Goal: Information Seeking & Learning: Find specific fact

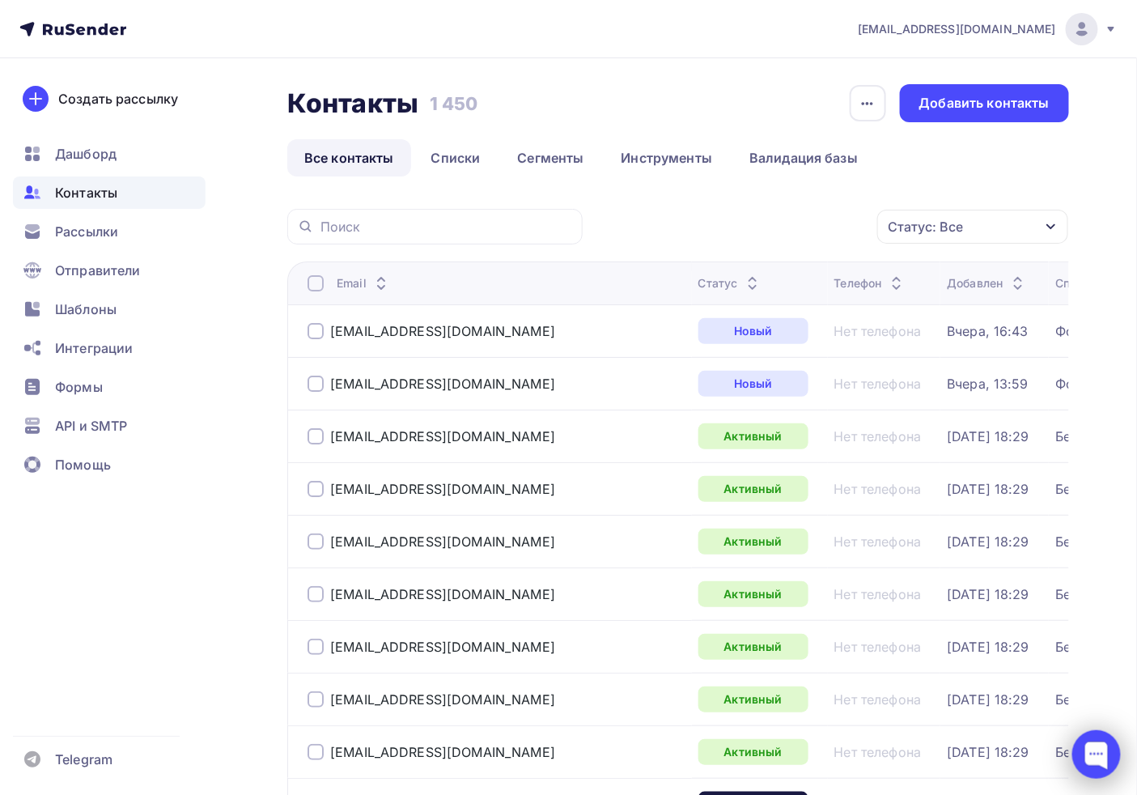
click at [1095, 740] on div at bounding box center [1096, 754] width 49 height 49
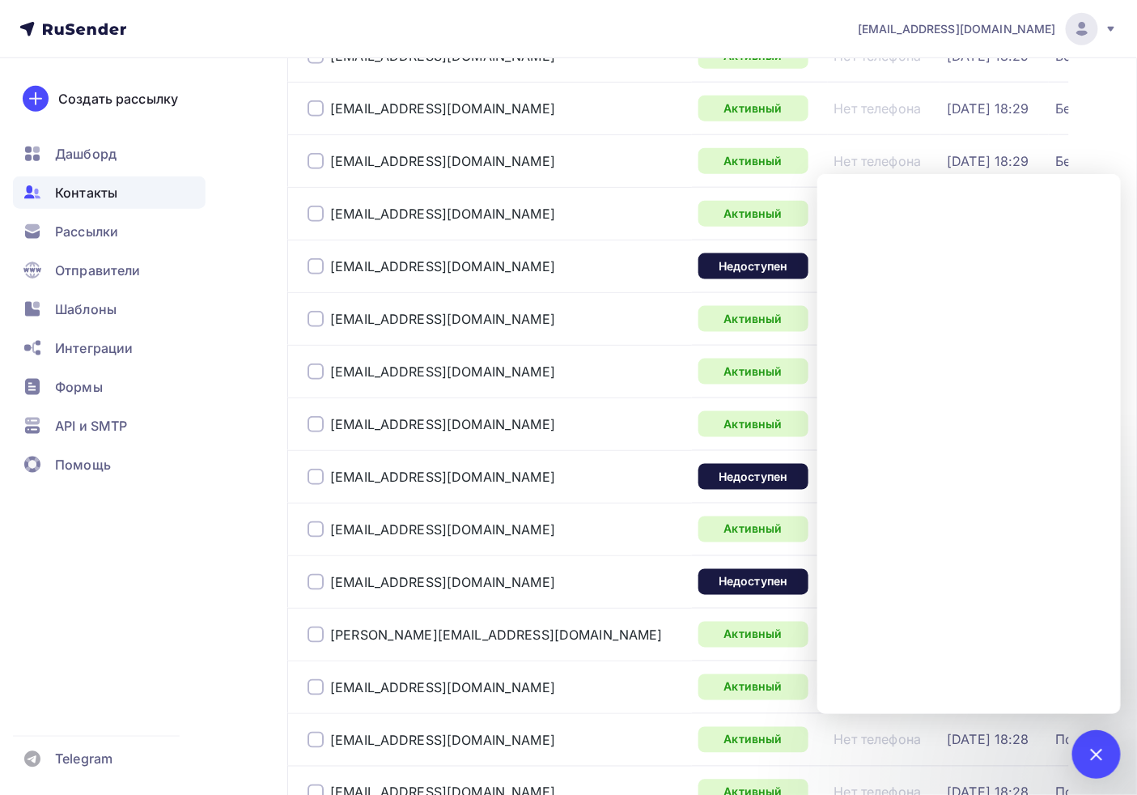
scroll to position [539, 0]
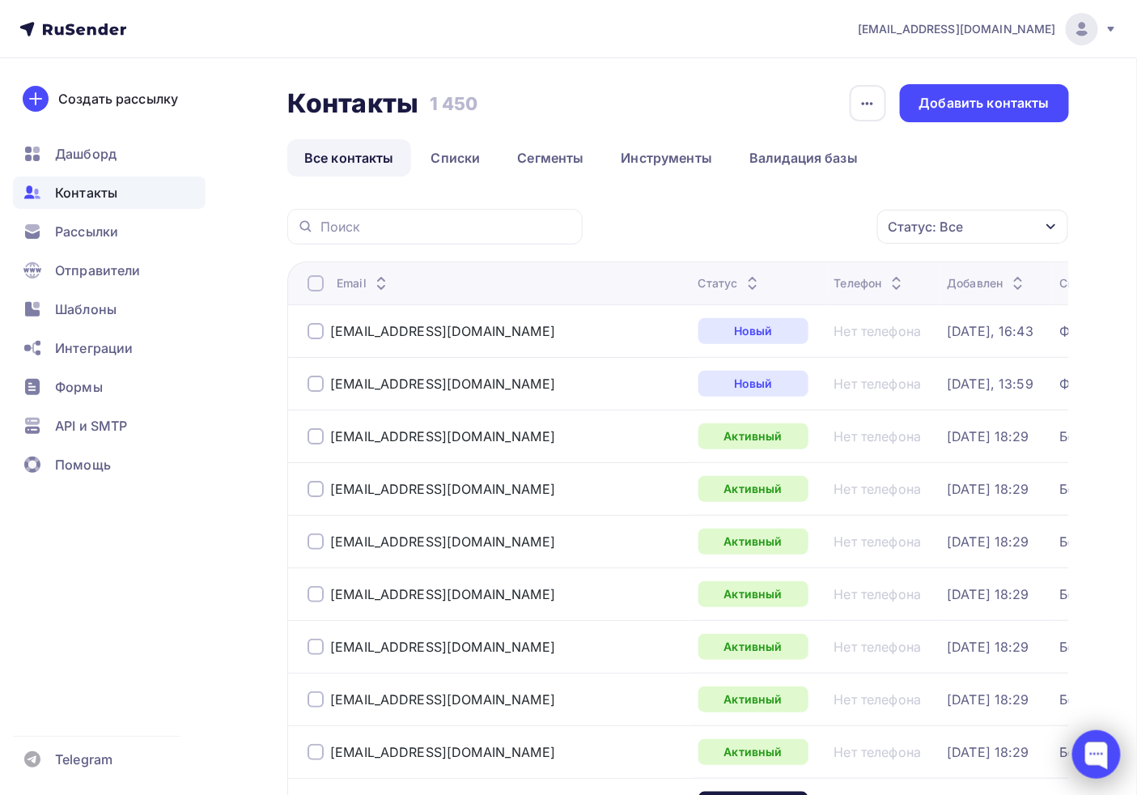
click at [1089, 766] on div at bounding box center [1096, 754] width 49 height 49
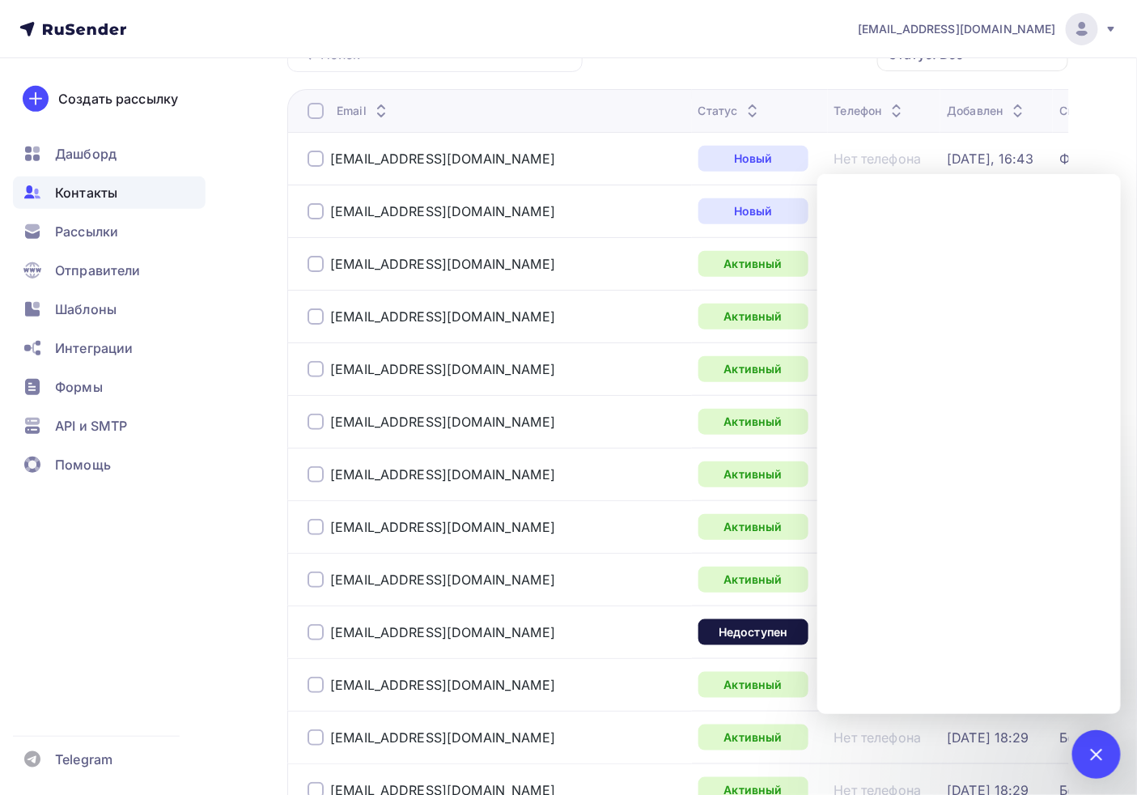
scroll to position [180, 0]
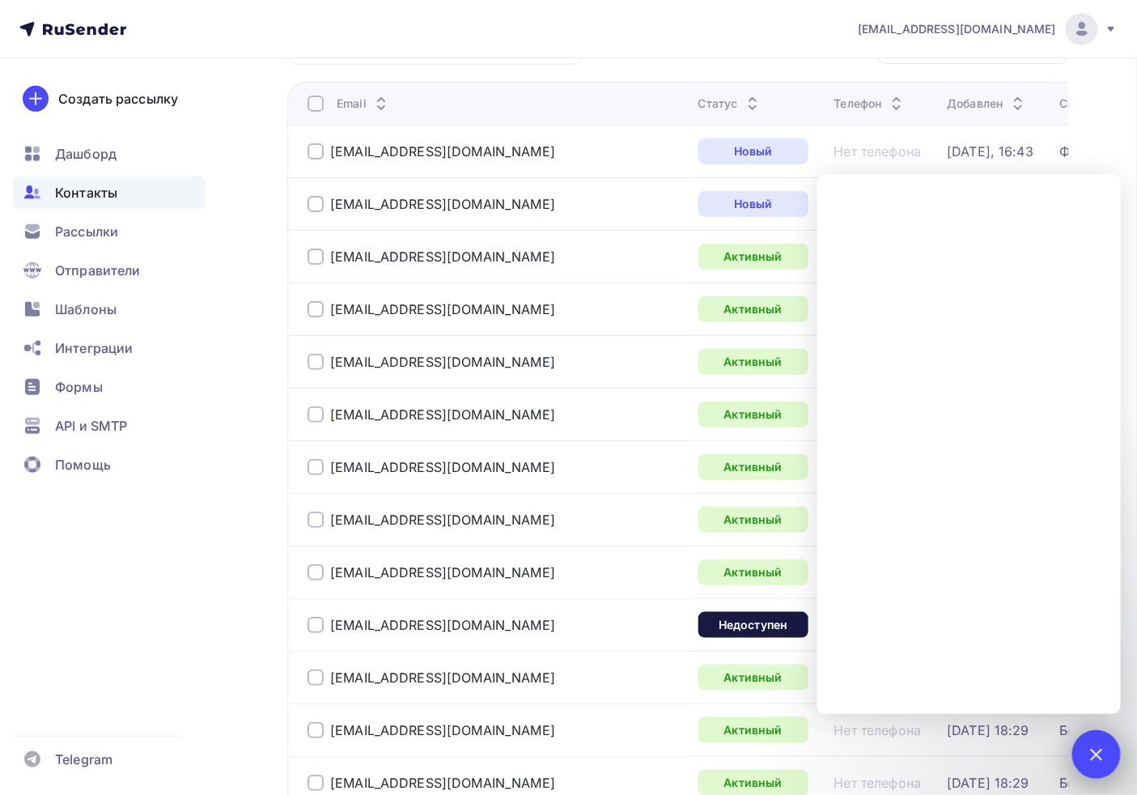
click at [1097, 753] on div at bounding box center [1096, 754] width 22 height 22
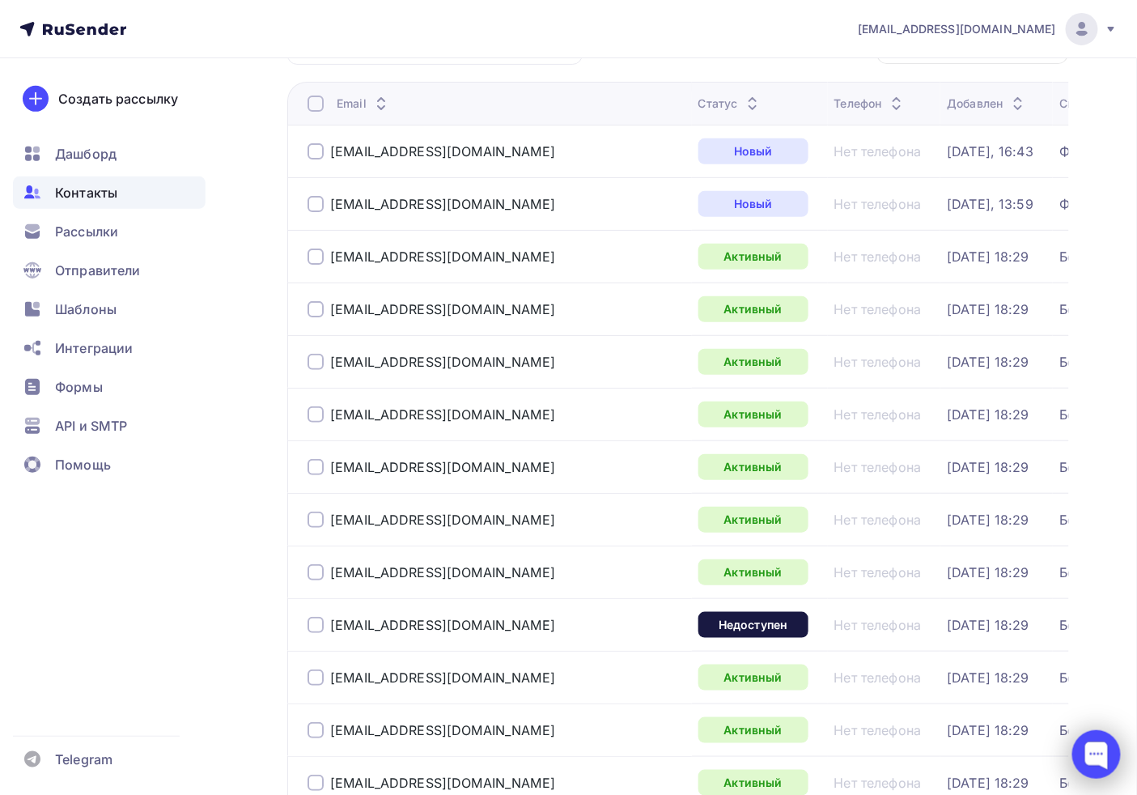
click at [1087, 754] on div at bounding box center [1096, 754] width 49 height 49
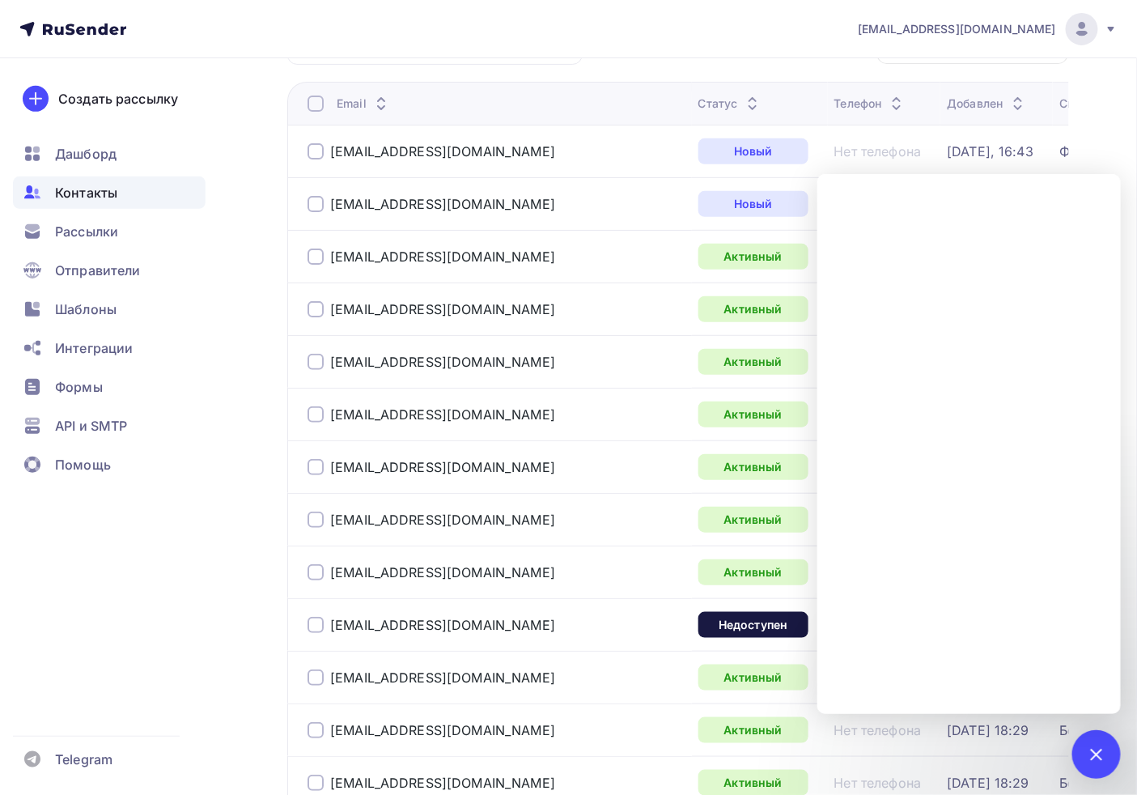
click at [93, 196] on span "Контакты" at bounding box center [86, 192] width 62 height 19
click at [1110, 732] on div at bounding box center [1096, 754] width 49 height 49
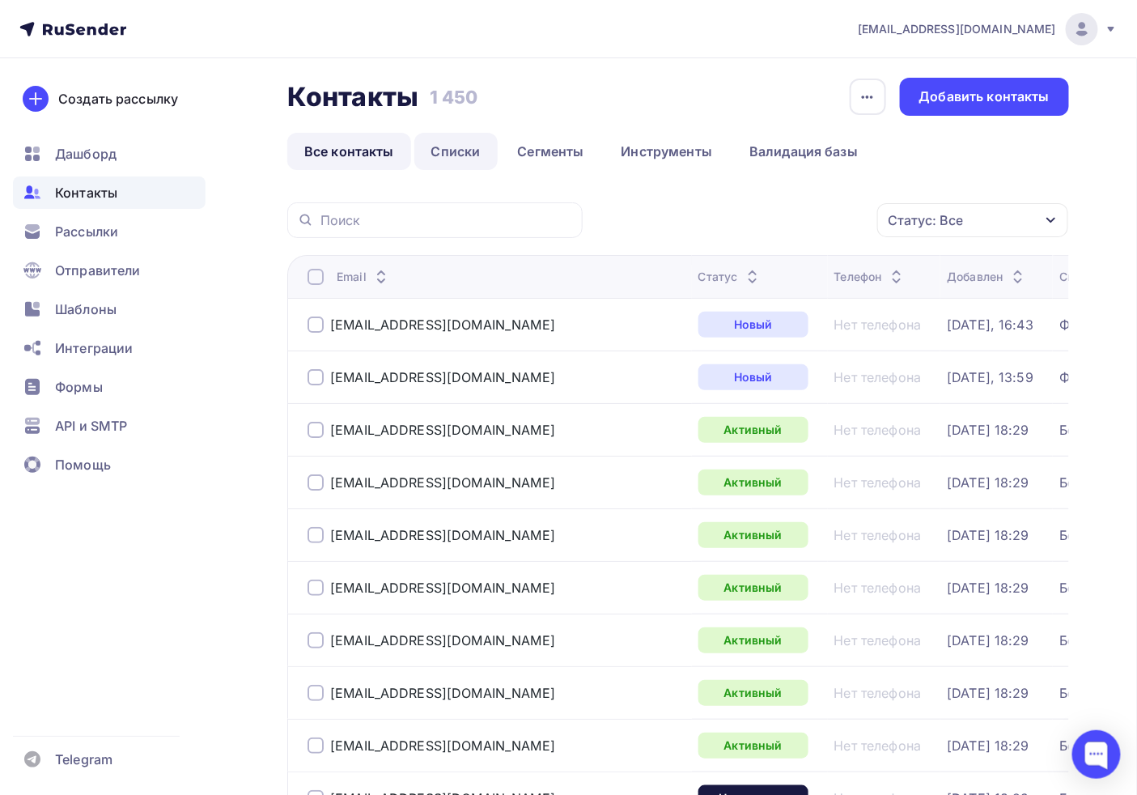
scroll to position [0, 0]
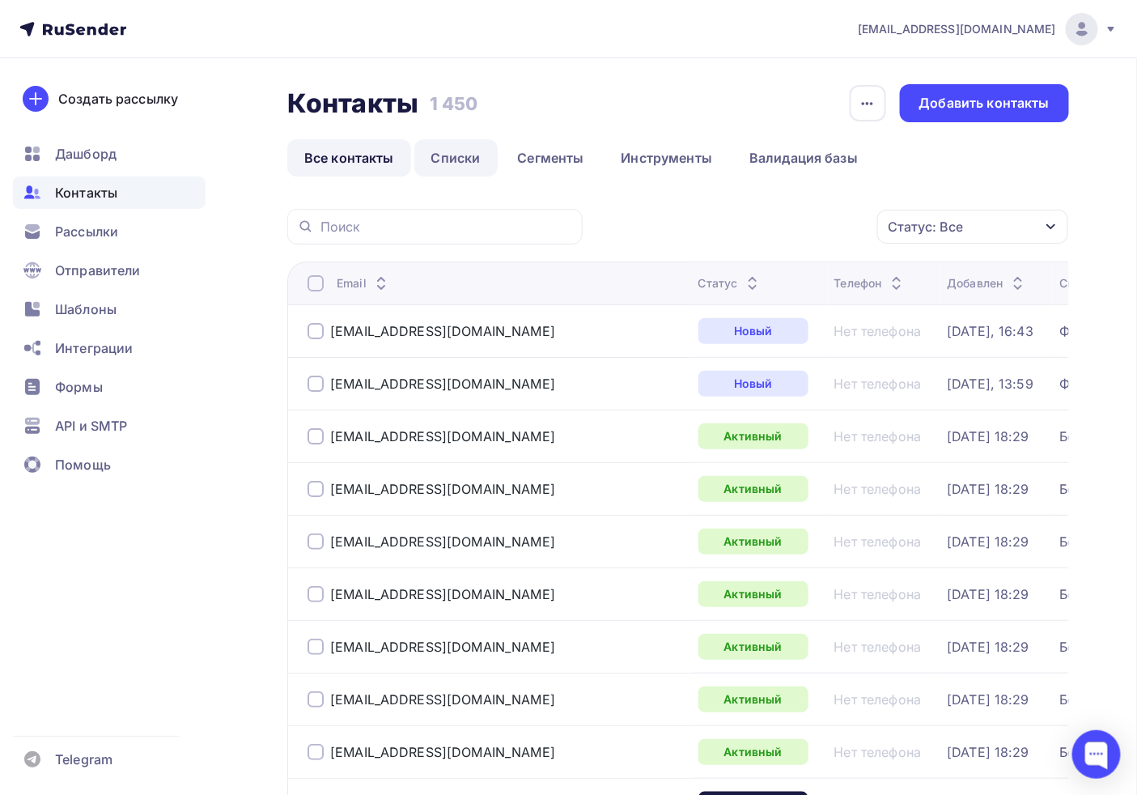
click at [443, 155] on link "Списки" at bounding box center [455, 157] width 83 height 37
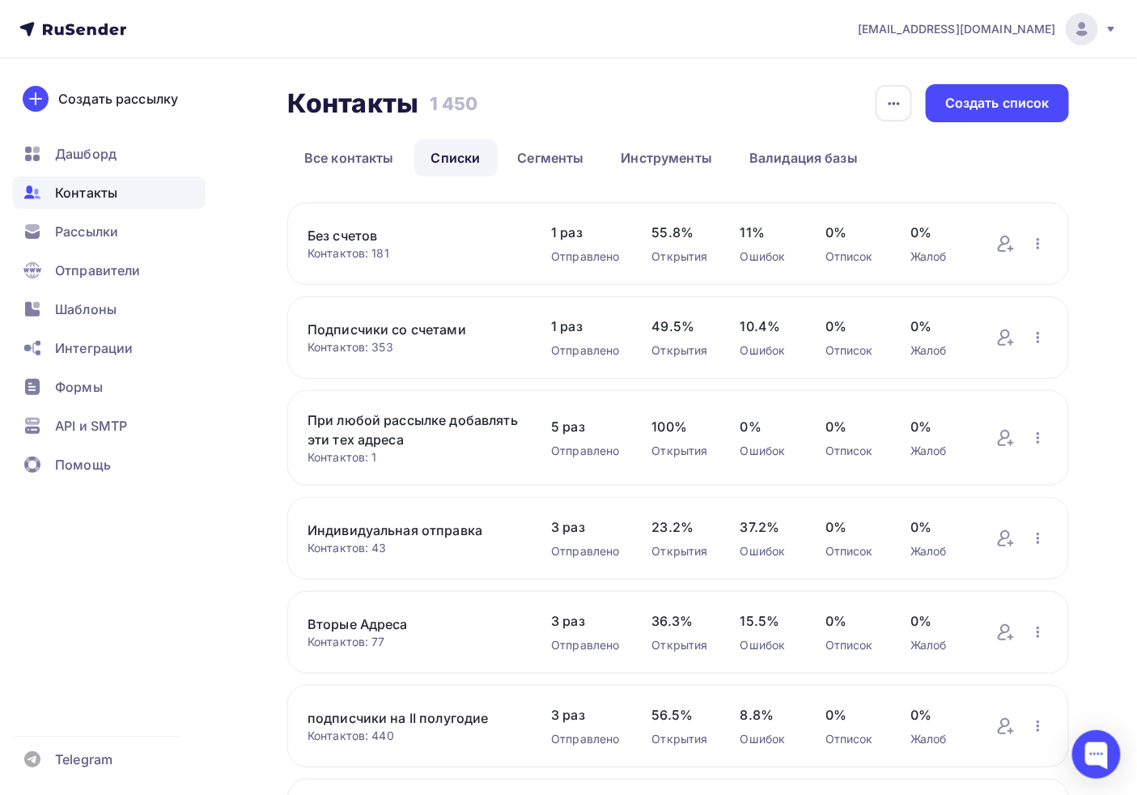
drag, startPoint x: 296, startPoint y: 241, endPoint x: 466, endPoint y: 325, distance: 189.6
click at [471, 329] on div "Без счетов Контактов: 181 Добавить контакты Переименовать список Скачать список…" at bounding box center [678, 621] width 782 height 839
click at [313, 241] on link "Без счетов" at bounding box center [413, 235] width 211 height 19
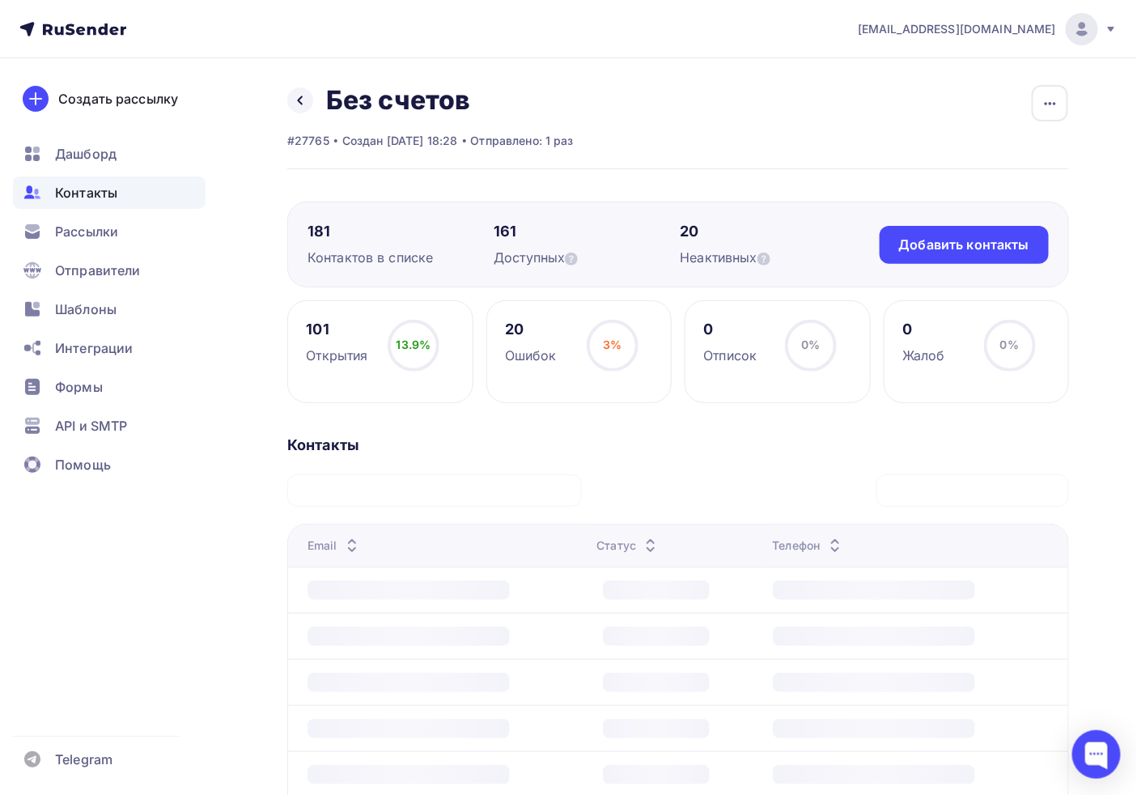
click at [1076, 729] on div "Назад Без счетов Переименовать список Скачать список Отписать адреса Настроить …" at bounding box center [568, 595] width 1137 height 1075
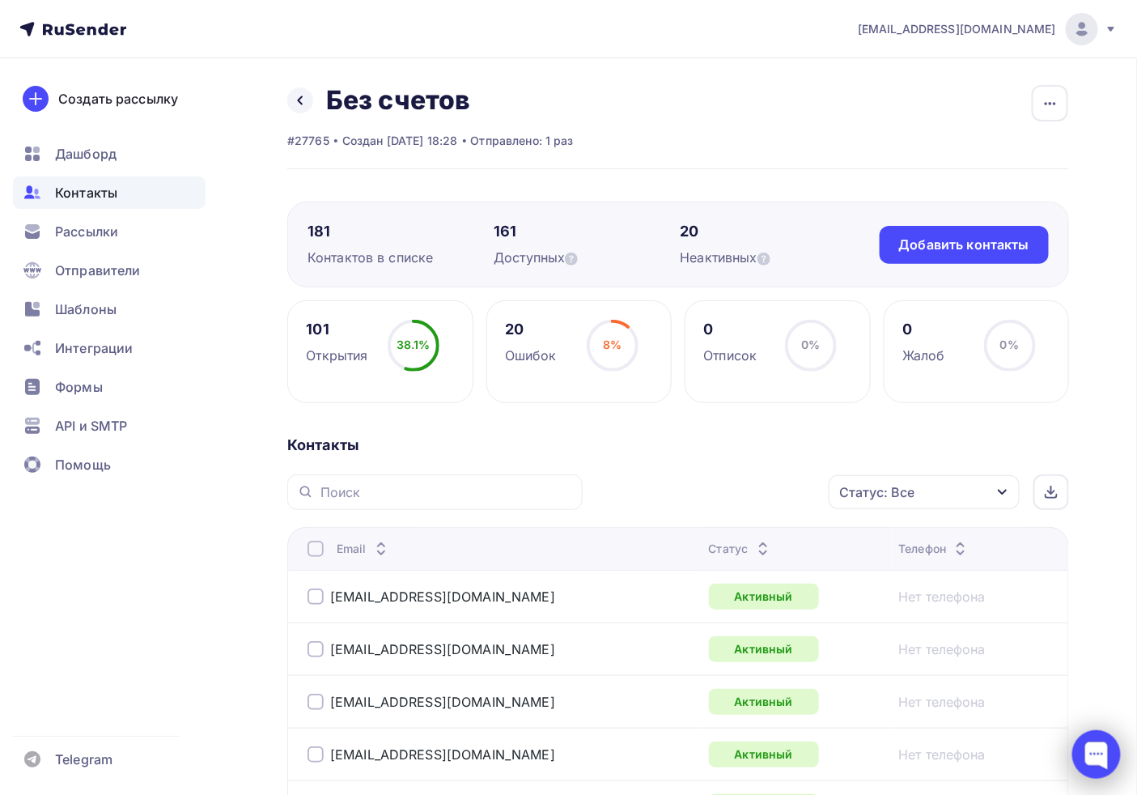
click at [1117, 747] on div at bounding box center [1096, 754] width 49 height 49
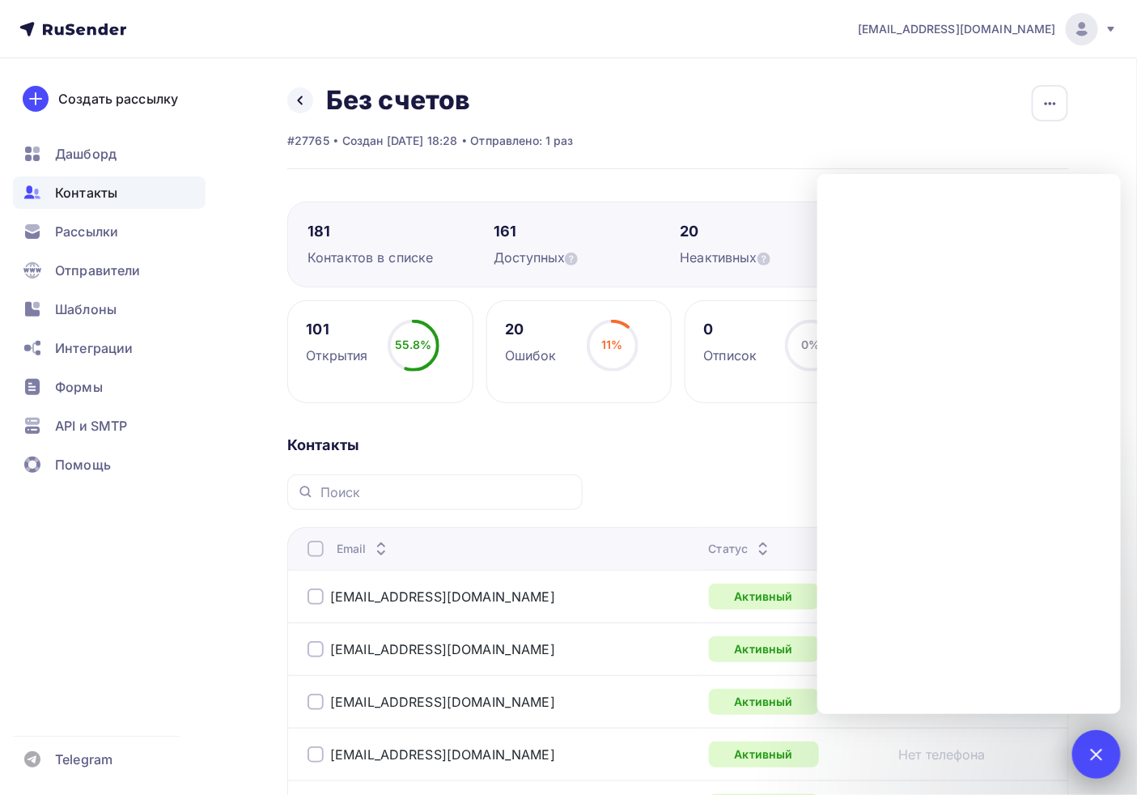
click at [1101, 749] on div at bounding box center [1096, 754] width 22 height 22
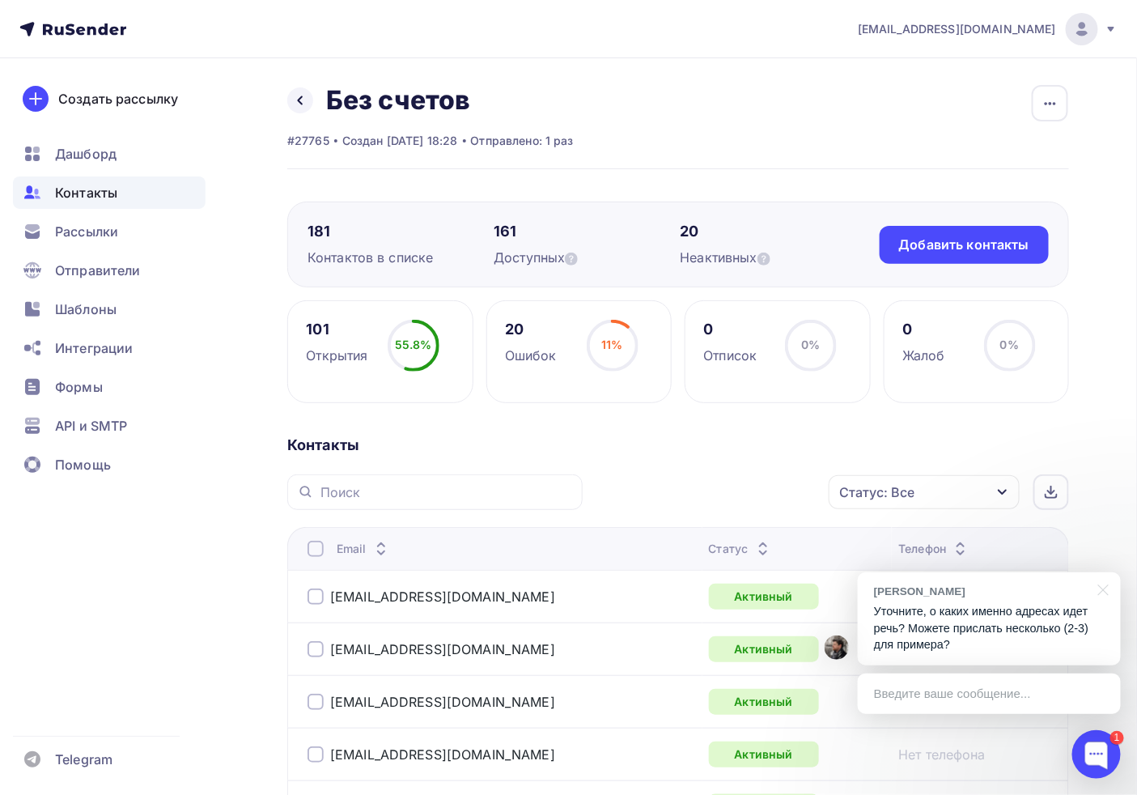
drag, startPoint x: 975, startPoint y: 621, endPoint x: 1000, endPoint y: 652, distance: 39.7
click at [975, 621] on p "Уточните, о каких именно адресах идет речь? Можете прислать несколько (2-3) для…" at bounding box center [989, 628] width 231 height 50
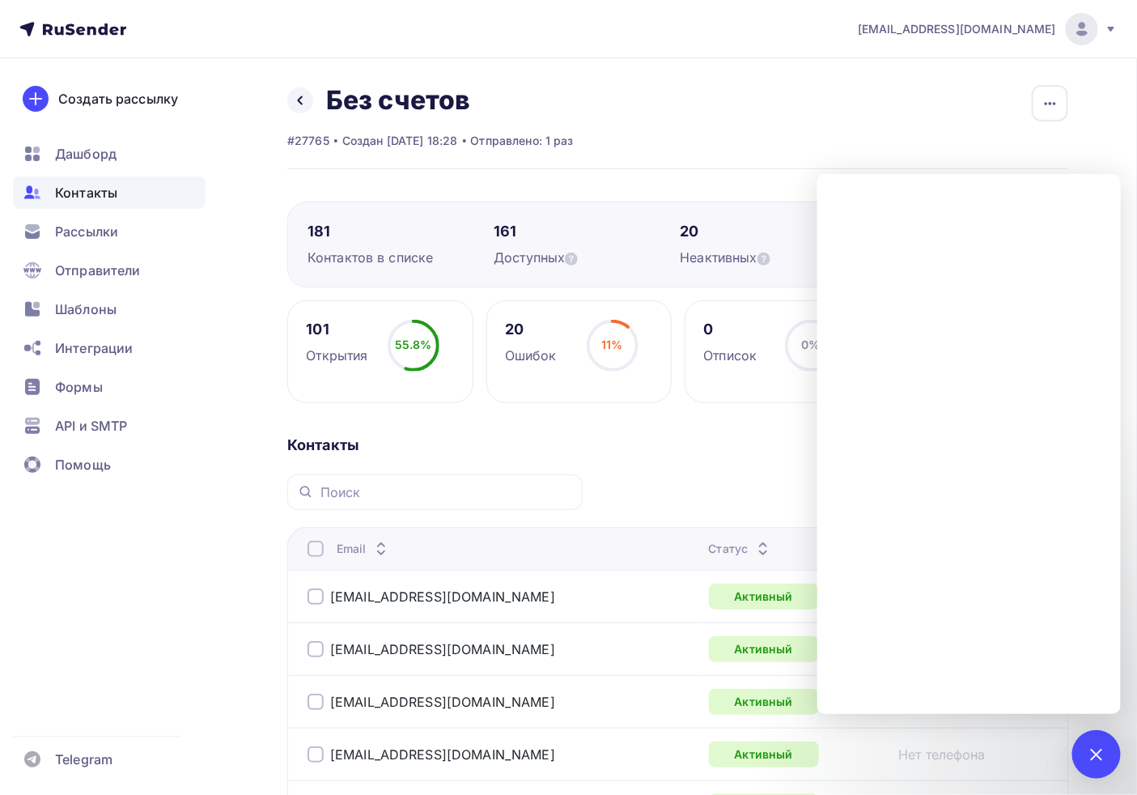
click at [717, 481] on div "Статус: Все Статус Новый Активный Не существует Переполнен Недоступен Отписан О…" at bounding box center [831, 492] width 475 height 36
click at [1112, 754] on div "1" at bounding box center [1096, 754] width 49 height 49
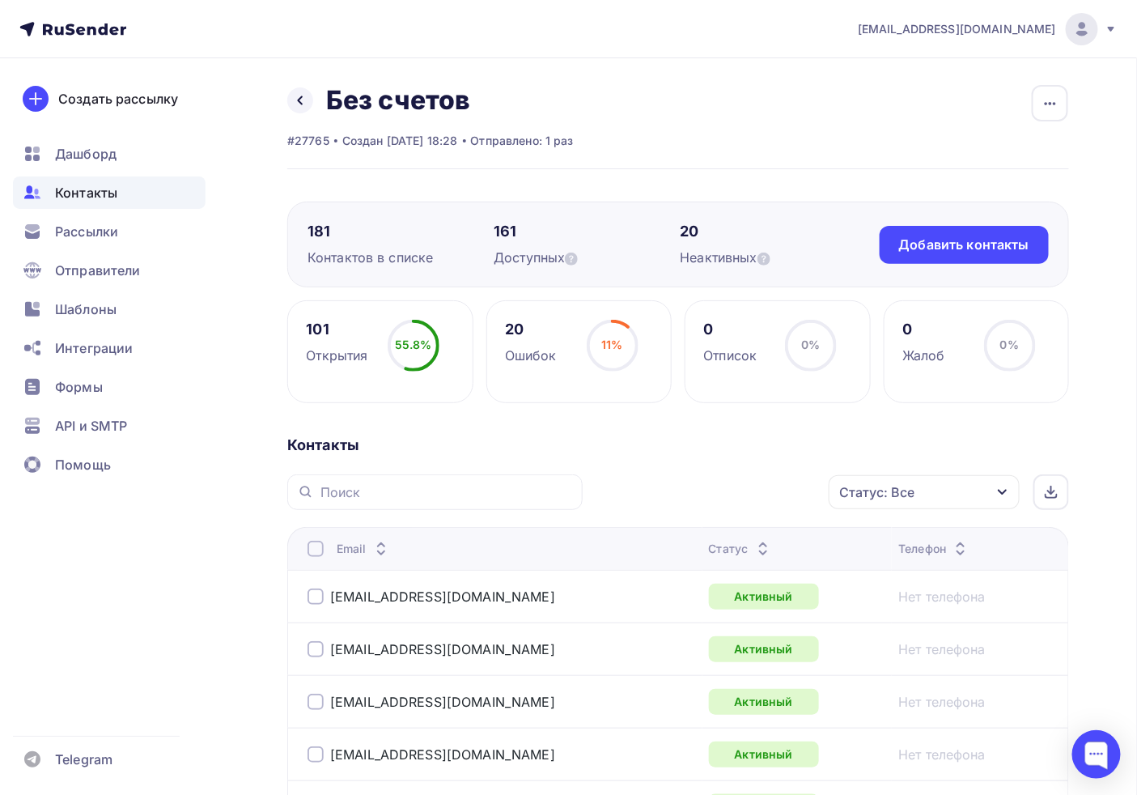
click at [933, 494] on div "Статус: Все" at bounding box center [924, 492] width 191 height 34
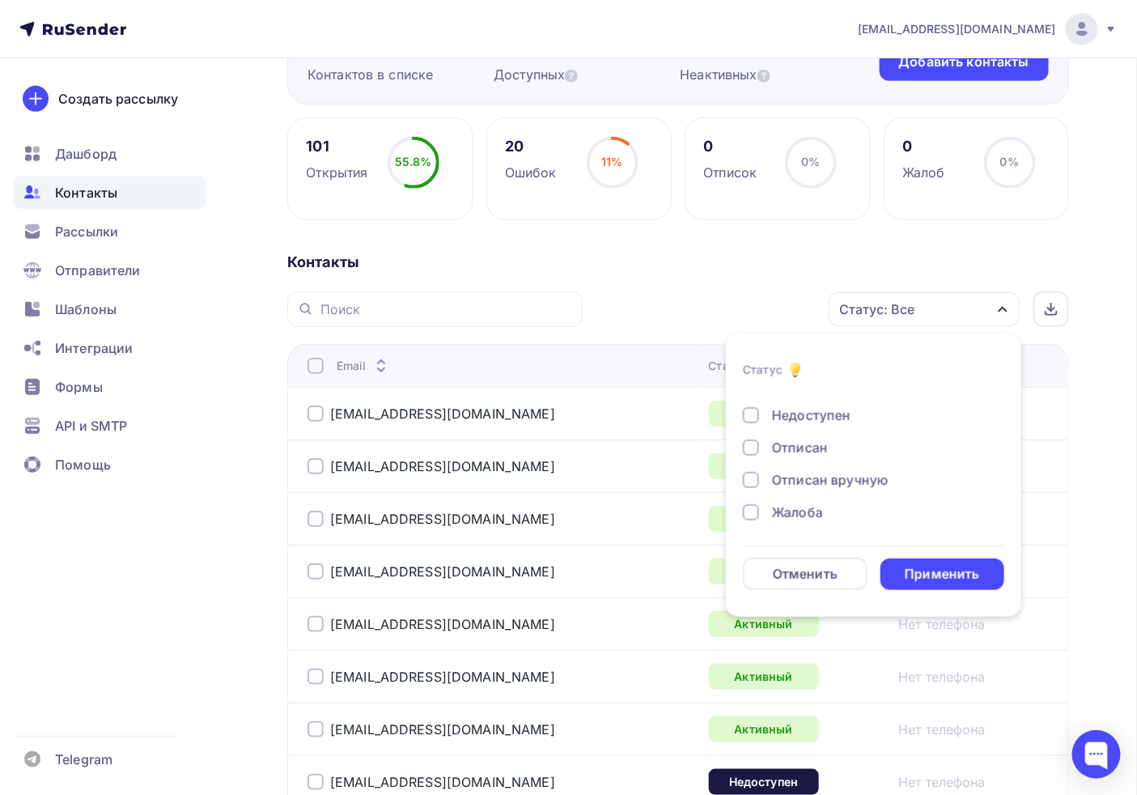
scroll to position [93, 0]
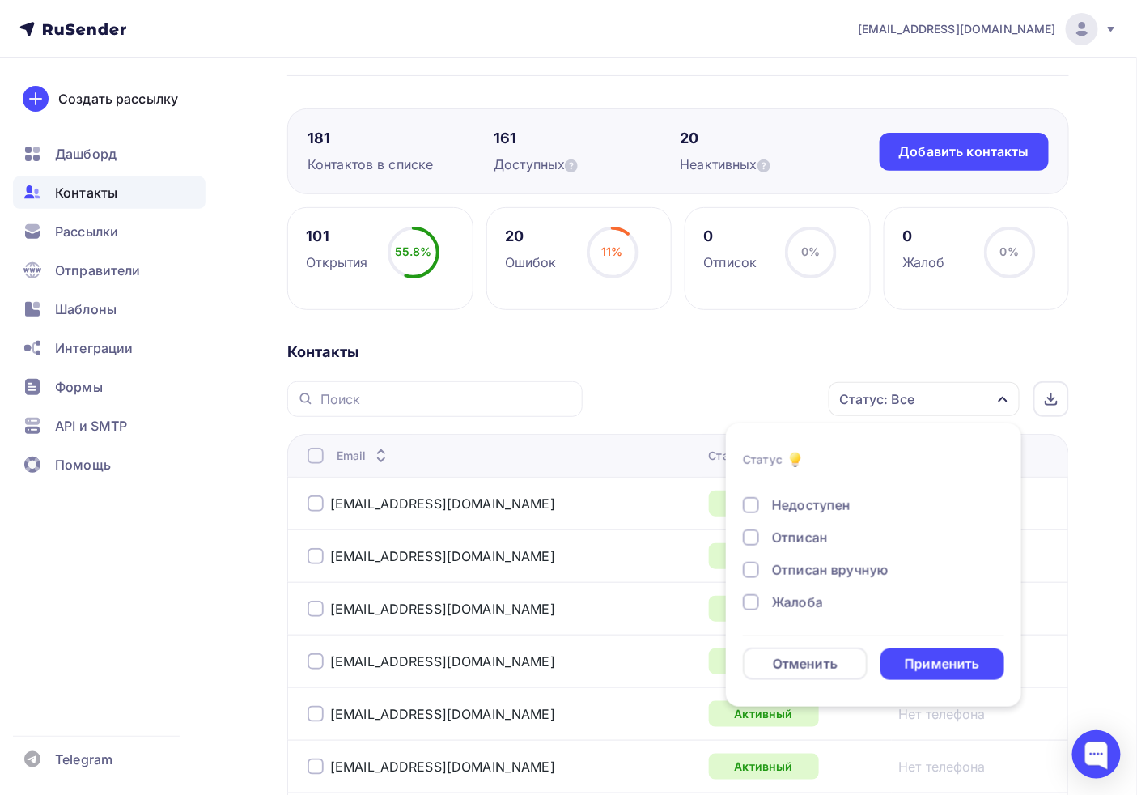
click at [796, 500] on div "Недоступен" at bounding box center [811, 504] width 78 height 19
click at [942, 657] on div "Применить" at bounding box center [942, 664] width 74 height 19
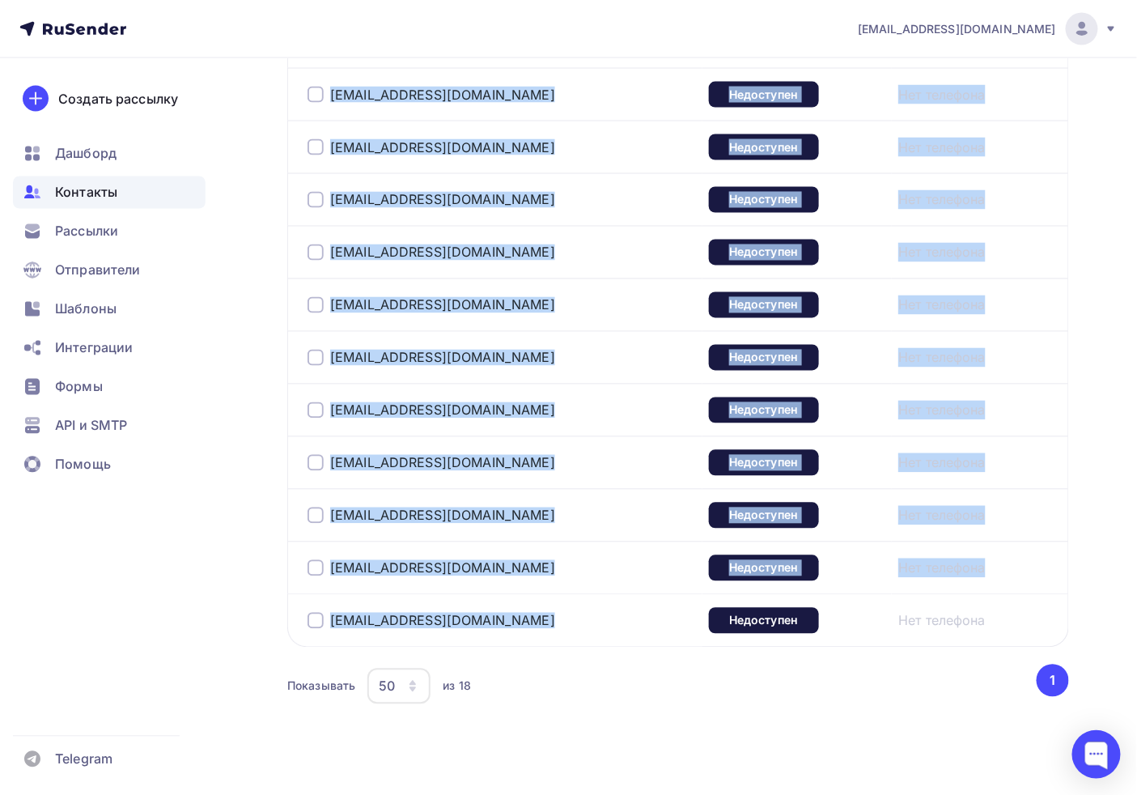
drag, startPoint x: 299, startPoint y: 498, endPoint x: 556, endPoint y: 636, distance: 291.1
click at [555, 637] on div "Назад Без счетов Переименовать список Скачать список Отписать адреса Настроить …" at bounding box center [568, 0] width 1137 height 1624
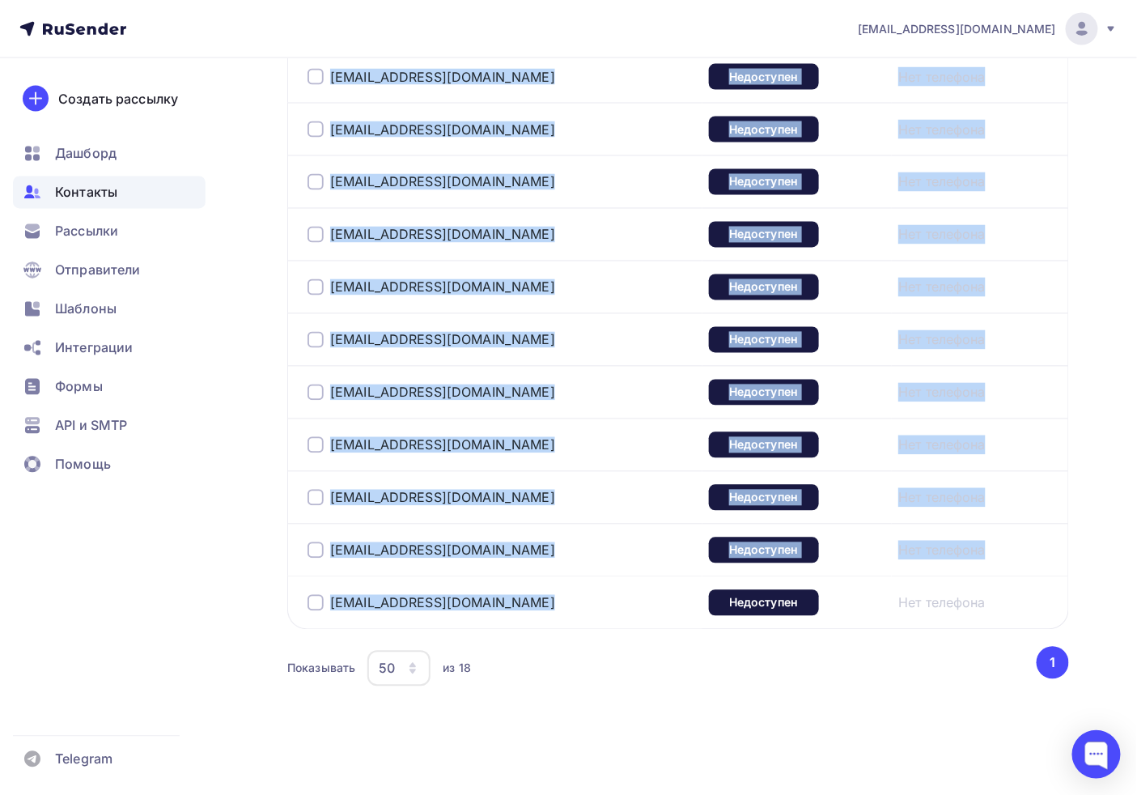
copy table "Email Статус Телефон finance@globus-as.ru Недоступен Нет телефона env@prinzip.s…"
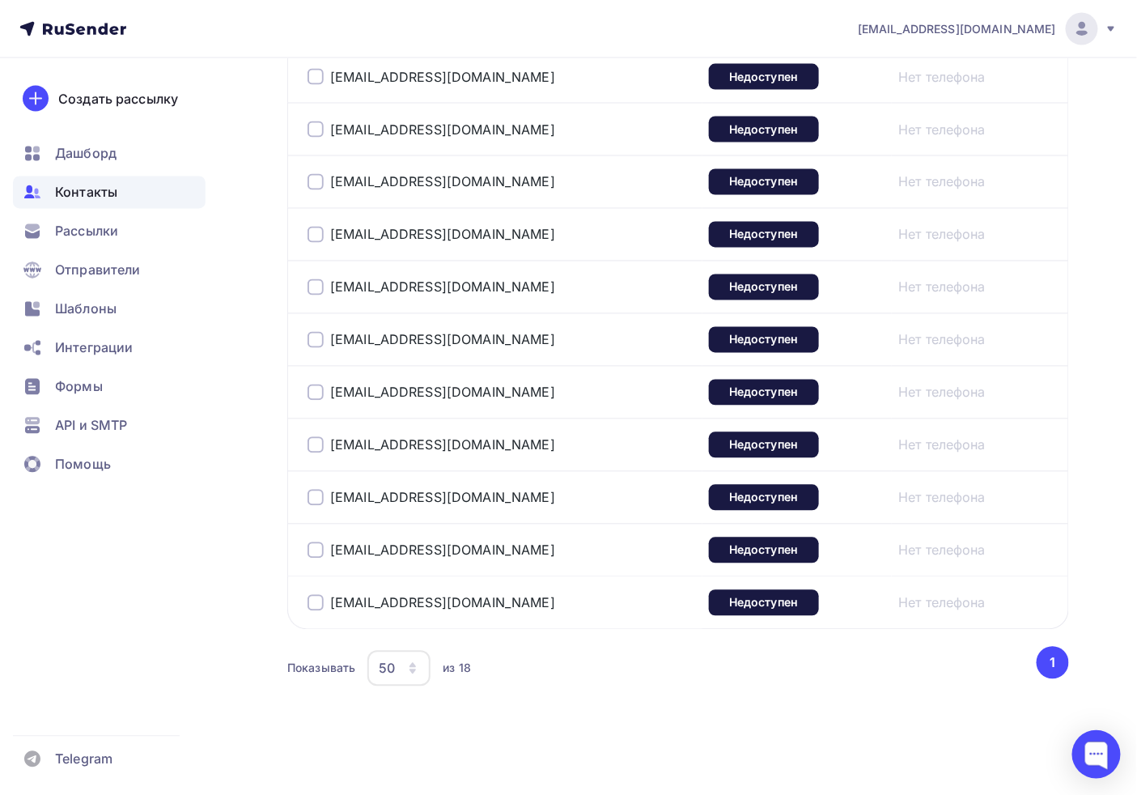
click at [1094, 736] on div at bounding box center [1096, 754] width 49 height 49
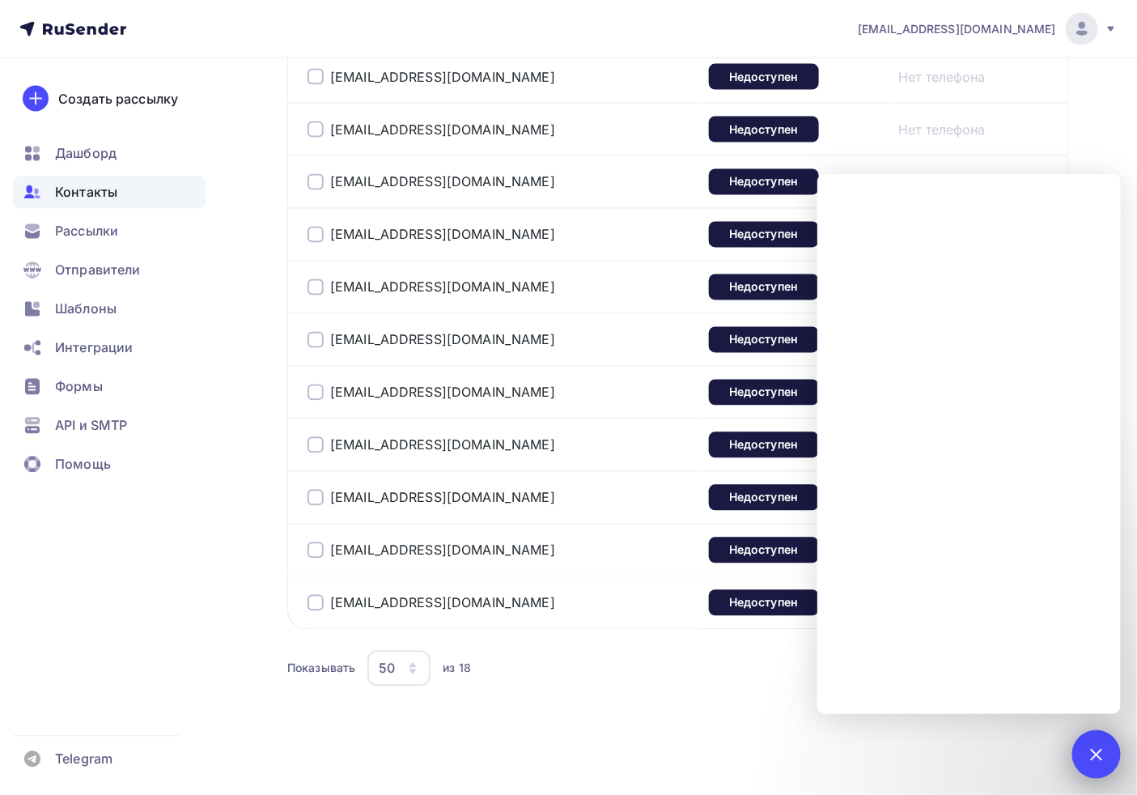
click at [1096, 771] on div "1" at bounding box center [1096, 754] width 49 height 49
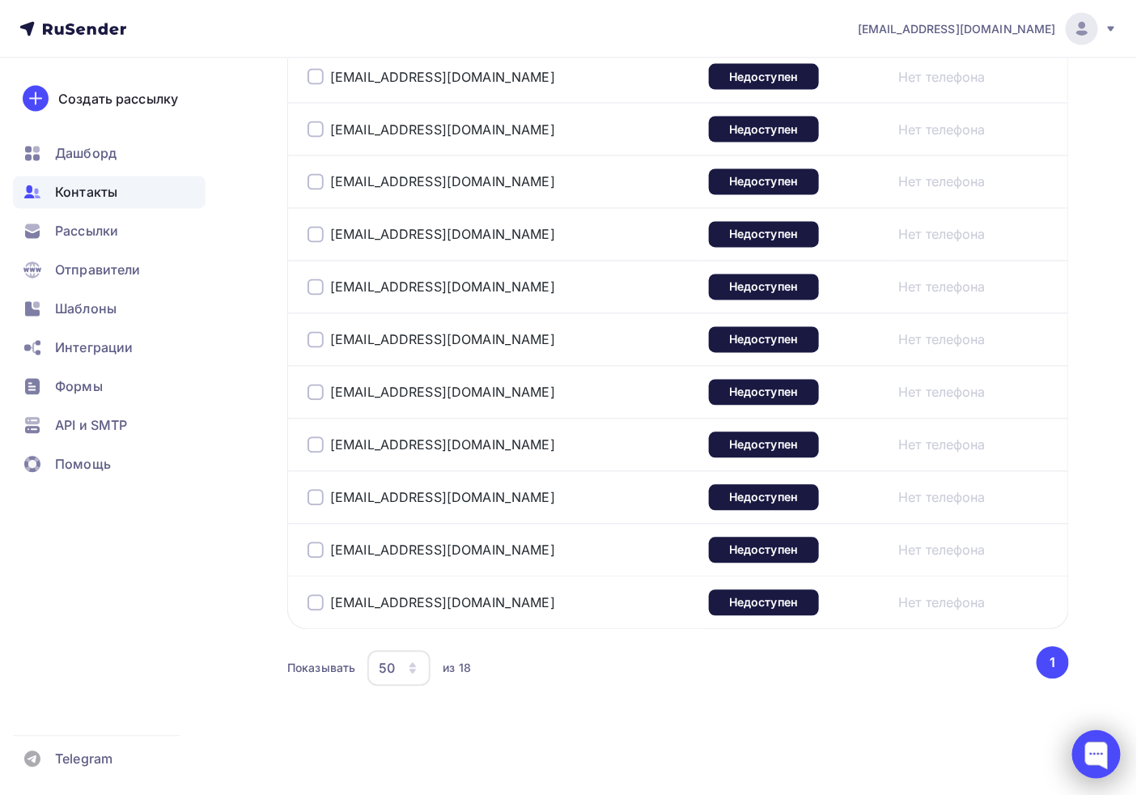
click at [1097, 735] on div at bounding box center [1096, 754] width 49 height 49
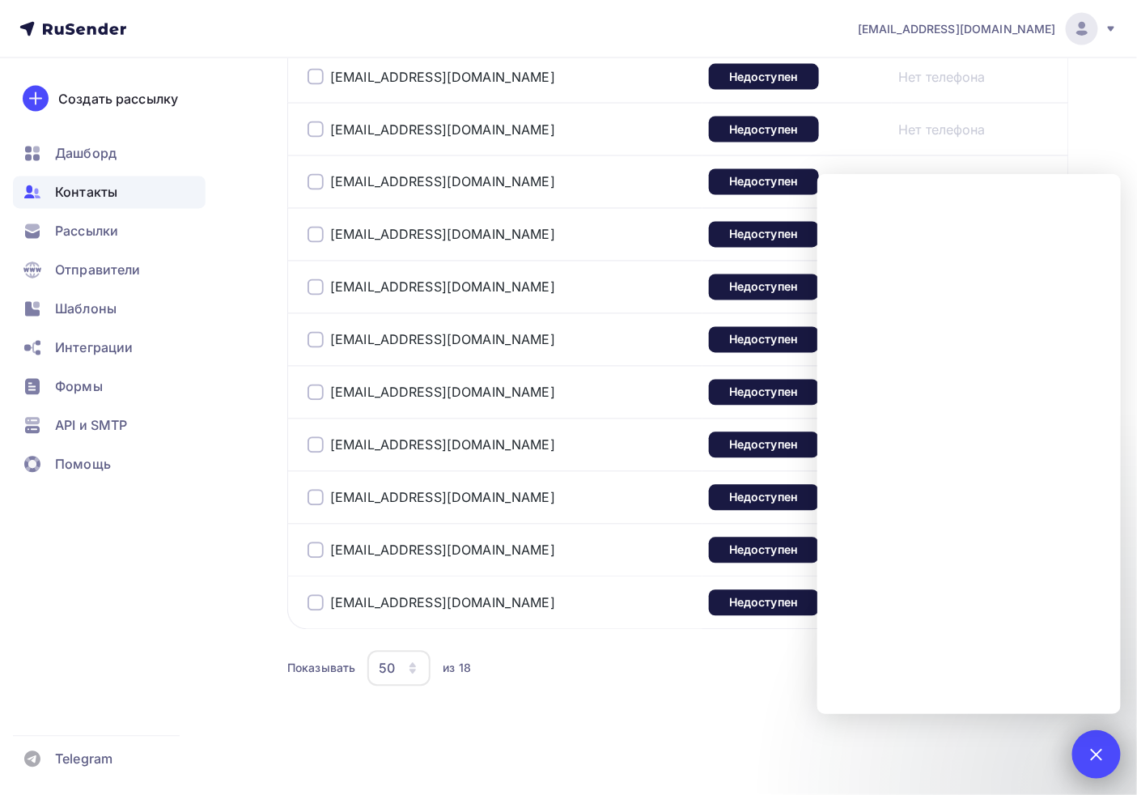
click at [1098, 761] on div at bounding box center [1096, 754] width 22 height 22
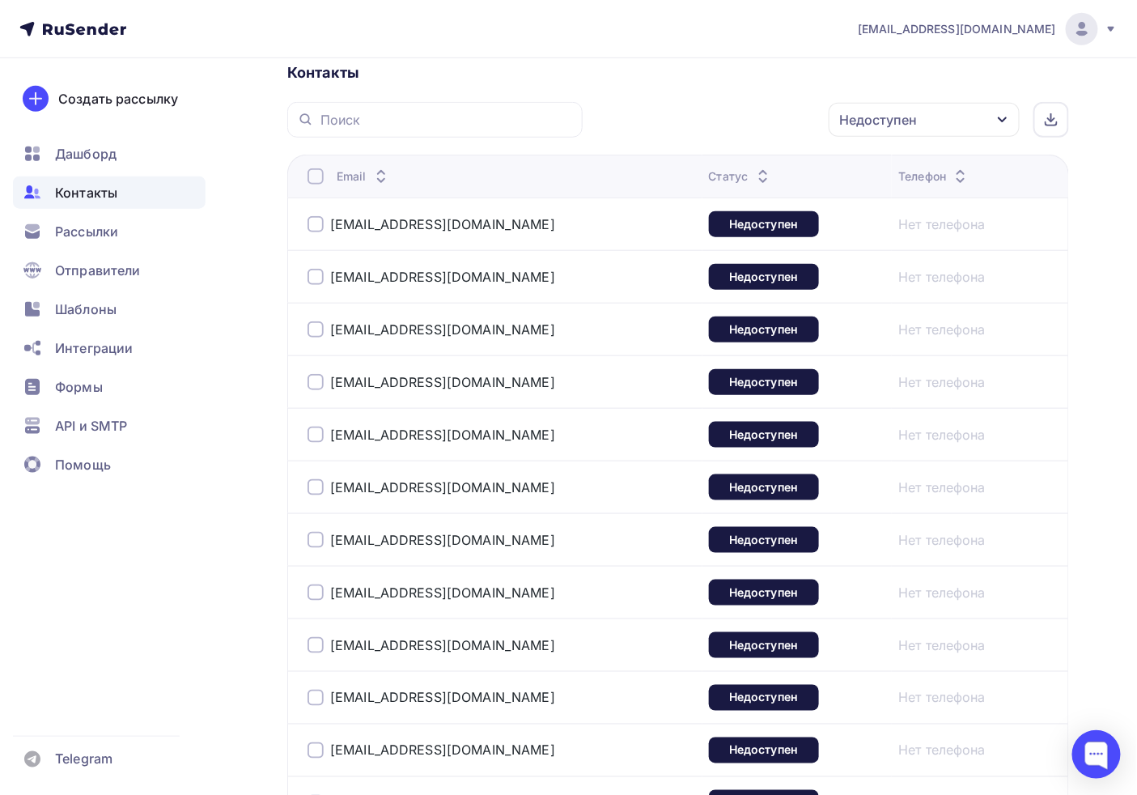
scroll to position [183, 0]
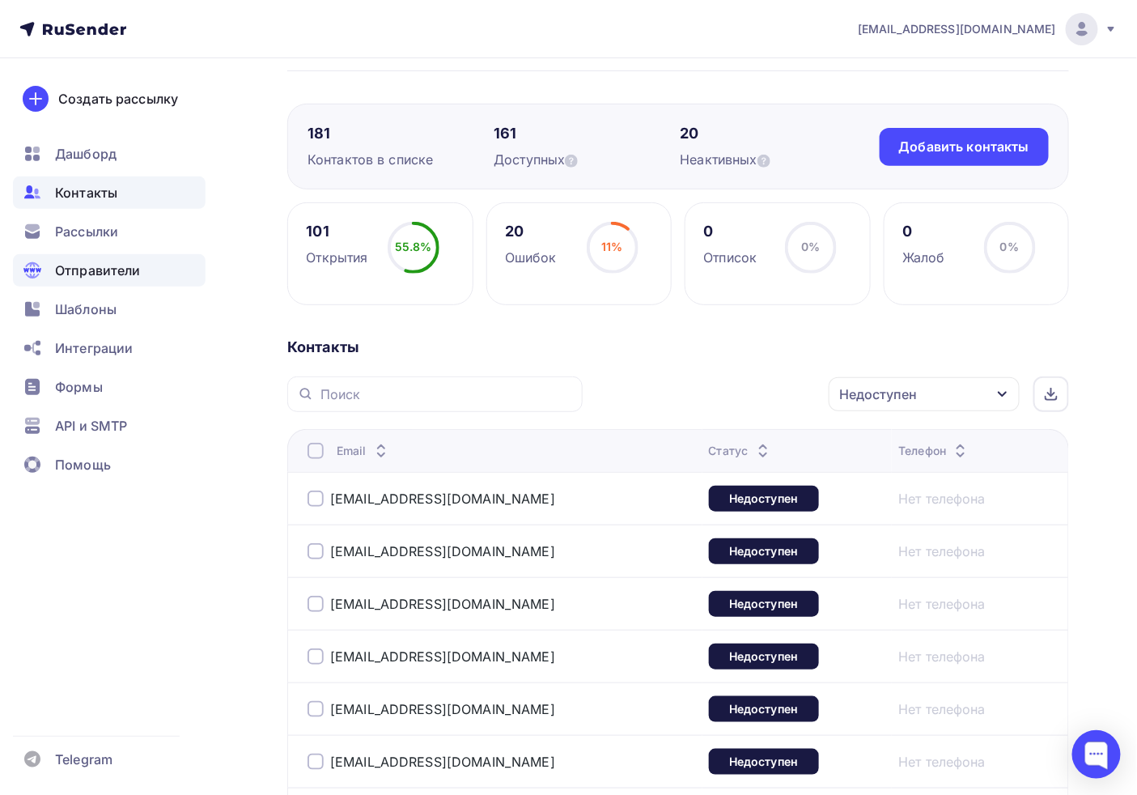
scroll to position [0, 0]
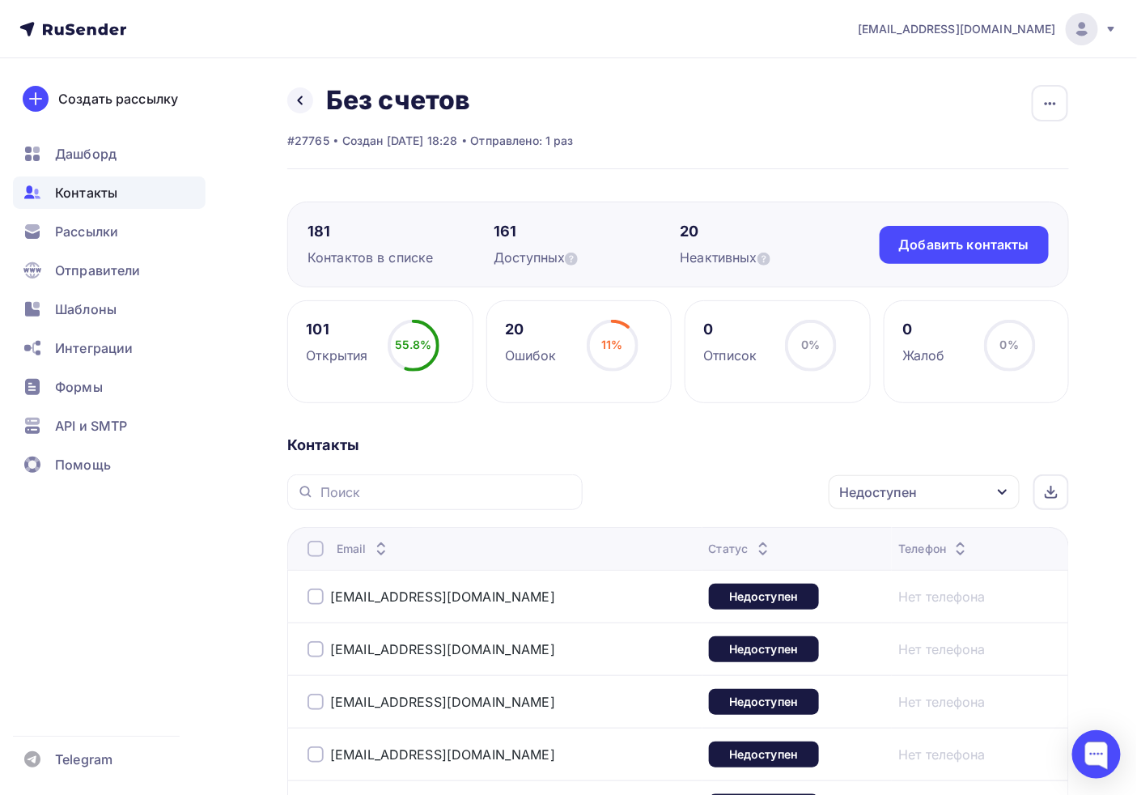
click at [308, 101] on link at bounding box center [300, 100] width 26 height 26
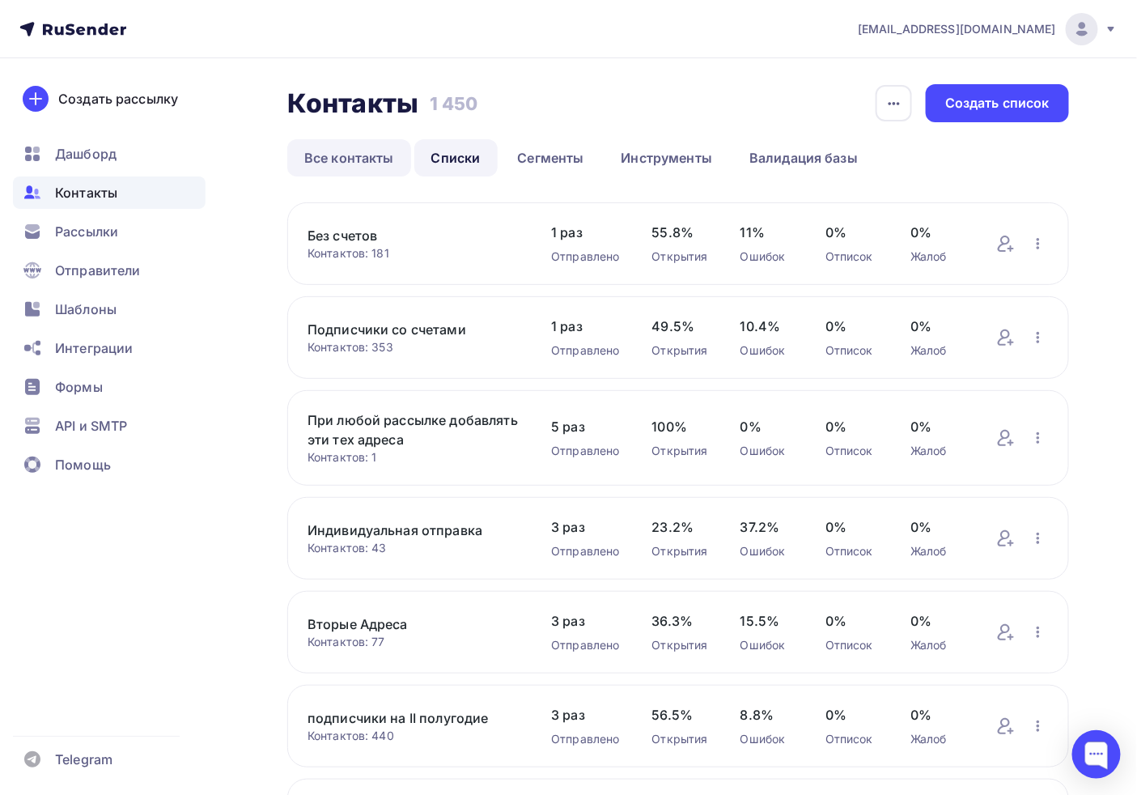
click at [384, 176] on link "Все контакты" at bounding box center [349, 157] width 124 height 37
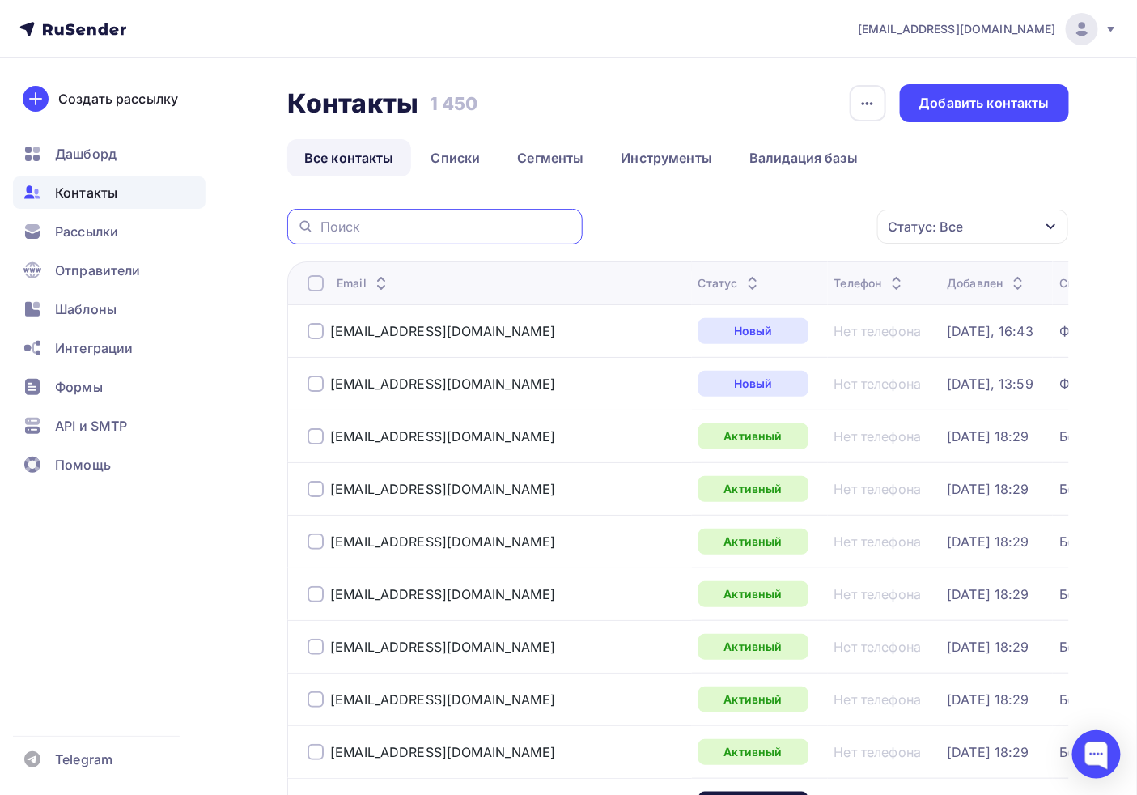
click at [401, 223] on input "text" at bounding box center [446, 227] width 252 height 18
paste input "Email Статус Телефон finance@globus-as.ru Недоступен Нет телефона env@prinzip.s…"
type input "Email Статус Телефон finance@globus-as.ru Недоступен Нет телефона env@prinzip.s…"
click at [465, 224] on input "text" at bounding box center [446, 227] width 252 height 18
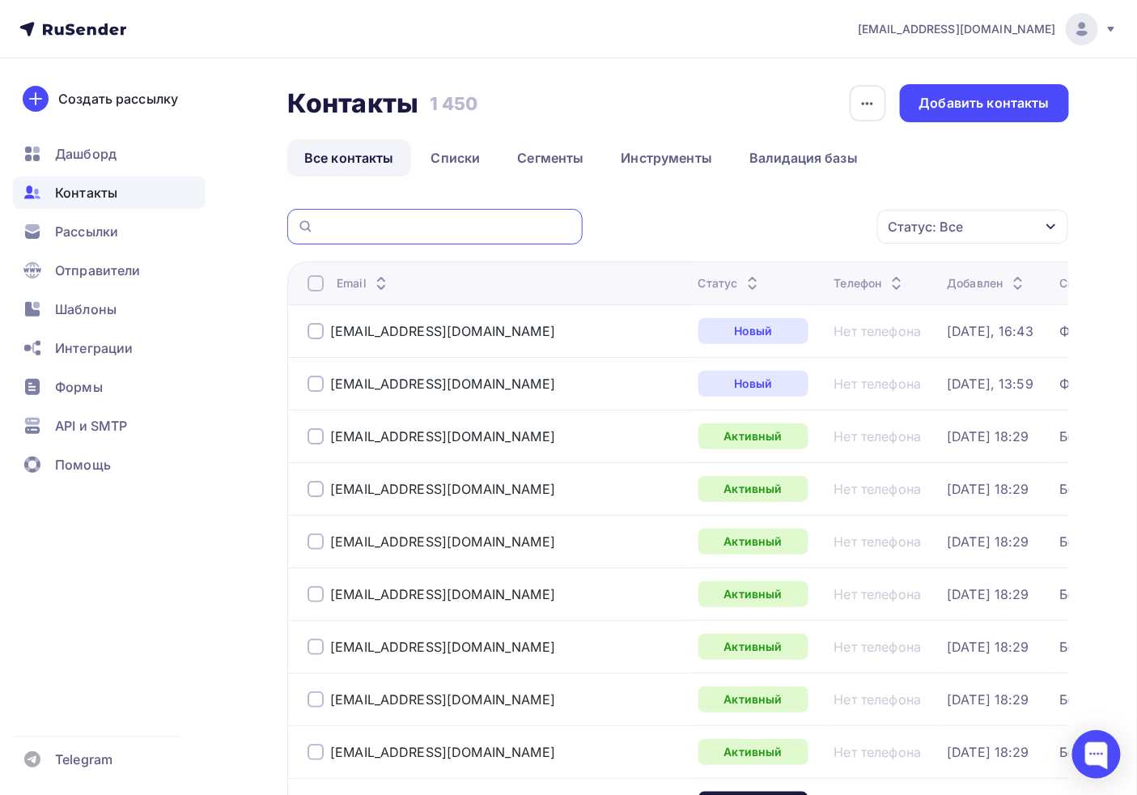
click at [504, 224] on input "text" at bounding box center [446, 227] width 252 height 18
click at [538, 224] on input "text" at bounding box center [446, 227] width 252 height 18
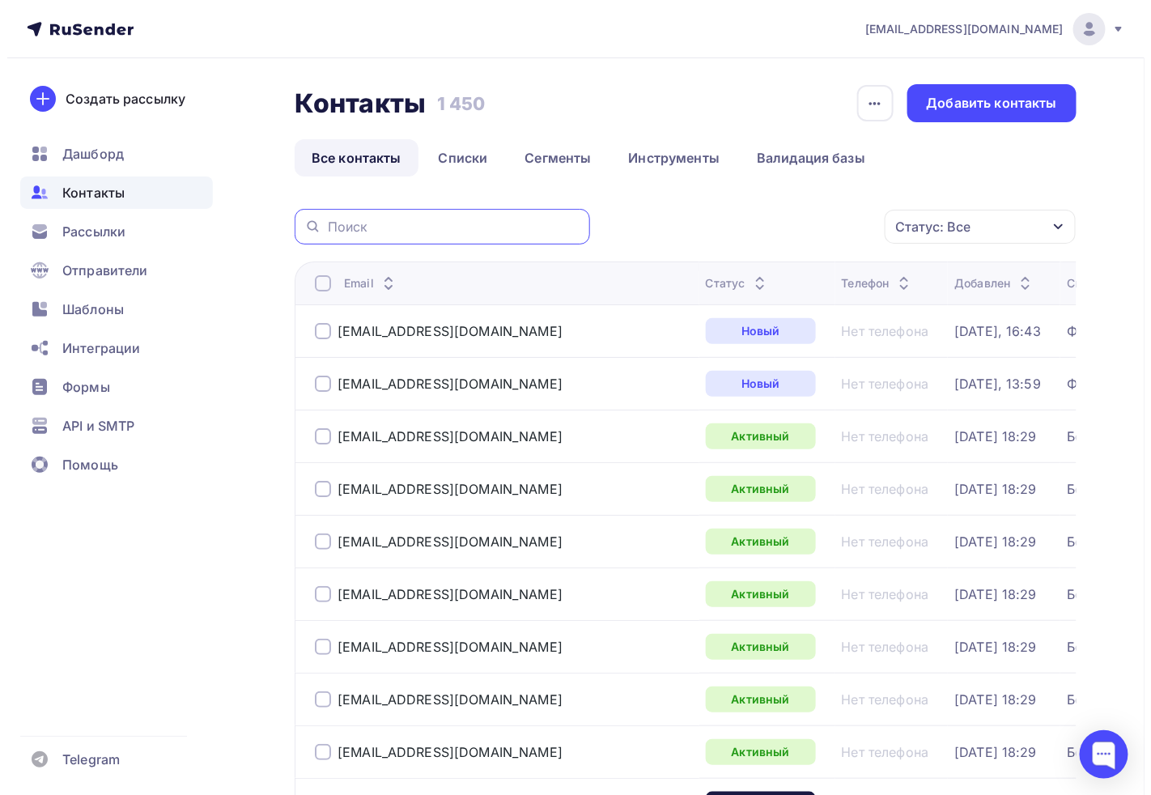
scroll to position [0, 0]
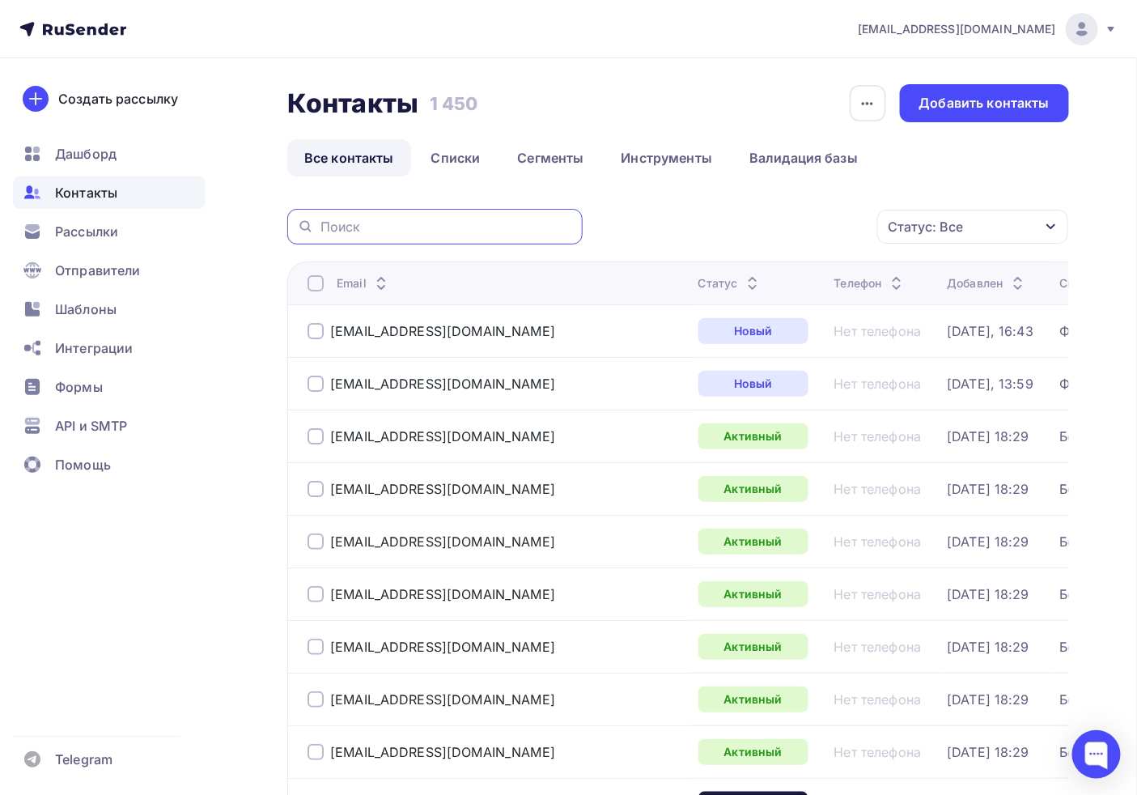
paste input "vbp@mail.ur.ru"
click at [376, 220] on input "vbp@mail.ur.ru" at bounding box center [446, 227] width 252 height 18
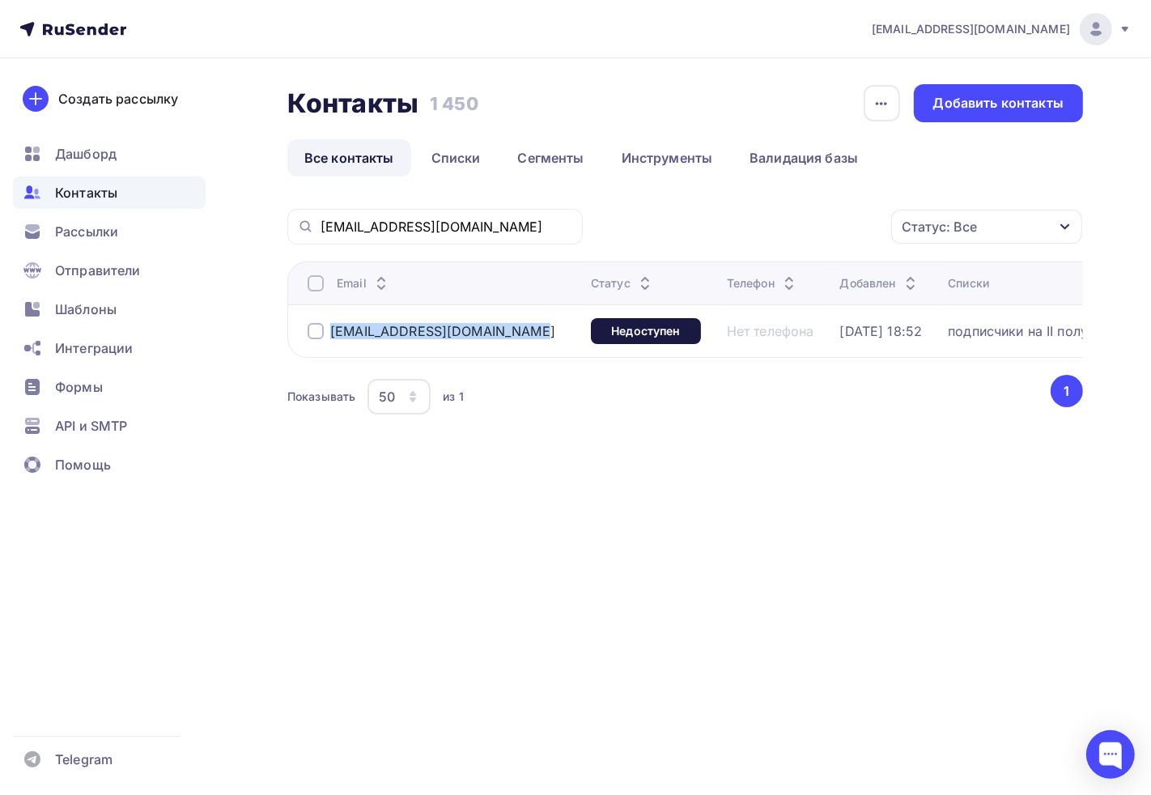
drag, startPoint x: 325, startPoint y: 333, endPoint x: 426, endPoint y: 330, distance: 101.2
click at [426, 330] on div "vbp@mail.ur.ru" at bounding box center [443, 331] width 270 height 26
copy div "vbp@mail.ur.ru"
click at [1099, 756] on div at bounding box center [1110, 754] width 49 height 49
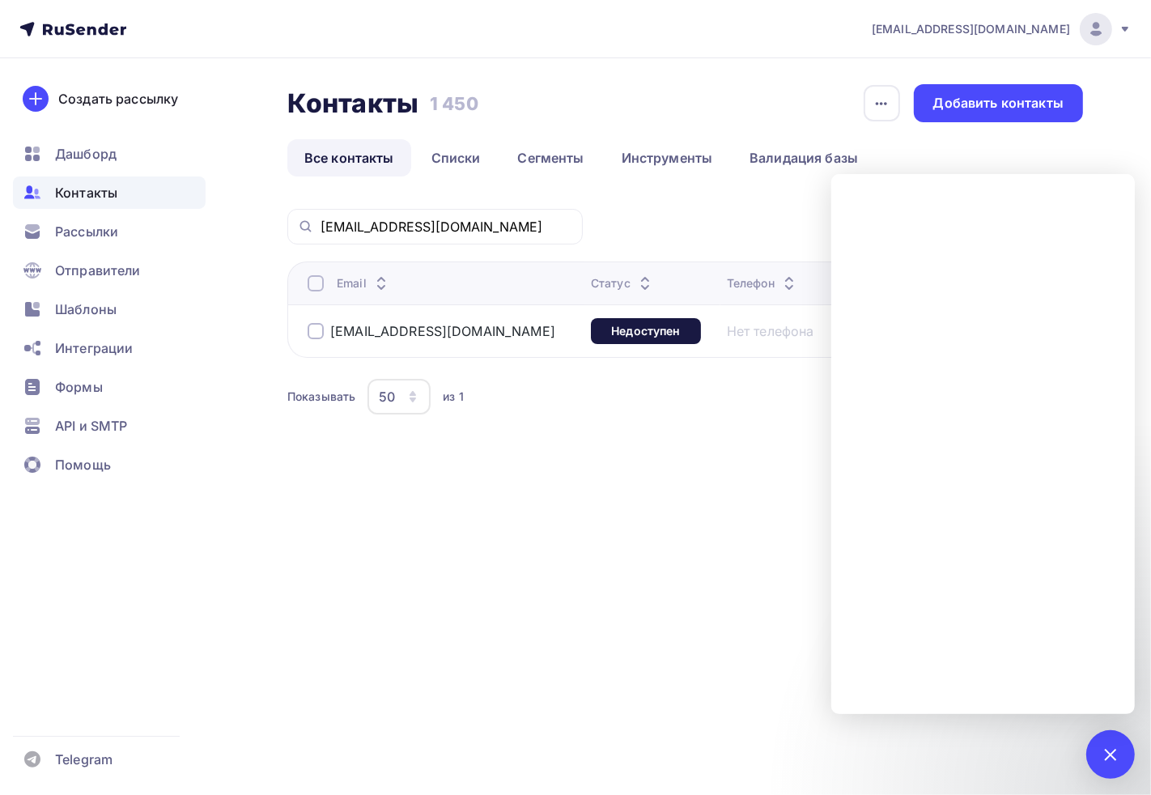
click at [443, 498] on div "Контакты Контакты 1 450 1 450 История импорта Добавить контакты Все контакты Сп…" at bounding box center [575, 290] width 1151 height 464
click at [461, 518] on div "Контакты Контакты 1 450 1 450 История импорта Добавить контакты Все контакты Сп…" at bounding box center [575, 290] width 1151 height 464
click at [286, 481] on div "Контакты Контакты 1 450 1 450 История импорта Добавить контакты Все контакты Сп…" at bounding box center [575, 290] width 1151 height 464
click at [537, 458] on div "vbp@mail.ur.ru Статус: Все Статус Новый Активный Не существует Переполнен Недос…" at bounding box center [684, 333] width 795 height 249
drag, startPoint x: 585, startPoint y: 611, endPoint x: 729, endPoint y: 664, distance: 153.6
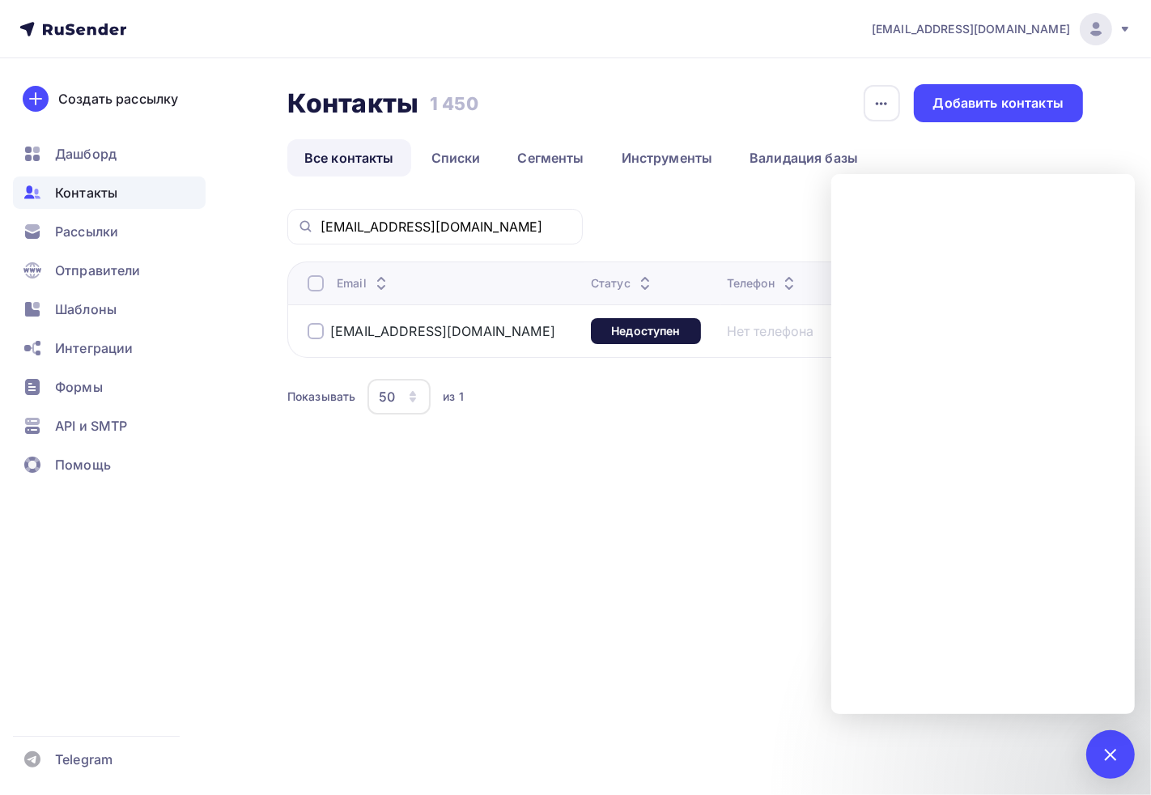
click at [585, 604] on div "adm@ab-express.ru Аккаунт Тарифы Выйти Создать рассылку Дашборд Контакты Рассыл…" at bounding box center [575, 397] width 1151 height 795
drag, startPoint x: 451, startPoint y: 222, endPoint x: 0, endPoint y: 144, distance: 457.4
click at [147, 172] on div "adm@ab-express.ru Аккаунт Тарифы Выйти Создать рассылку Дашборд Контакты Рассыл…" at bounding box center [575, 261] width 1151 height 523
paste input "elfis@mail"
click at [642, 605] on div "adm@ab-express.ru Аккаунт Тарифы Выйти Создать рассылку Дашборд Контакты Рассыл…" at bounding box center [575, 397] width 1151 height 795
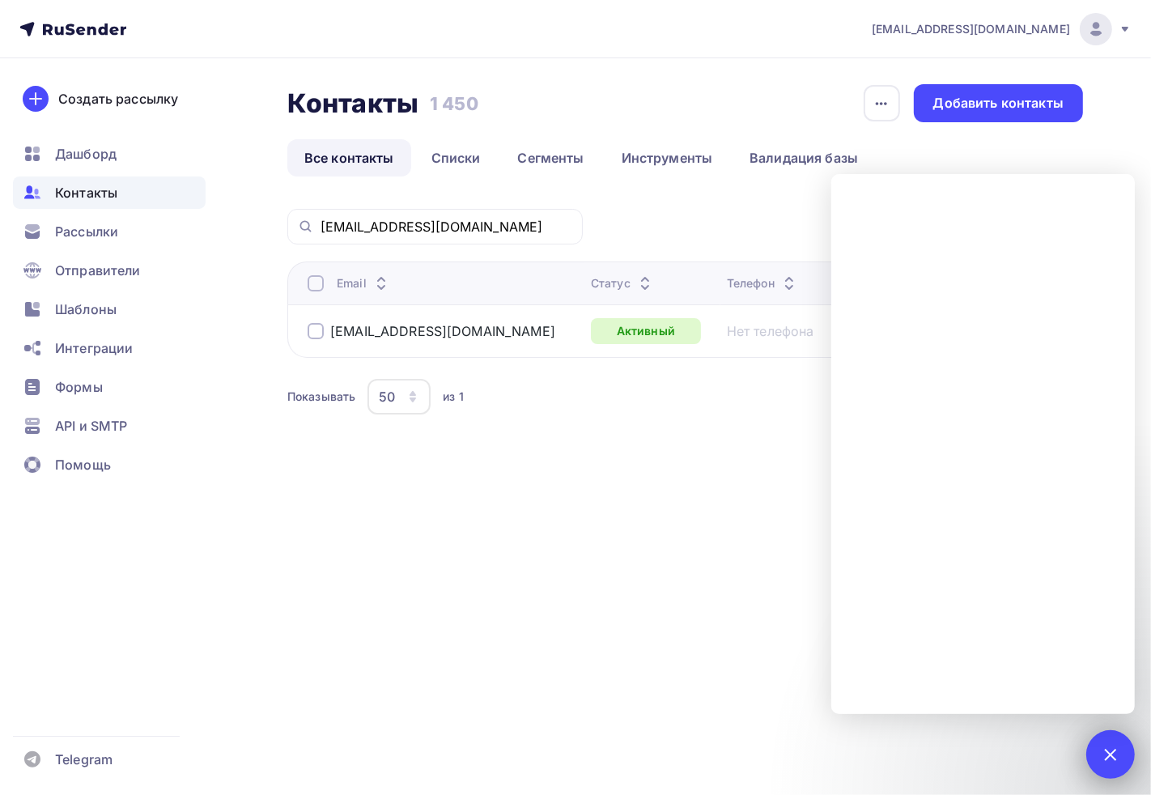
click at [1101, 766] on div "1" at bounding box center [1110, 754] width 49 height 49
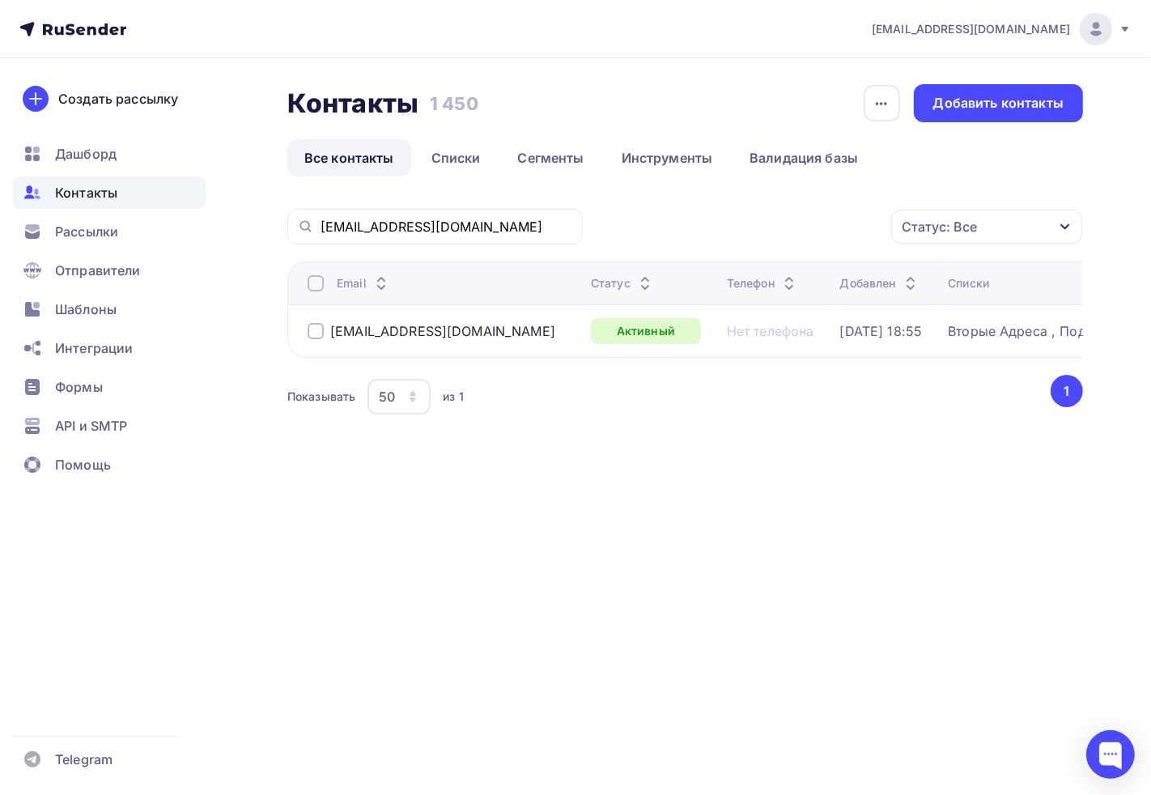
drag, startPoint x: 439, startPoint y: 214, endPoint x: 400, endPoint y: 238, distance: 46.1
click at [342, 225] on div "elfis@mail.ru" at bounding box center [434, 227] width 295 height 36
drag, startPoint x: 426, startPoint y: 231, endPoint x: 123, endPoint y: 206, distance: 303.7
click at [118, 206] on div "adm@ab-express.ru Аккаунт Тарифы Выйти Создать рассылку Дашборд Контакты Рассыл…" at bounding box center [575, 261] width 1151 height 523
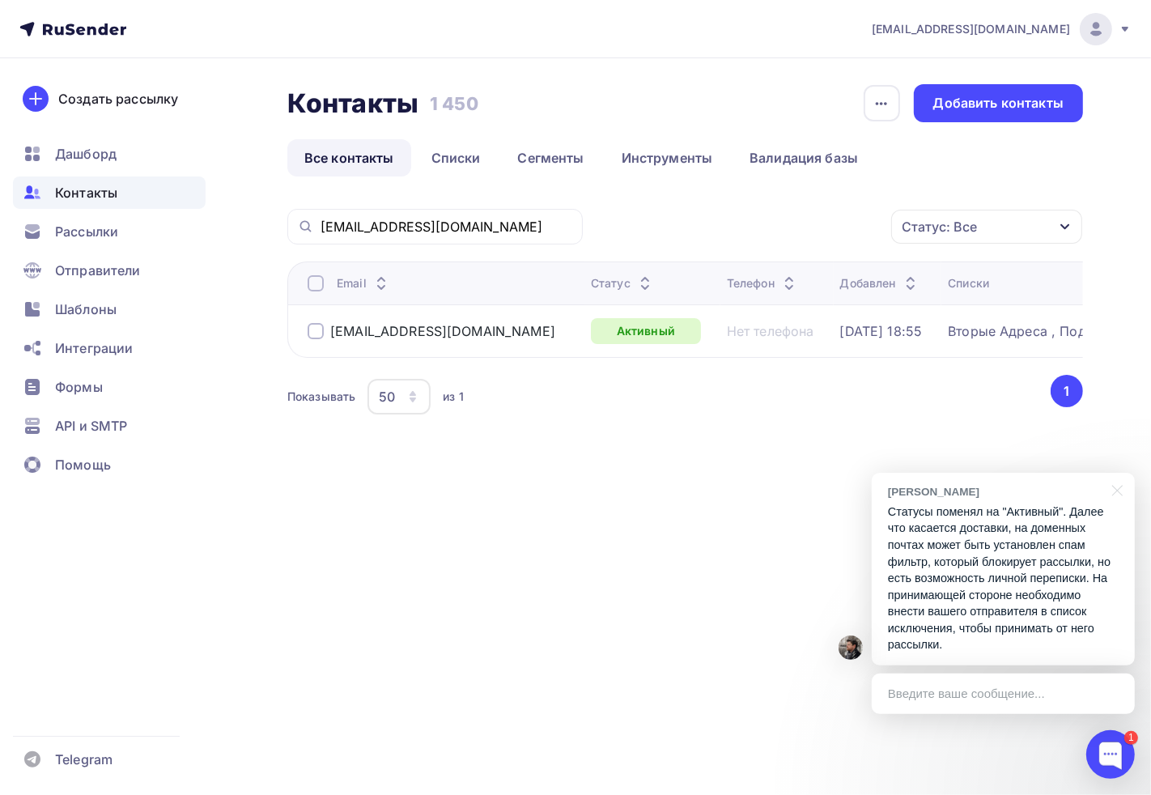
click at [999, 604] on p "Статусы поменял на "Активный". Далее что касается доставки, на доменных почтах …" at bounding box center [1003, 578] width 231 height 150
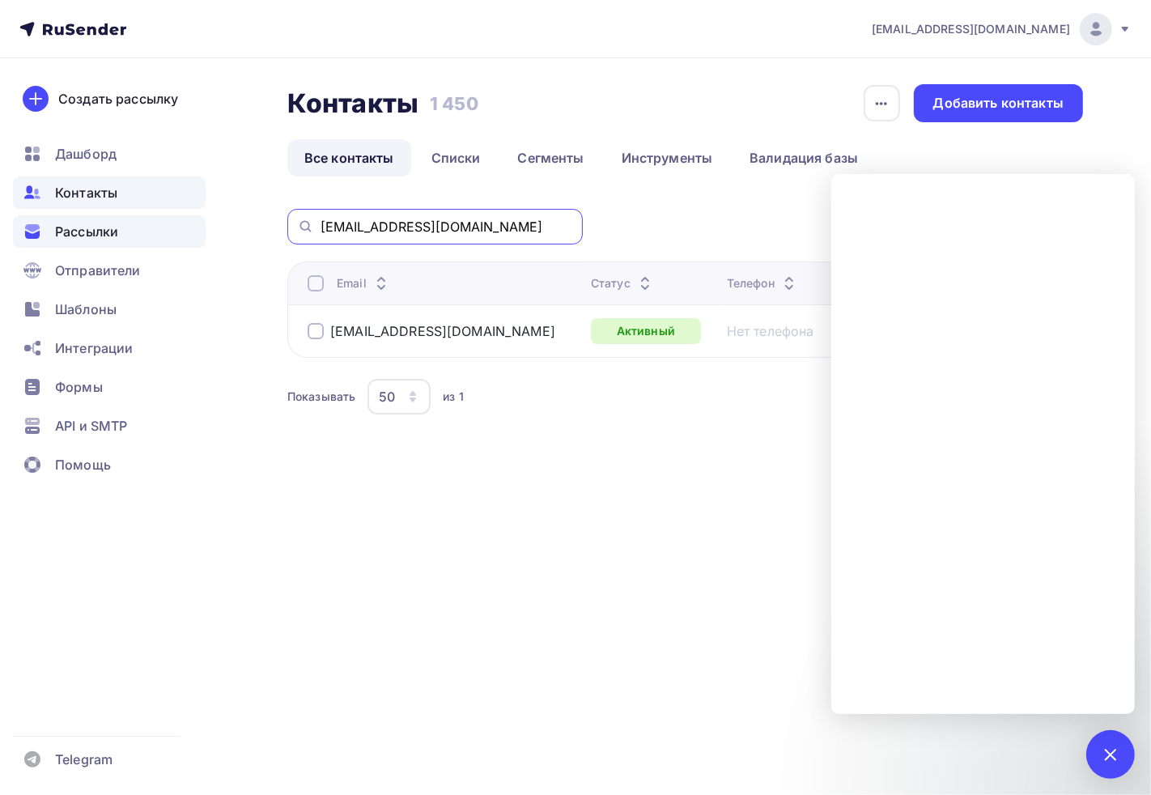
drag, startPoint x: 447, startPoint y: 232, endPoint x: 95, endPoint y: 216, distance: 351.6
click at [100, 216] on div "adm@ab-express.ru Аккаунт Тарифы Выйти Создать рассылку Дашборд Контакты Рассыл…" at bounding box center [575, 261] width 1151 height 523
paste input "1758"
paste input "s-service@mail.e-burg.ru"
type input "s-service@mail.e-burg.ru"
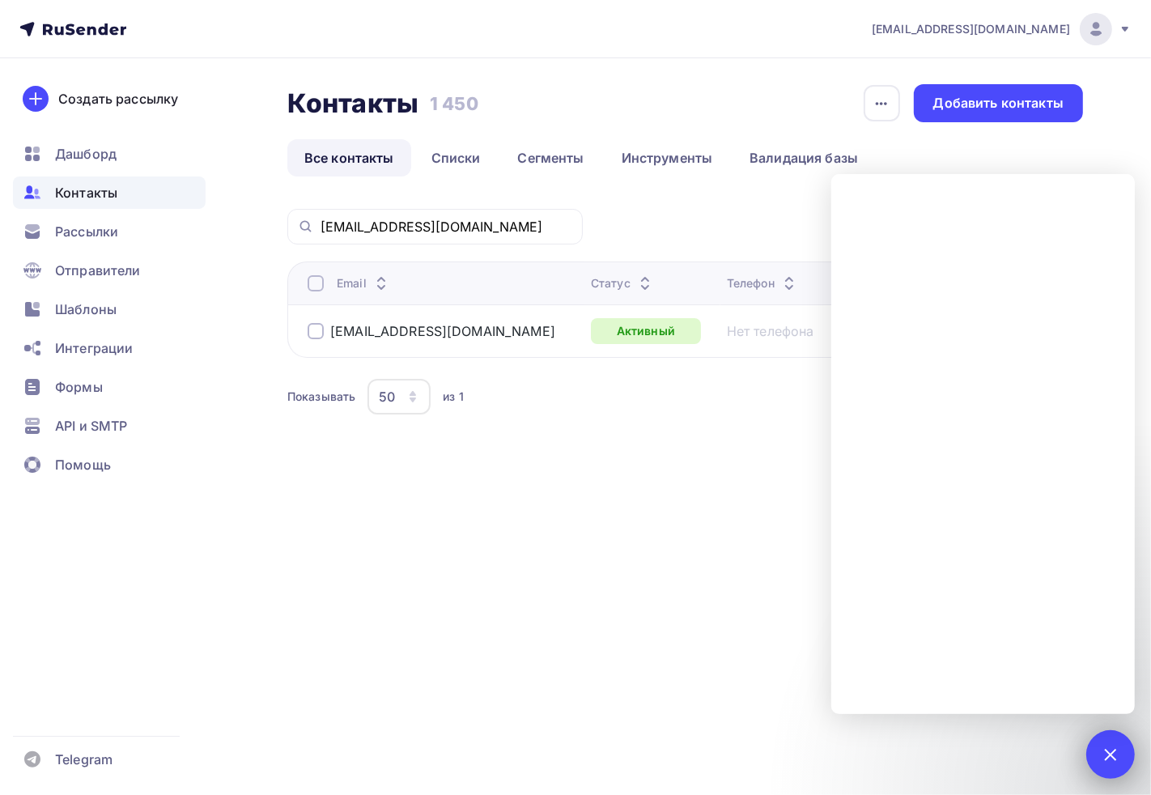
click at [1126, 751] on div "1" at bounding box center [1110, 754] width 49 height 49
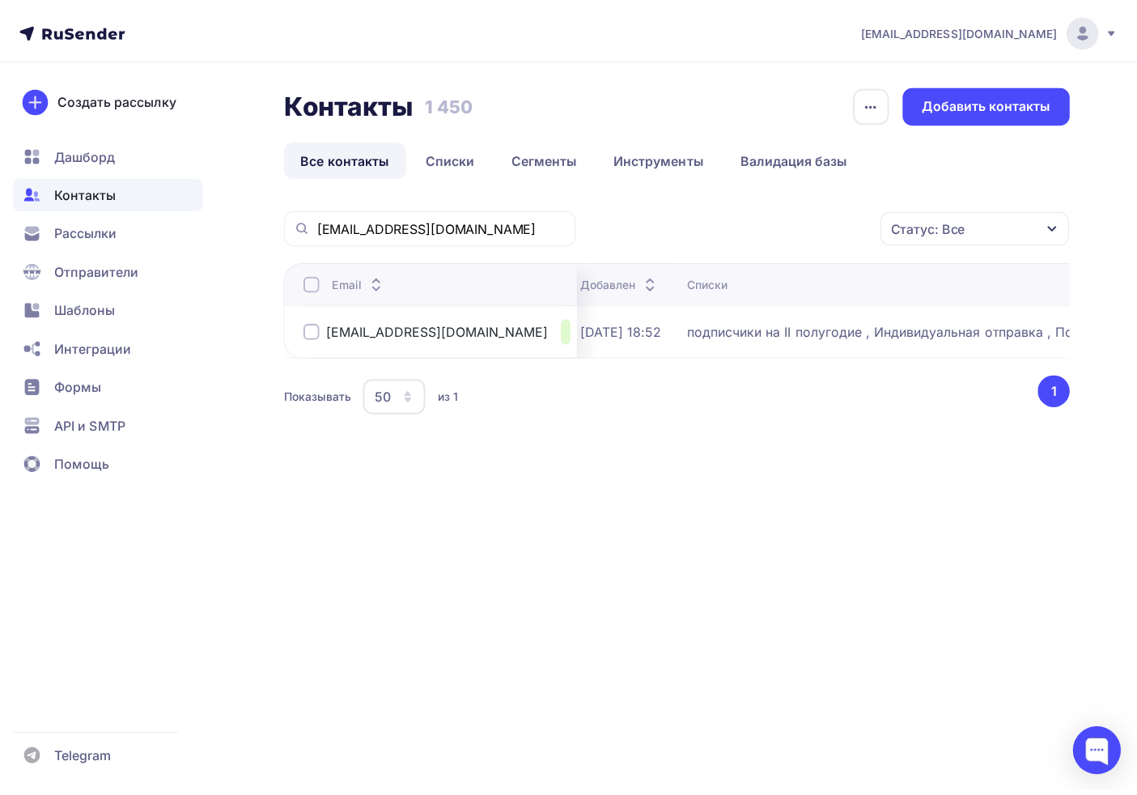
scroll to position [0, 176]
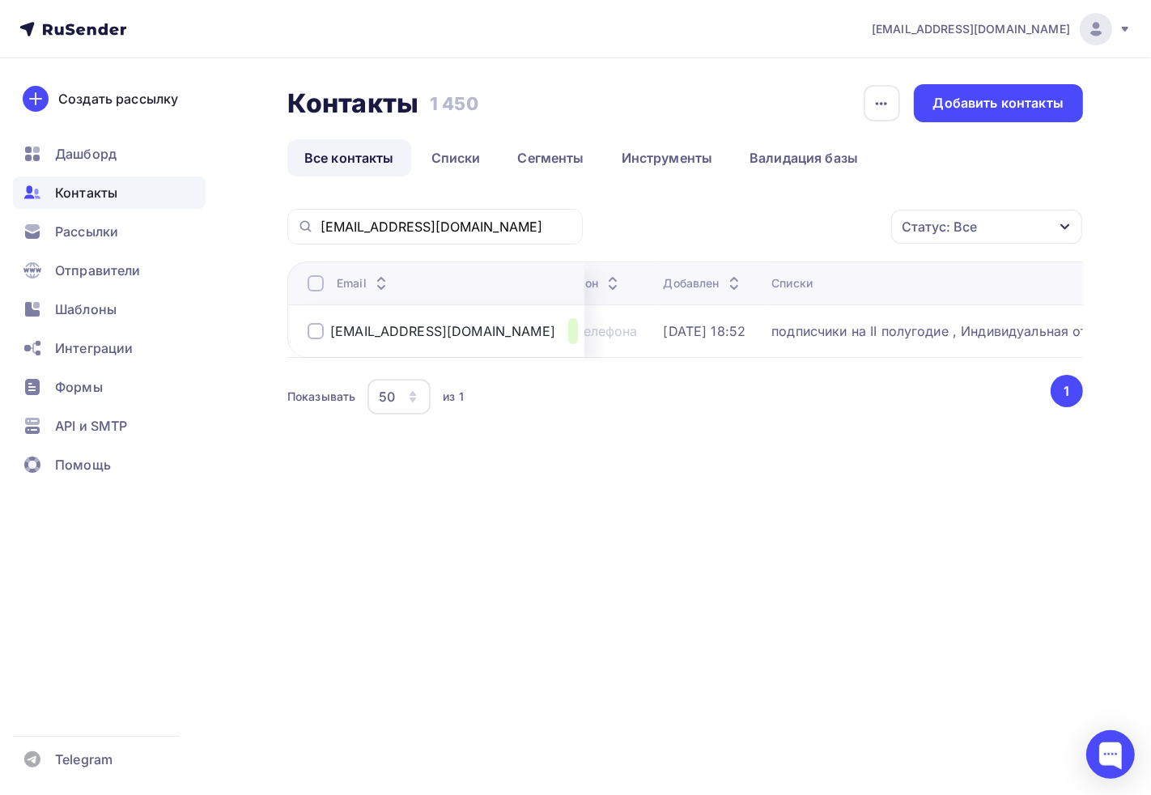
click at [771, 332] on div "подписчики на II полугодие , Индивидуальная отправка , Подписчики со счетами" at bounding box center [973, 331] width 405 height 16
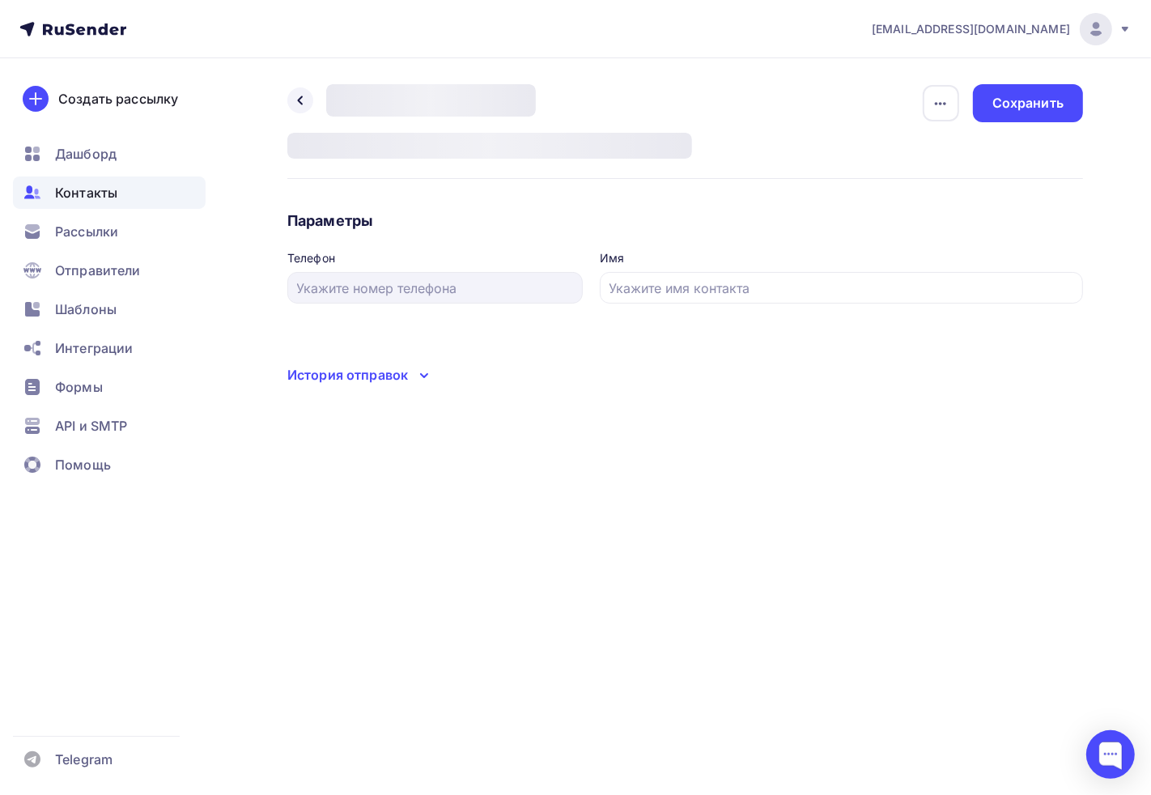
type input "ООО "СЕНТОЗА-СЕРВИС""
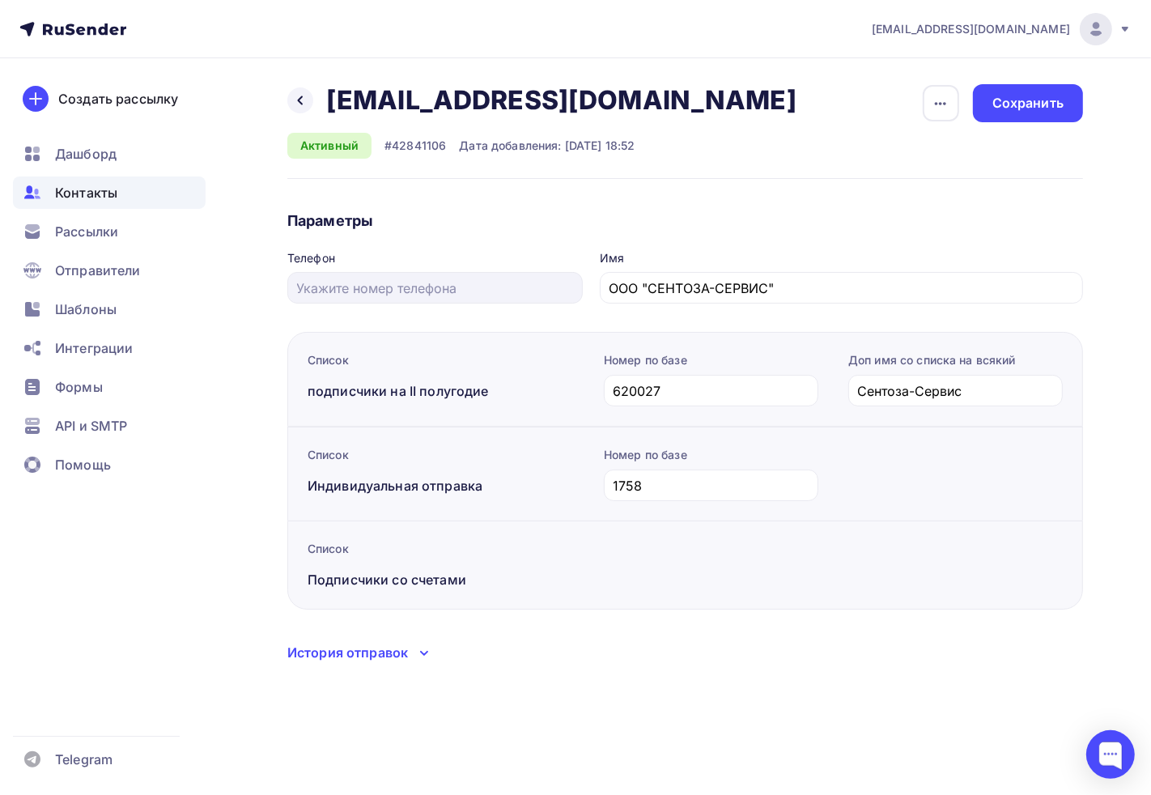
click at [413, 666] on div "Назад s-service@mail.e-burg.ru s-service@mail.e-burg.ru Удалить Отписать Активн…" at bounding box center [575, 392] width 1151 height 669
click at [398, 657] on div "История отправок" at bounding box center [347, 652] width 121 height 19
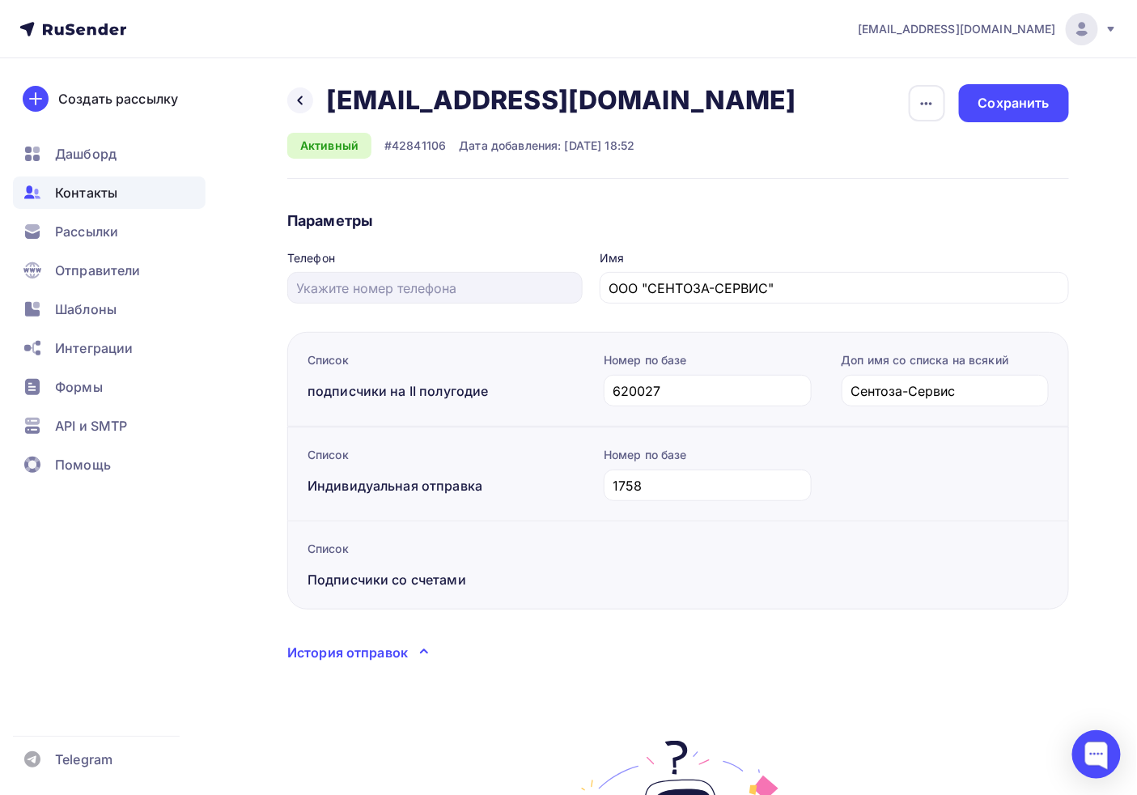
click at [379, 98] on h2 "s-service@mail.e-burg.ru" at bounding box center [561, 100] width 470 height 32
copy div "s-service@mail.e-burg.ru s-service@mail.e-burg.ru Удалить Отписать"
click at [288, 91] on div "Назад s-service@mail.e-burg.ru s-service@mail.e-burg.ru Удалить Отписать" at bounding box center [547, 100] width 520 height 32
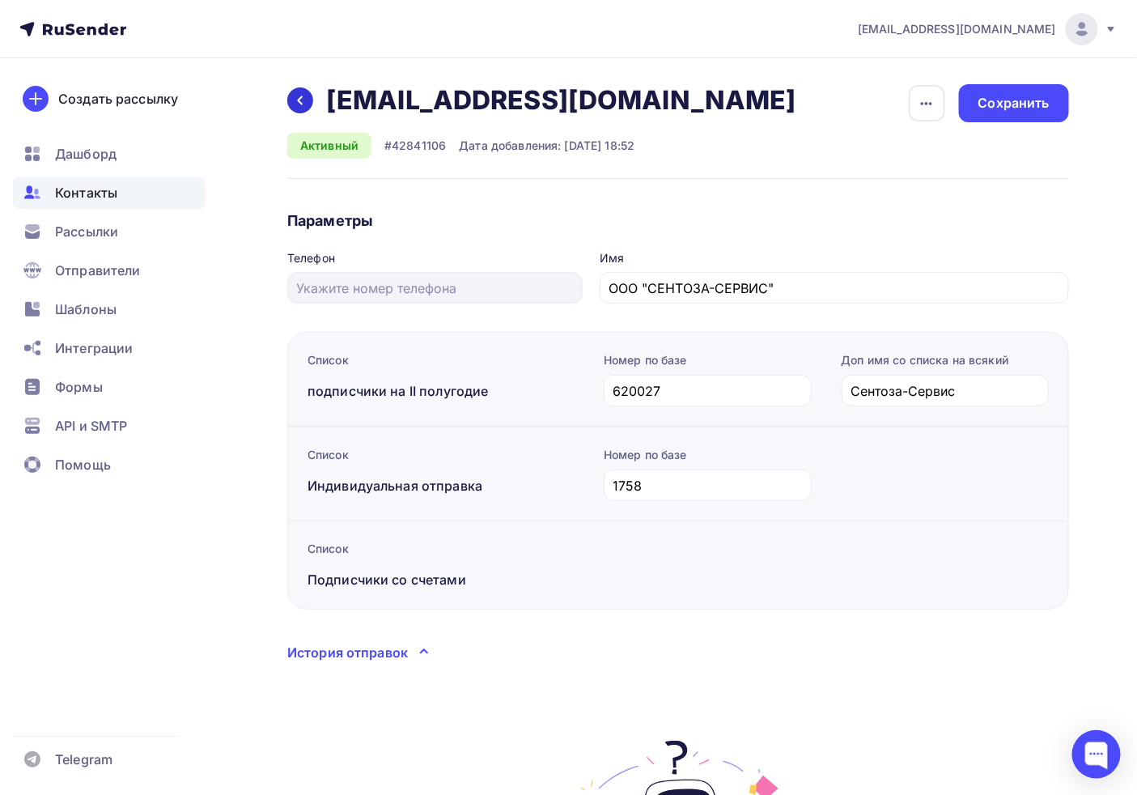
click at [303, 105] on icon at bounding box center [300, 100] width 13 height 13
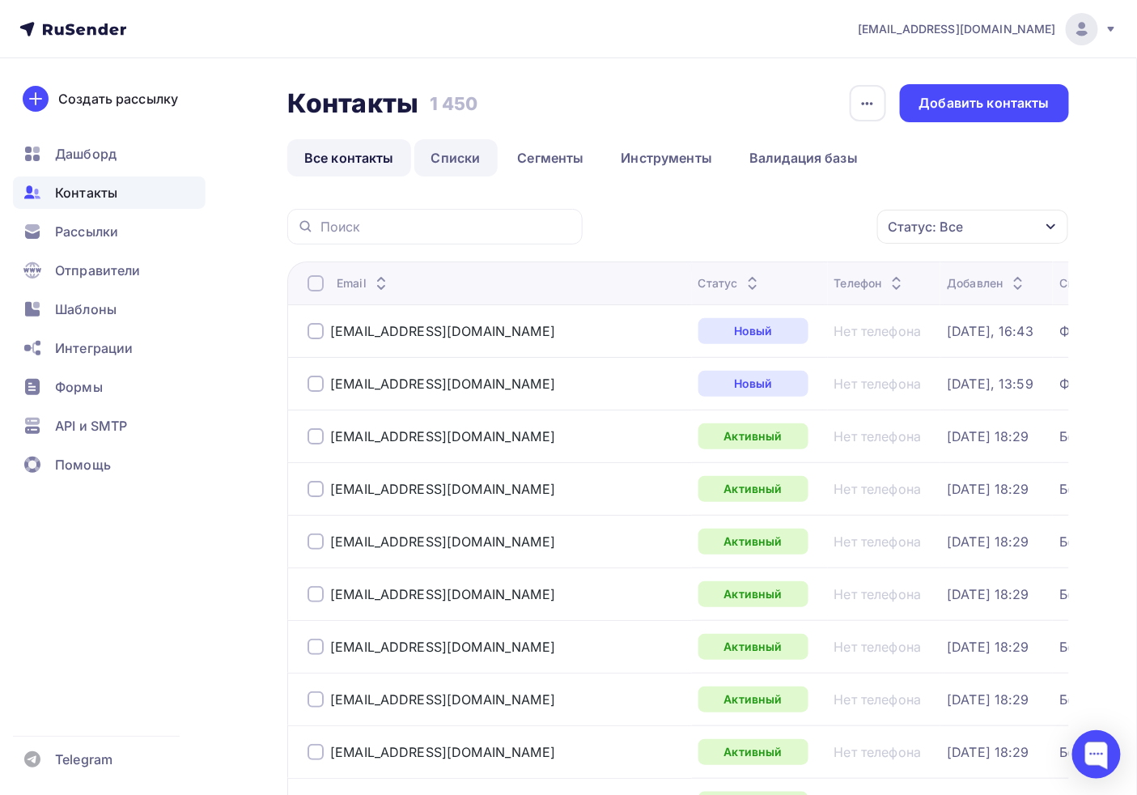
click at [451, 165] on link "Списки" at bounding box center [455, 157] width 83 height 37
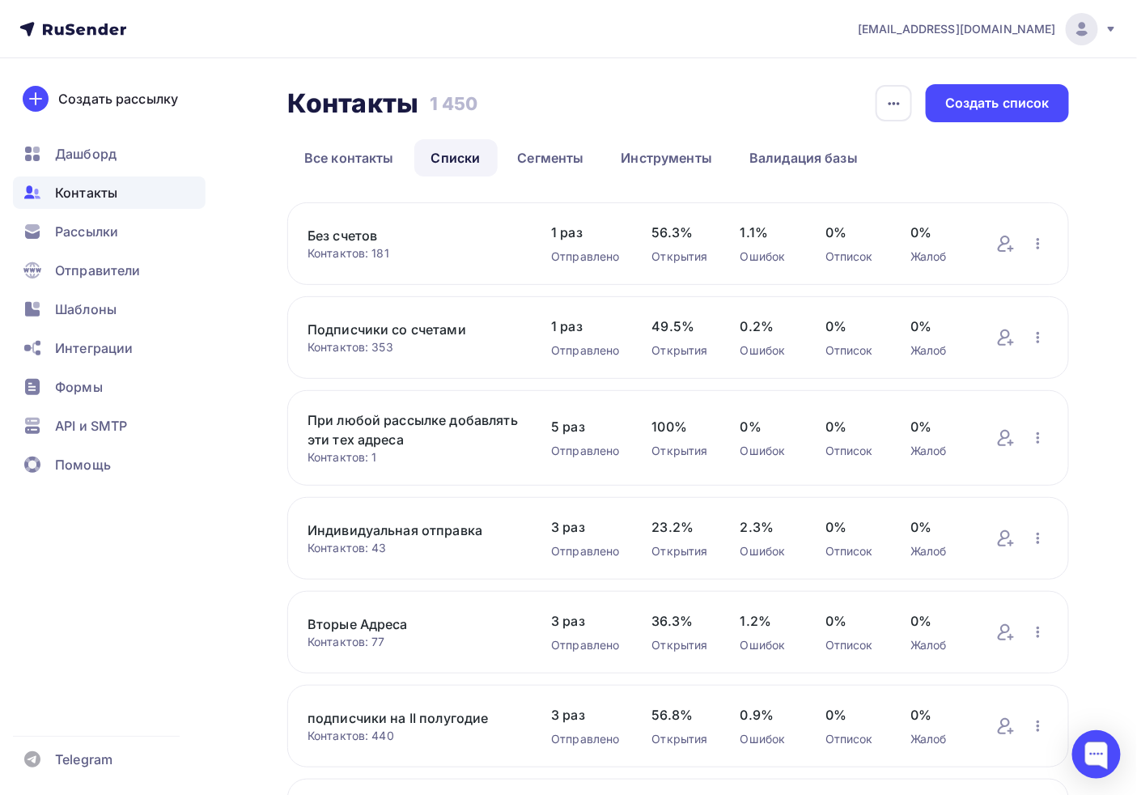
drag, startPoint x: 349, startPoint y: 241, endPoint x: 405, endPoint y: 302, distance: 82.5
click at [348, 240] on link "Без счетов" at bounding box center [413, 235] width 211 height 19
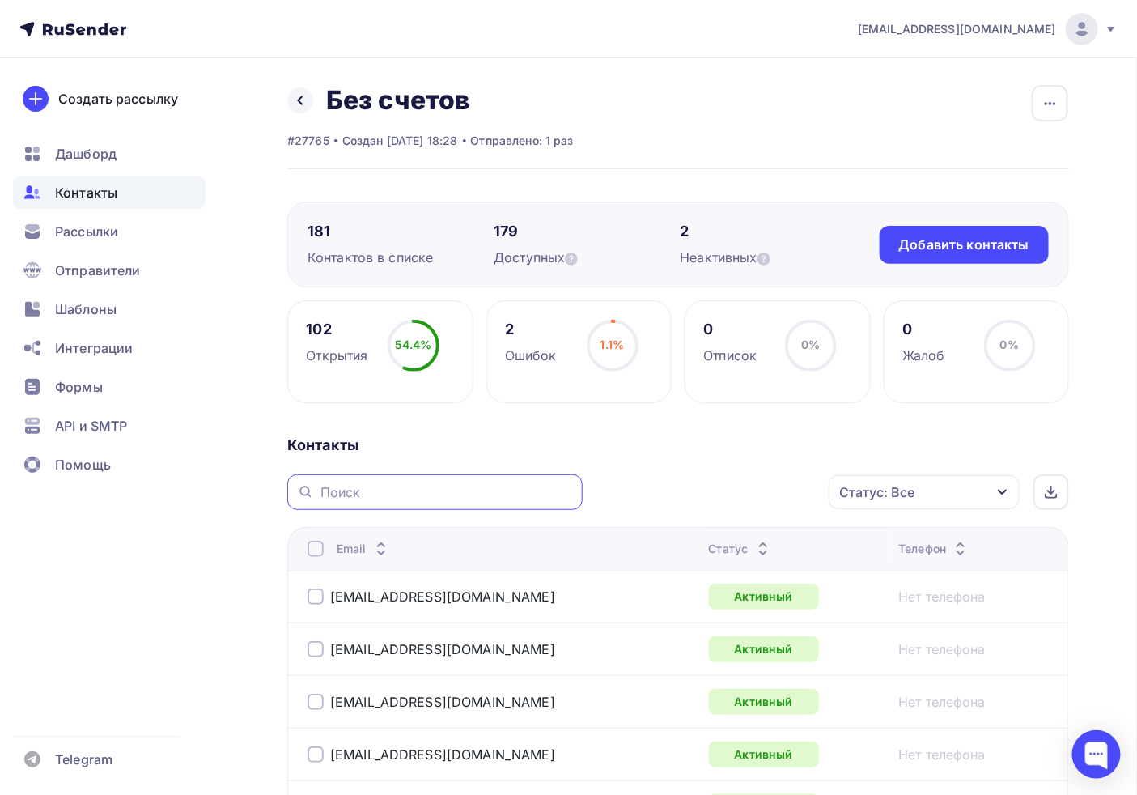
click at [370, 483] on input "text" at bounding box center [446, 492] width 252 height 18
paste input "s-service@mail.e-burg.ru"
type input "s-service@mail.e-burg.ru"
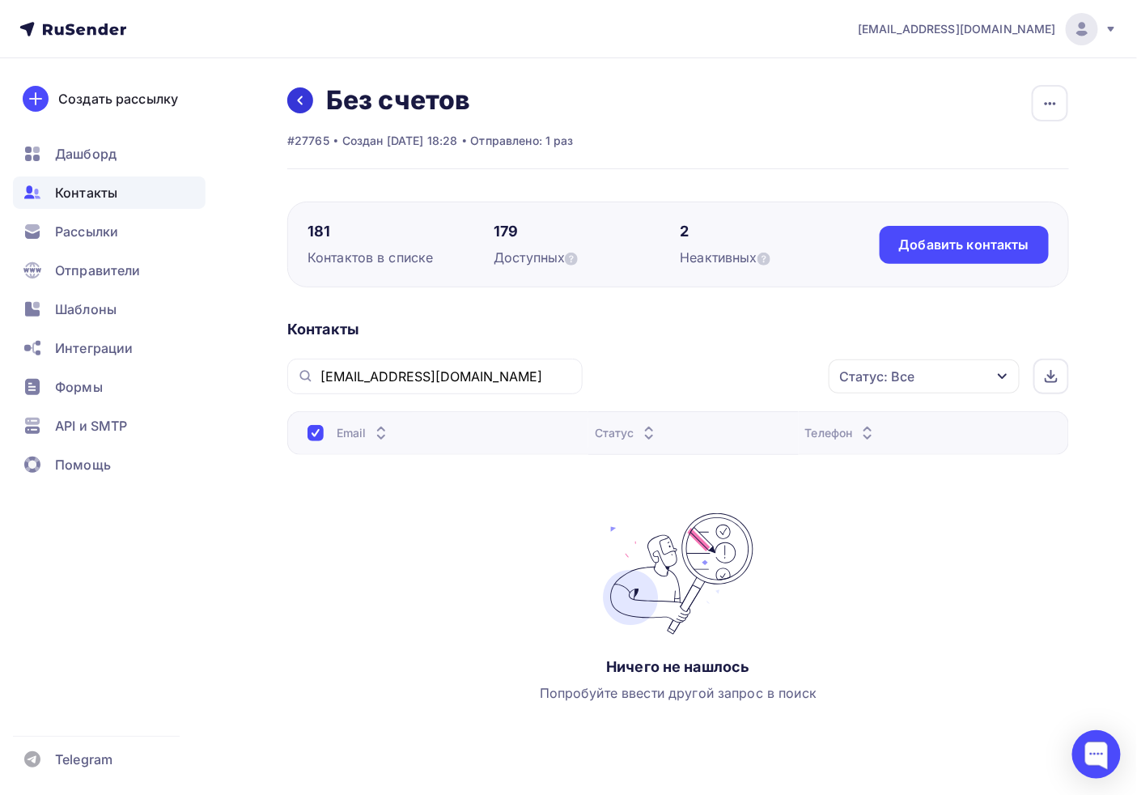
click at [299, 112] on div "Назад Без счетов Переименовать список Скачать список Отписать адреса Настроить …" at bounding box center [430, 100] width 286 height 32
click at [296, 94] on icon at bounding box center [300, 100] width 13 height 13
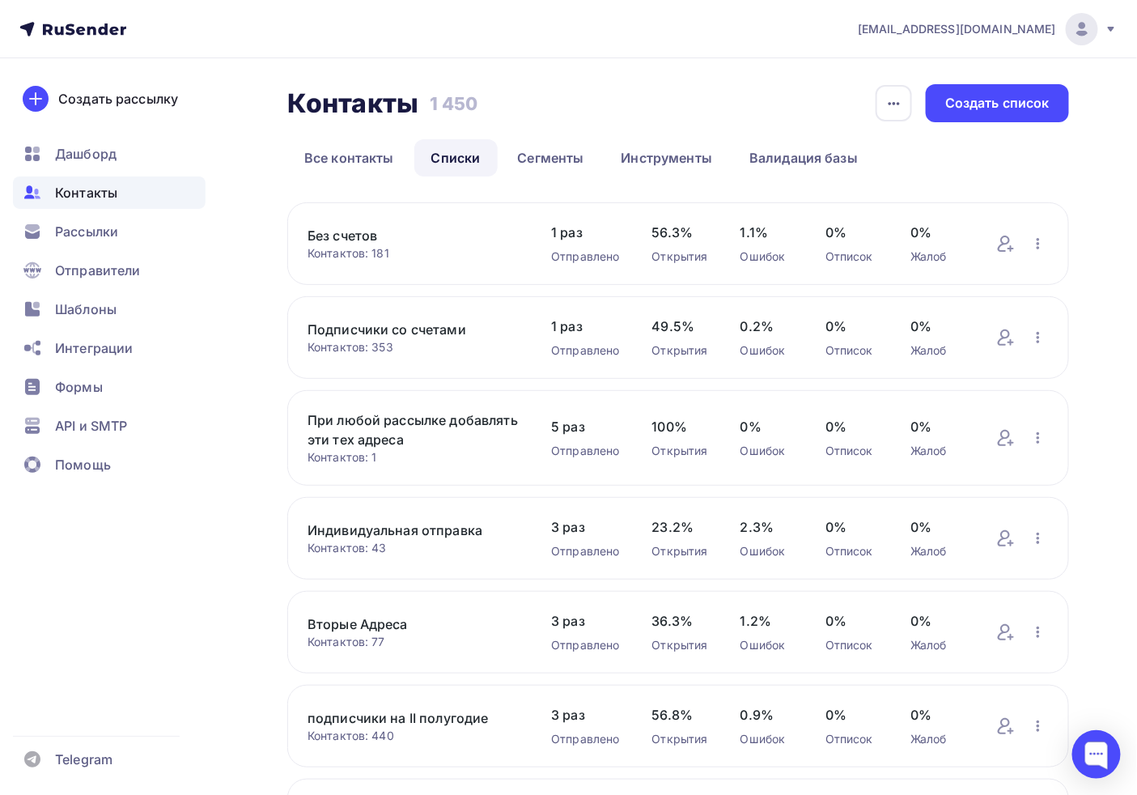
click at [360, 325] on link "Подписчики со счетами" at bounding box center [413, 329] width 211 height 19
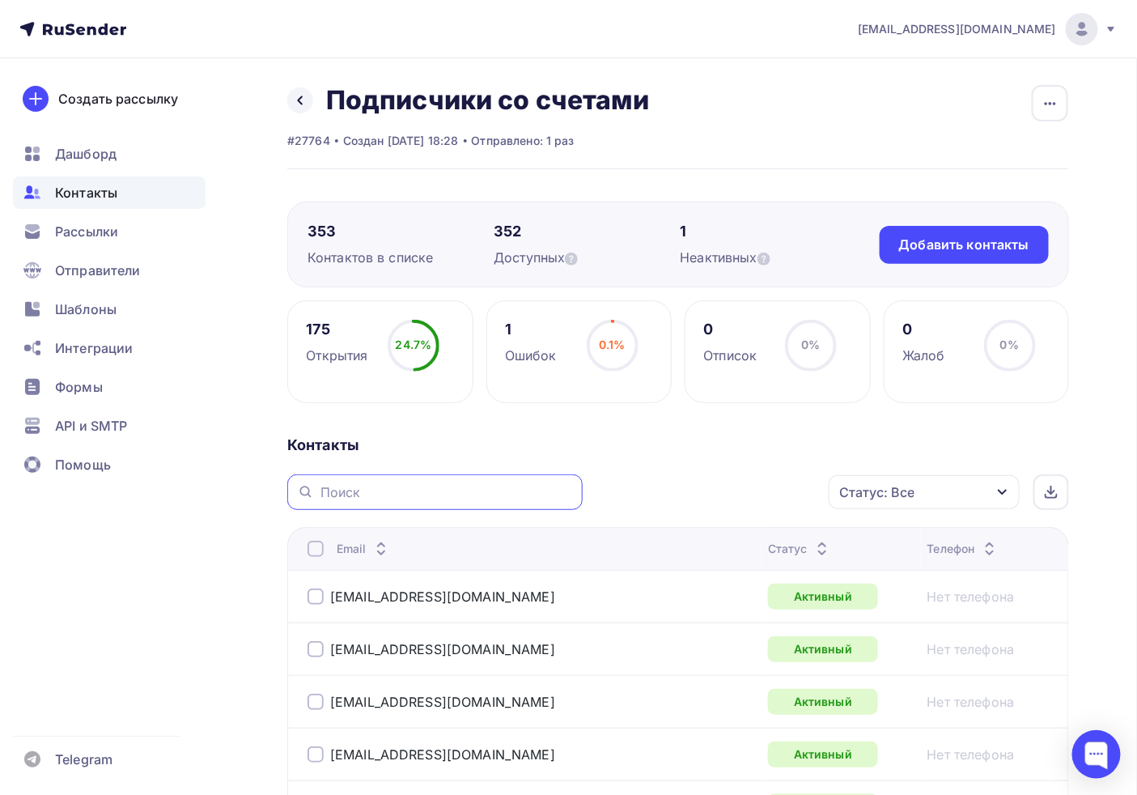
click at [395, 498] on input "text" at bounding box center [446, 492] width 252 height 18
paste input "s-service@mail.e-burg.ru"
type input "s-service@mail.e-burg.ru"
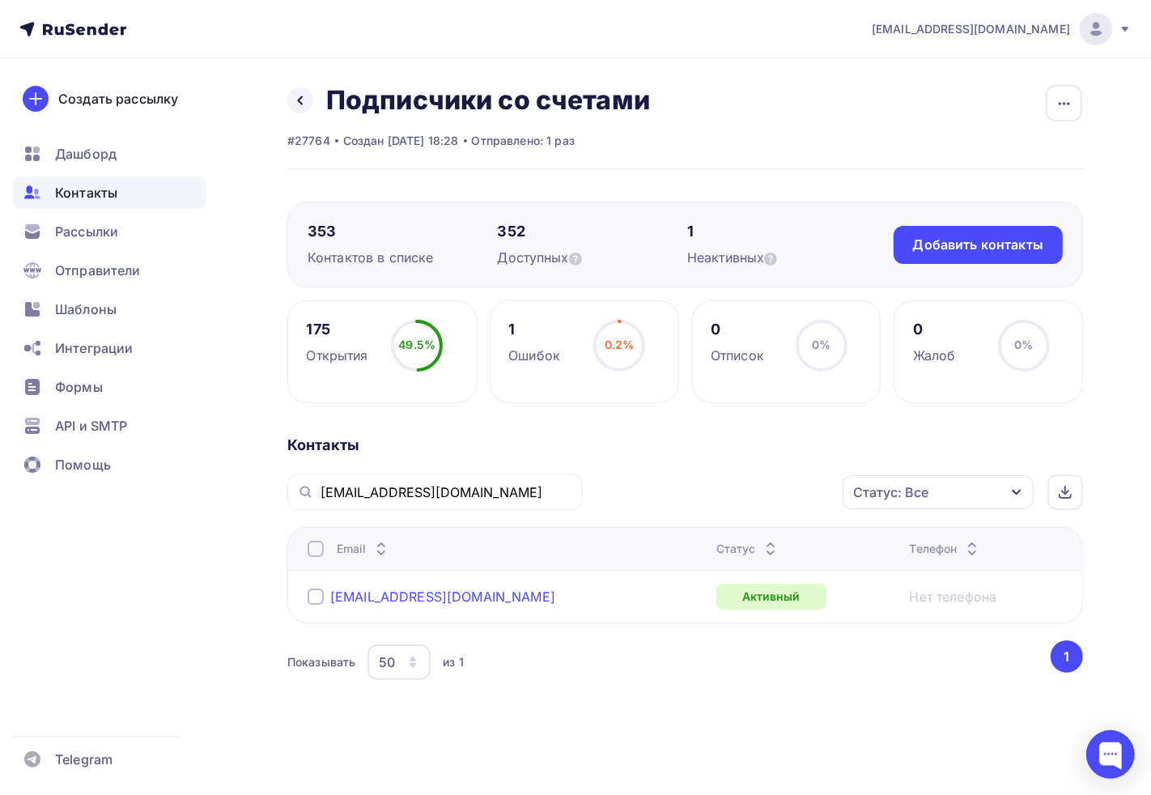
click at [426, 593] on link "s-service@mail.e-burg.ru" at bounding box center [442, 596] width 225 height 16
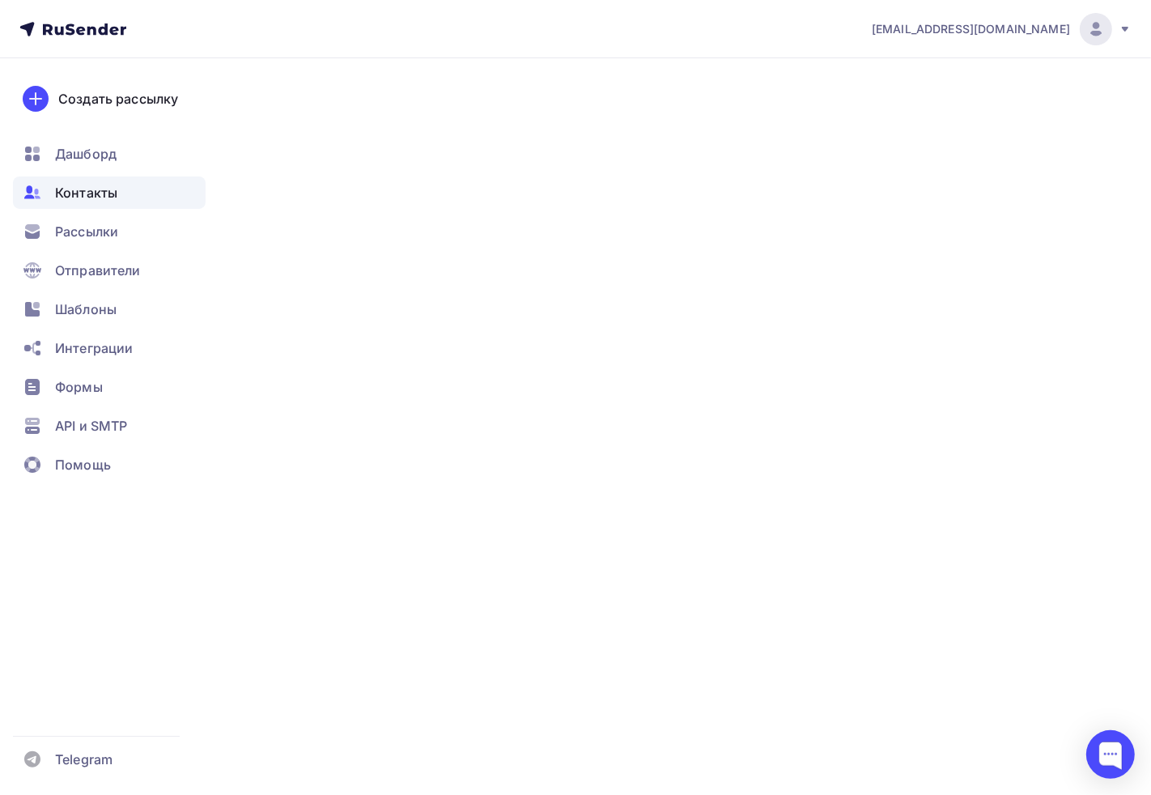
click at [424, 592] on link "s-service@mail.e-burg.ru" at bounding box center [442, 596] width 225 height 16
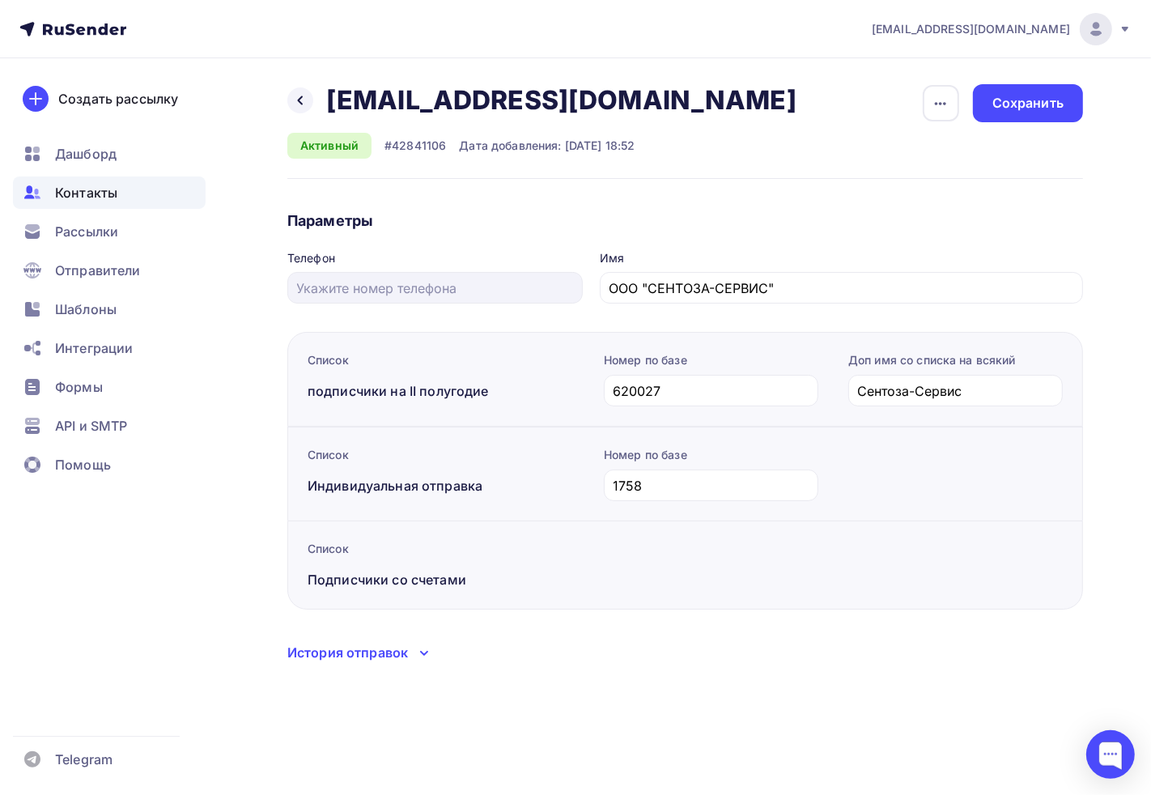
click at [98, 195] on span "Контакты" at bounding box center [86, 192] width 62 height 19
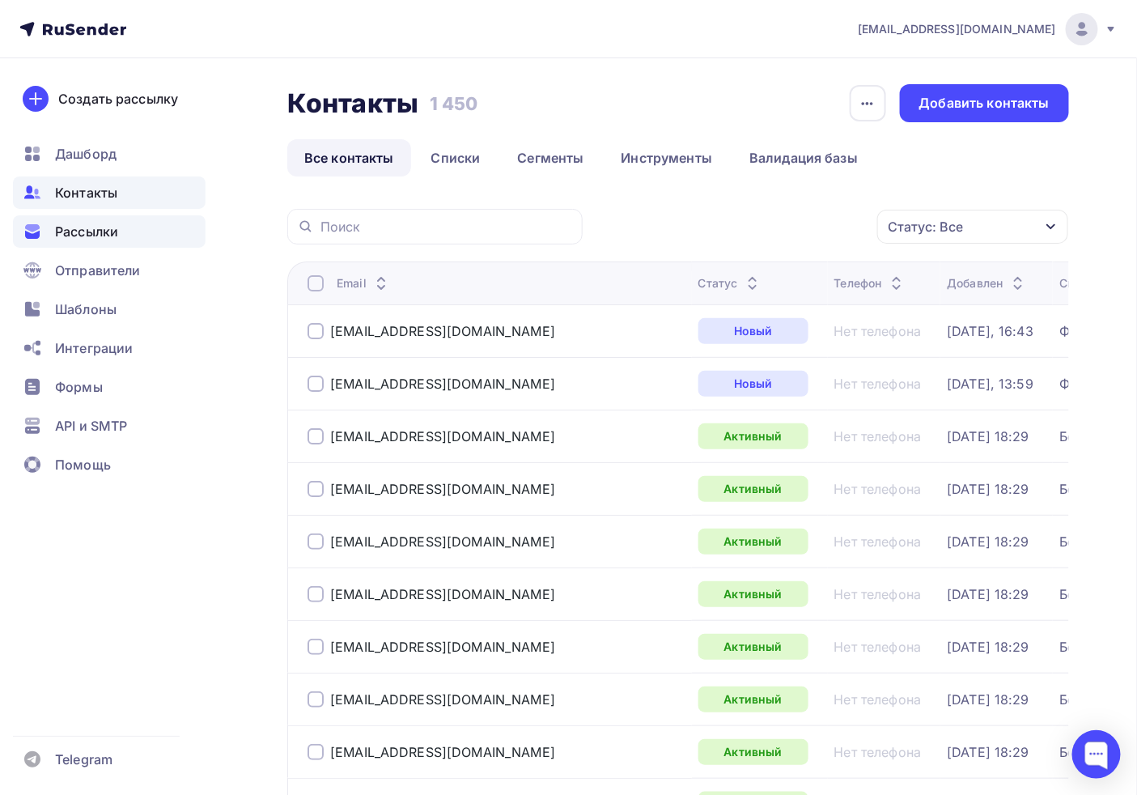
click at [89, 238] on span "Рассылки" at bounding box center [86, 231] width 63 height 19
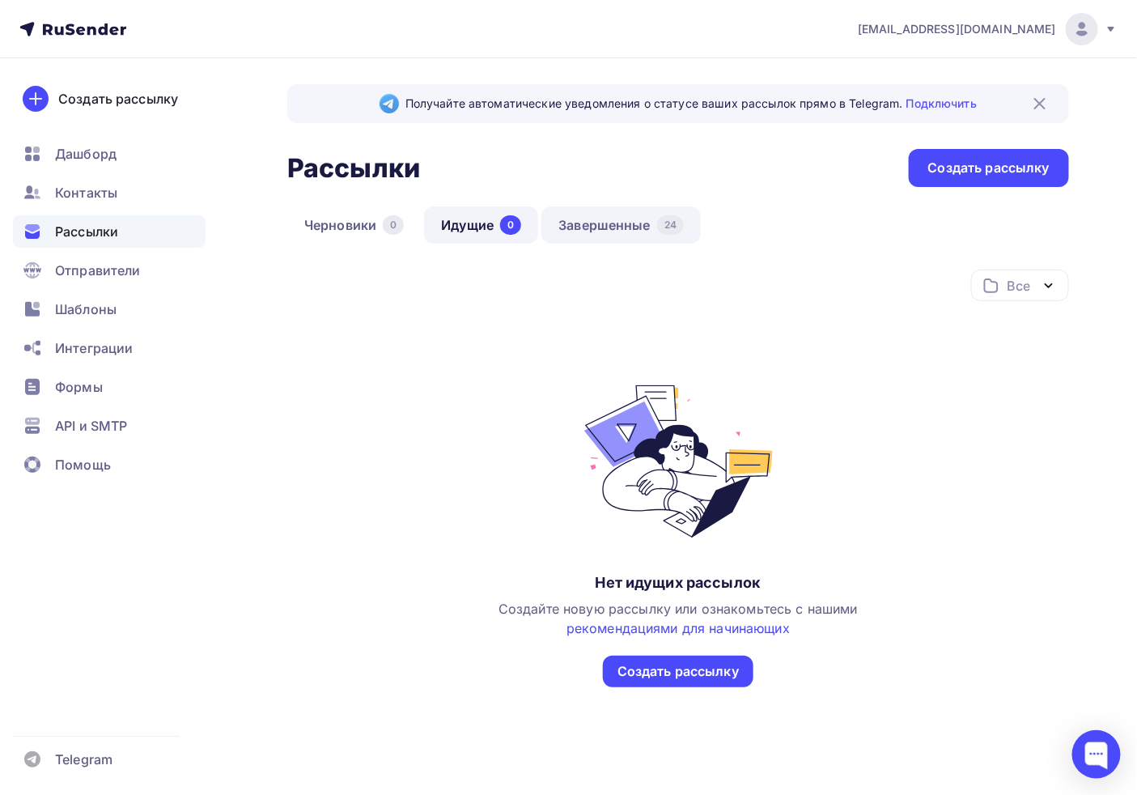
click at [579, 212] on link "Завершенные 24" at bounding box center [620, 224] width 159 height 37
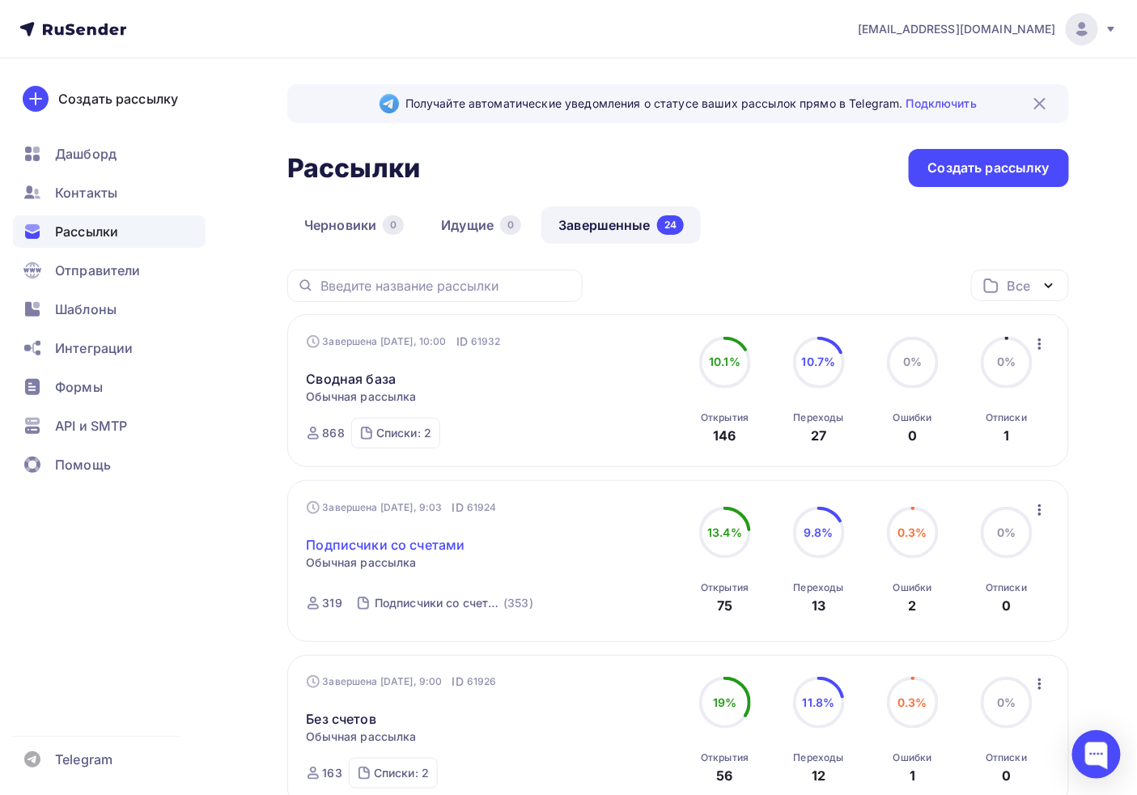
click at [413, 544] on link "Подписчики со счетами" at bounding box center [386, 544] width 159 height 19
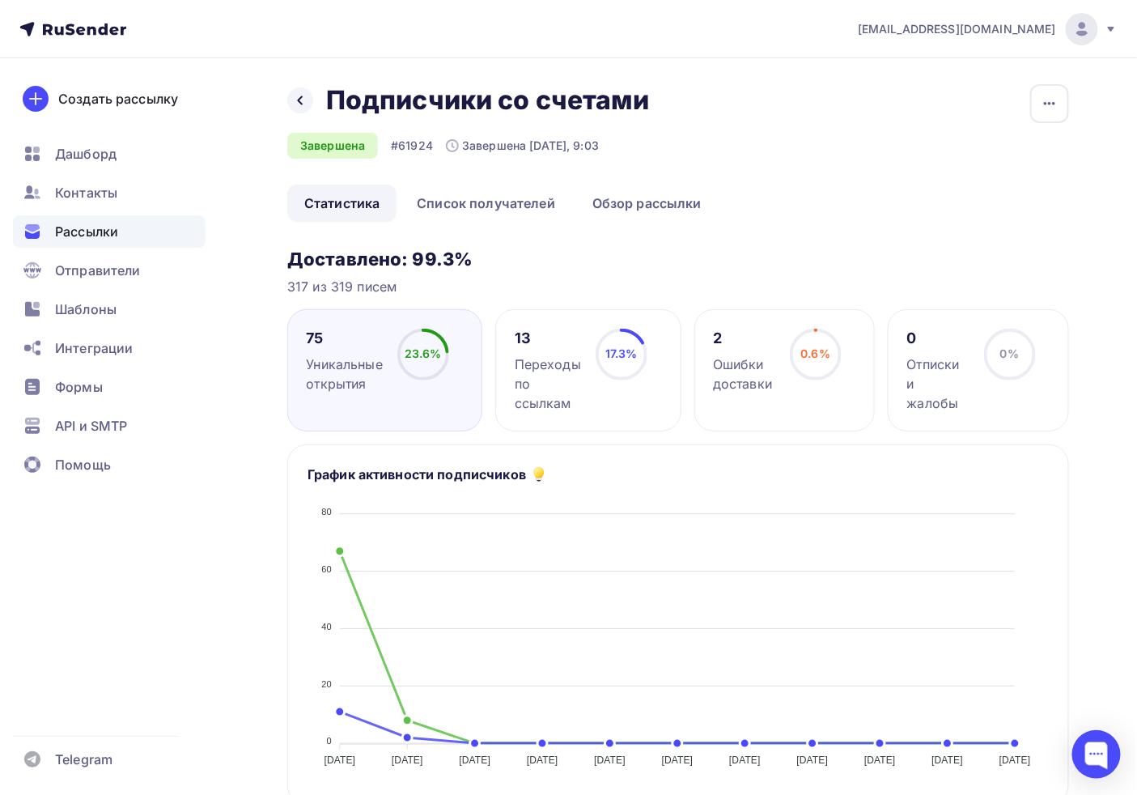
click at [489, 125] on div "Назад Подписчики со счетами Подписчики со счетами Завершена #61924 Завершена Вч…" at bounding box center [474, 121] width 374 height 74
click at [484, 143] on div "Завершена Вчера, 9:03" at bounding box center [522, 146] width 153 height 16
click at [438, 199] on link "Список получателей" at bounding box center [486, 203] width 172 height 37
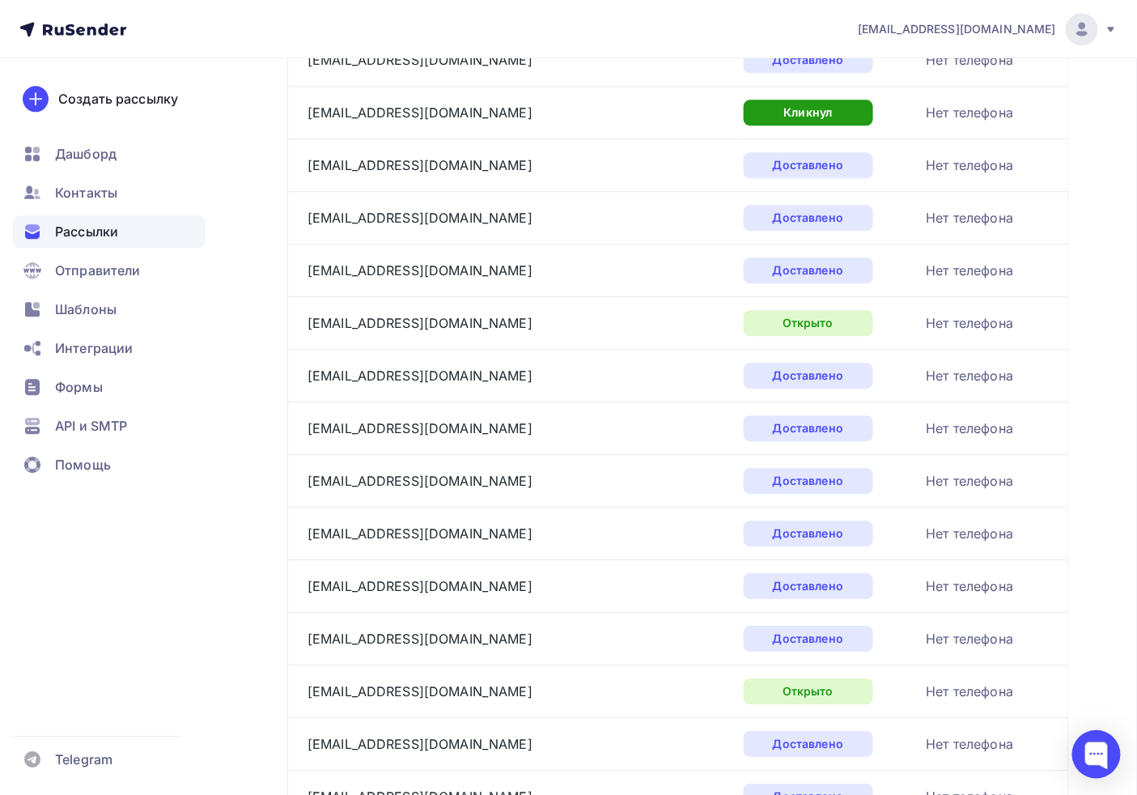
scroll to position [2407, 0]
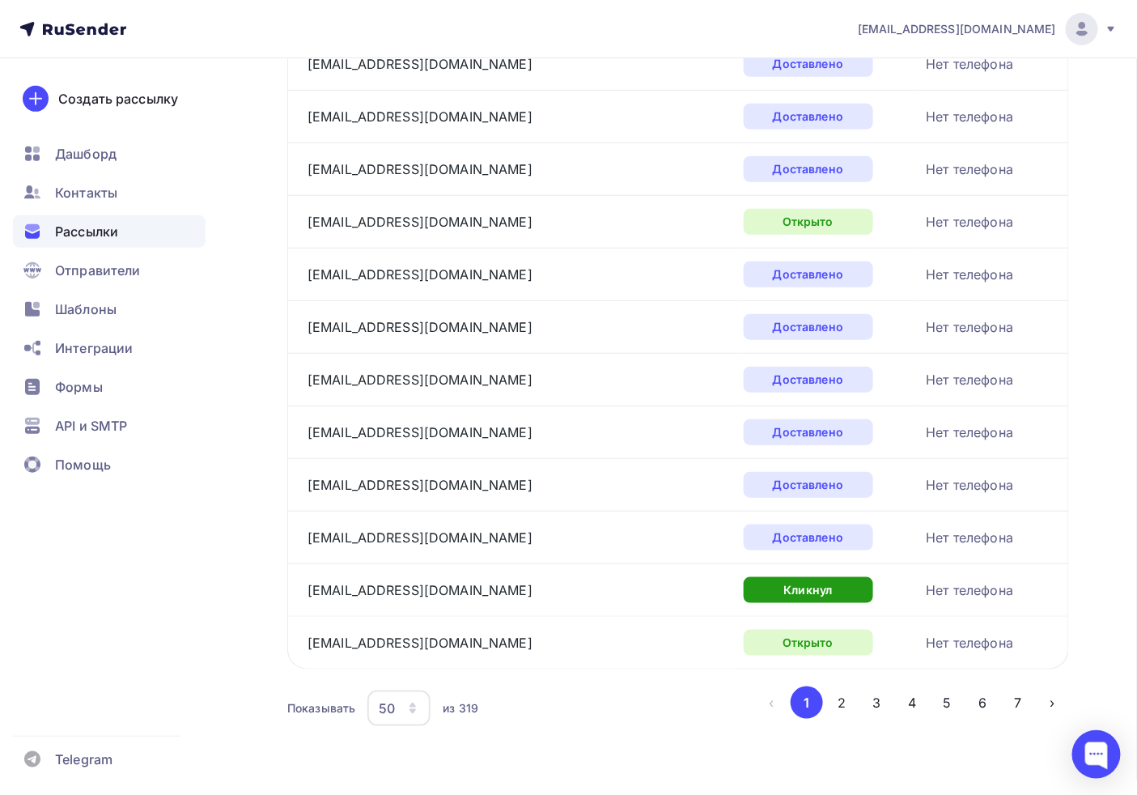
click at [852, 707] on button "2" at bounding box center [841, 702] width 32 height 32
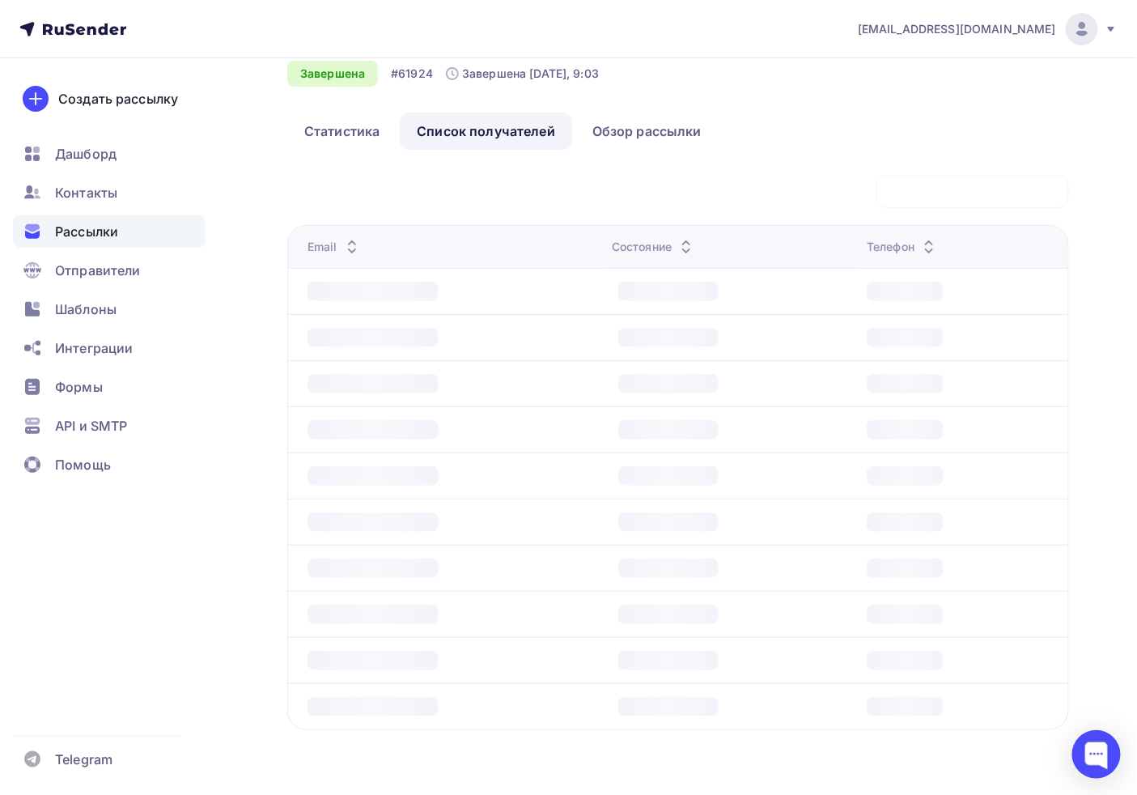
scroll to position [73, 0]
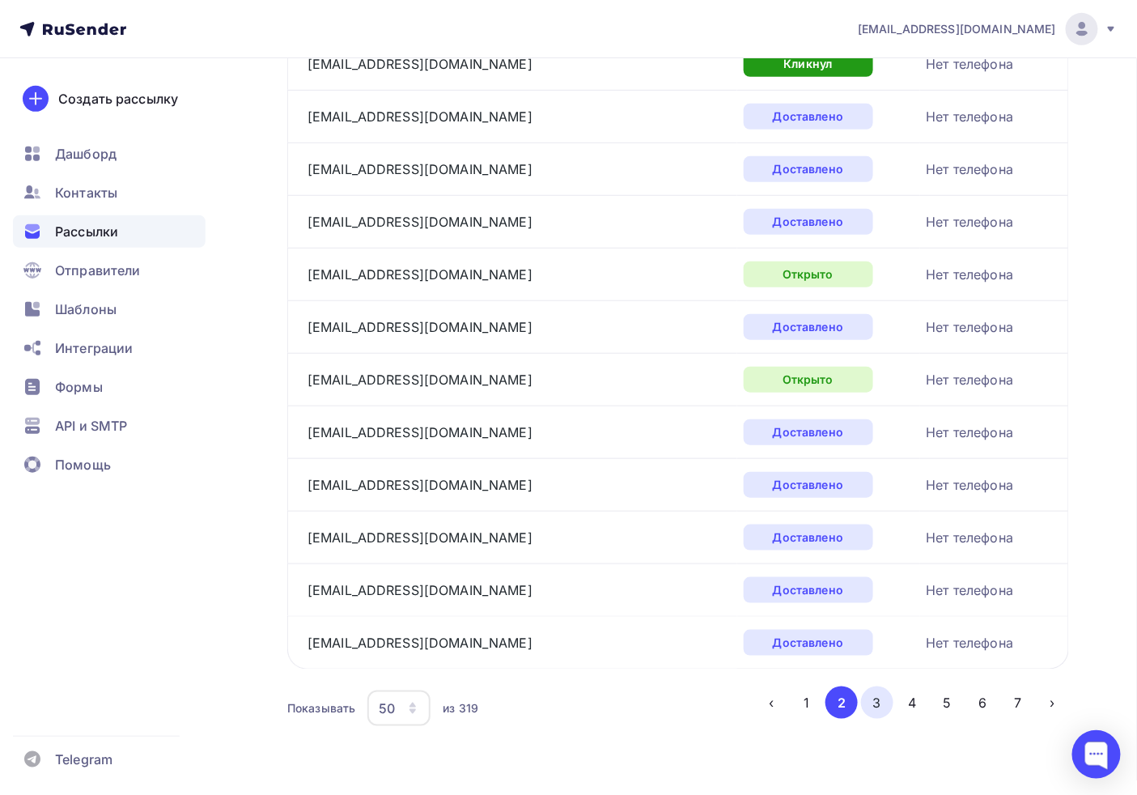
click at [883, 694] on button "3" at bounding box center [877, 702] width 32 height 32
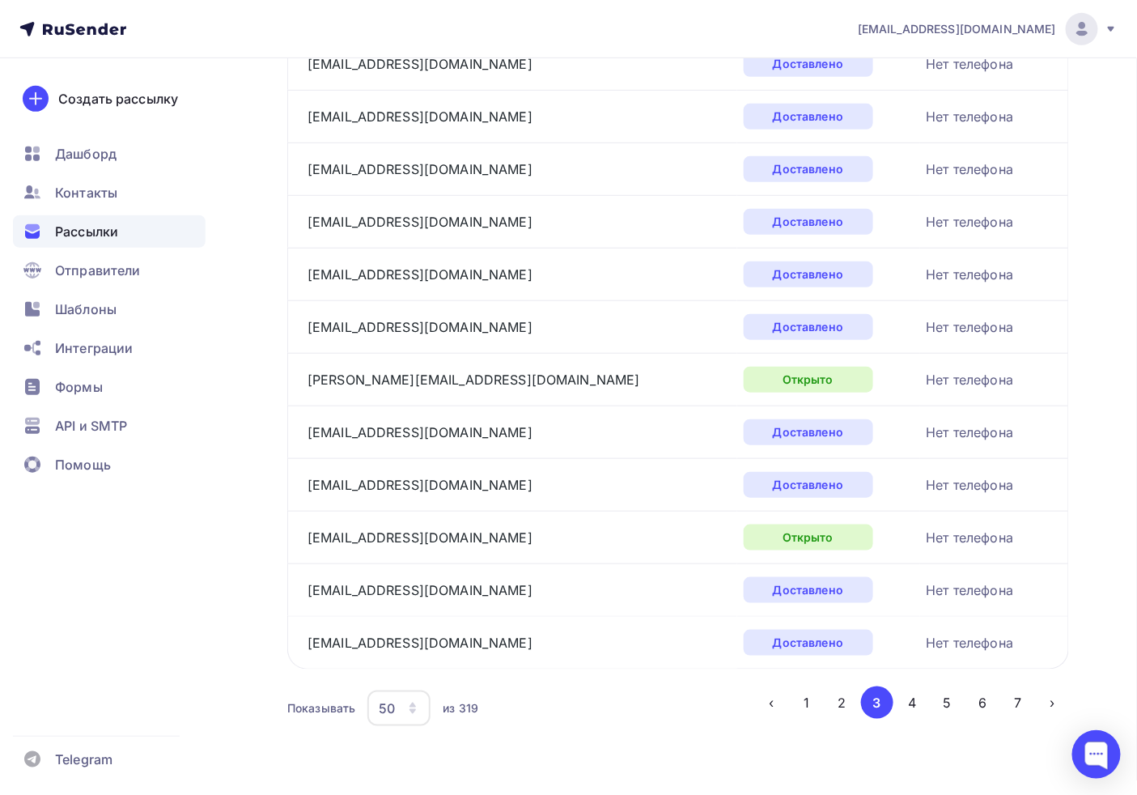
drag, startPoint x: 909, startPoint y: 705, endPoint x: 921, endPoint y: 611, distance: 94.7
click at [908, 704] on button "4" at bounding box center [912, 702] width 32 height 32
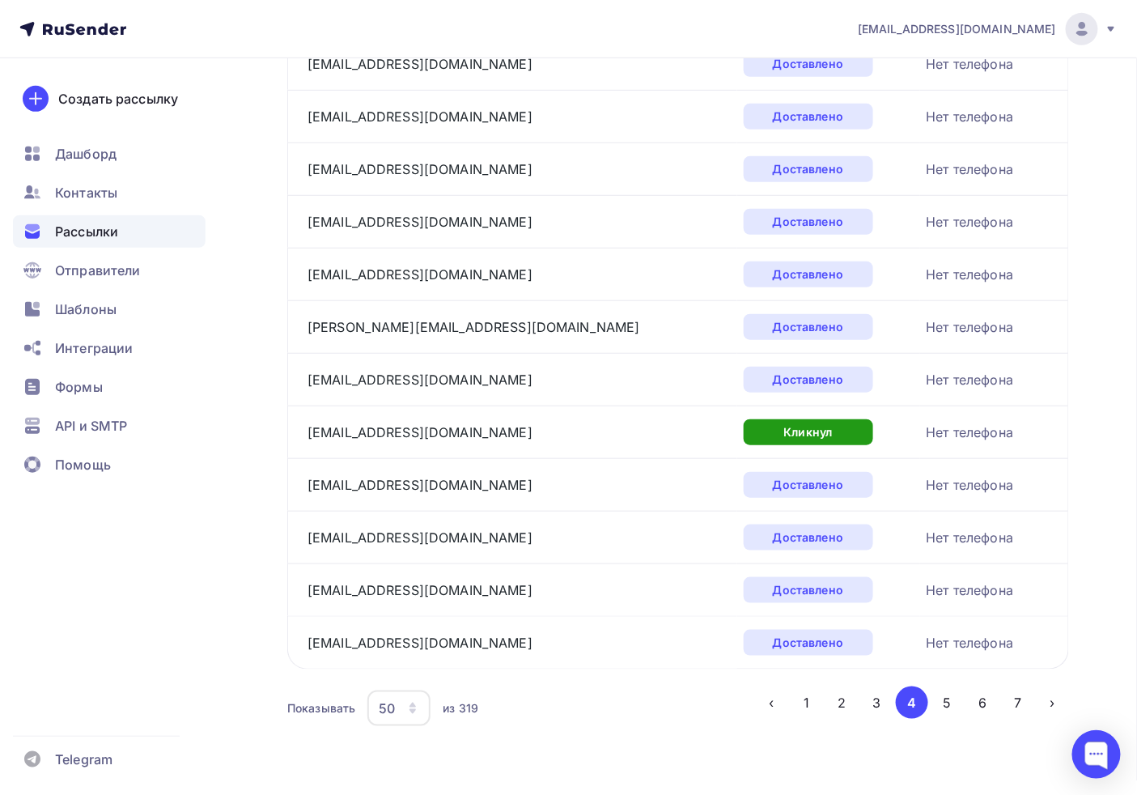
click at [947, 704] on button "5" at bounding box center [947, 702] width 32 height 32
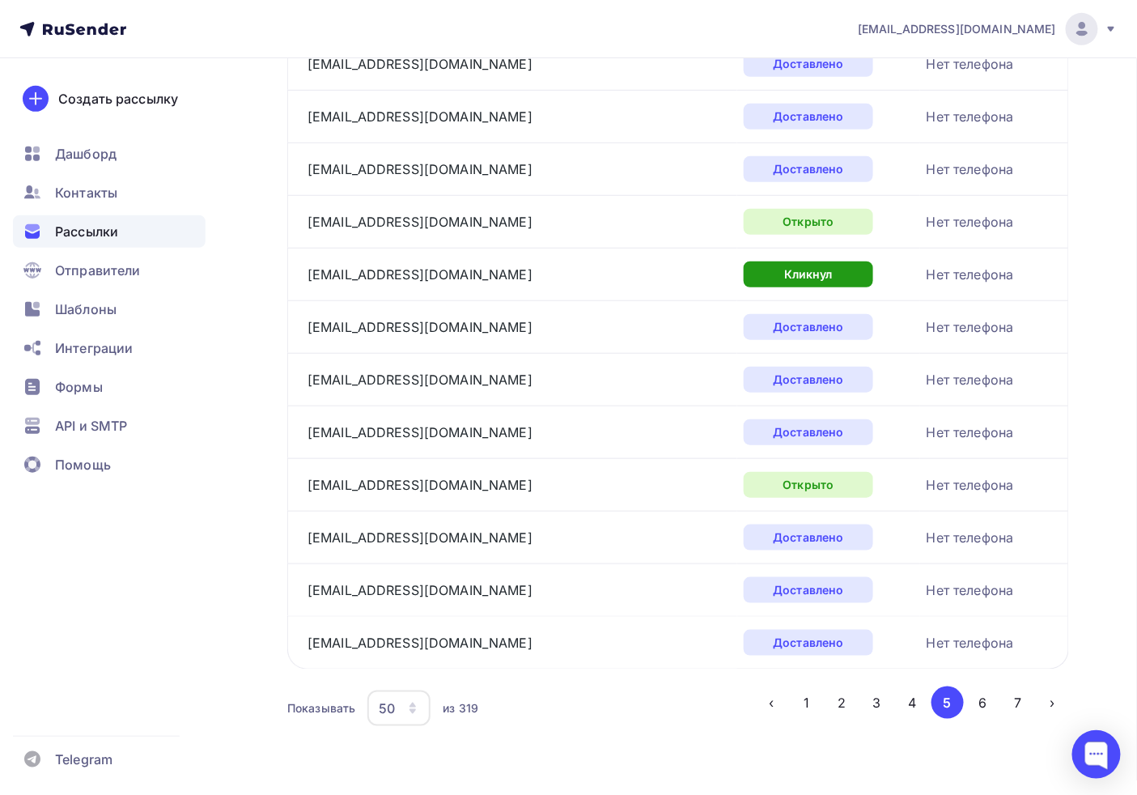
scroll to position [2407, 0]
click at [978, 698] on button "6" at bounding box center [982, 702] width 32 height 32
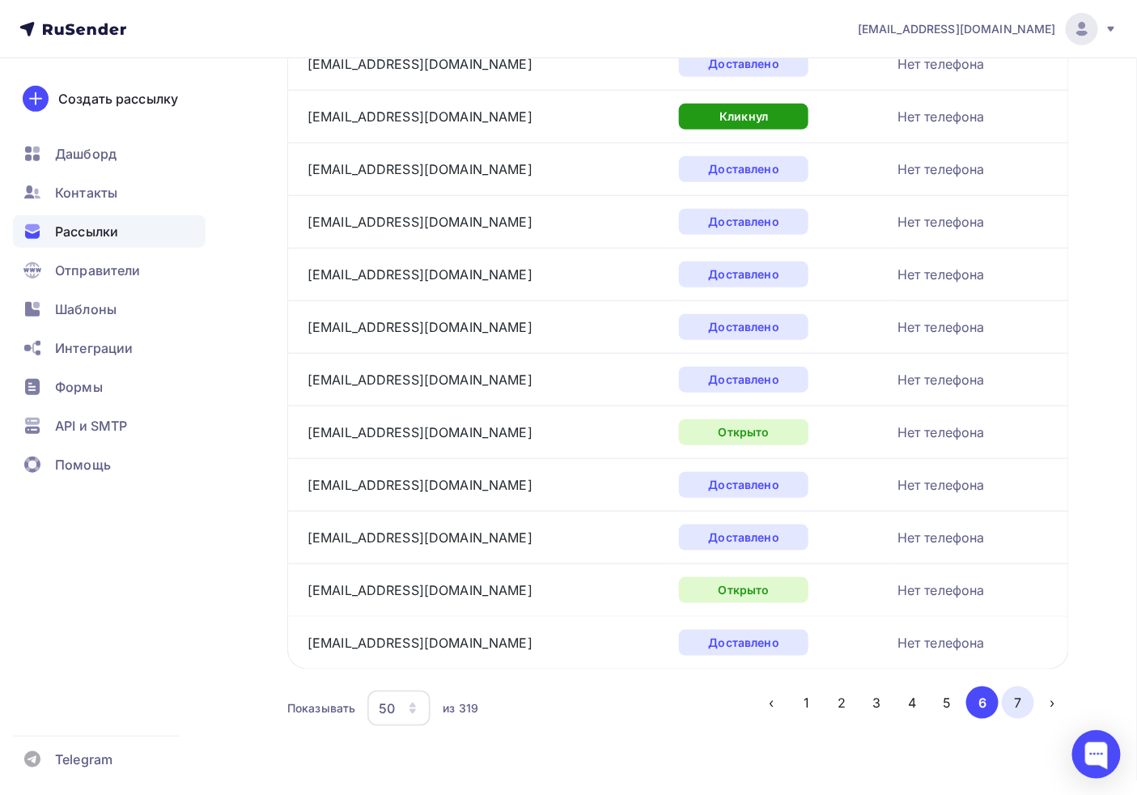
click at [1007, 701] on button "7" at bounding box center [1018, 702] width 32 height 32
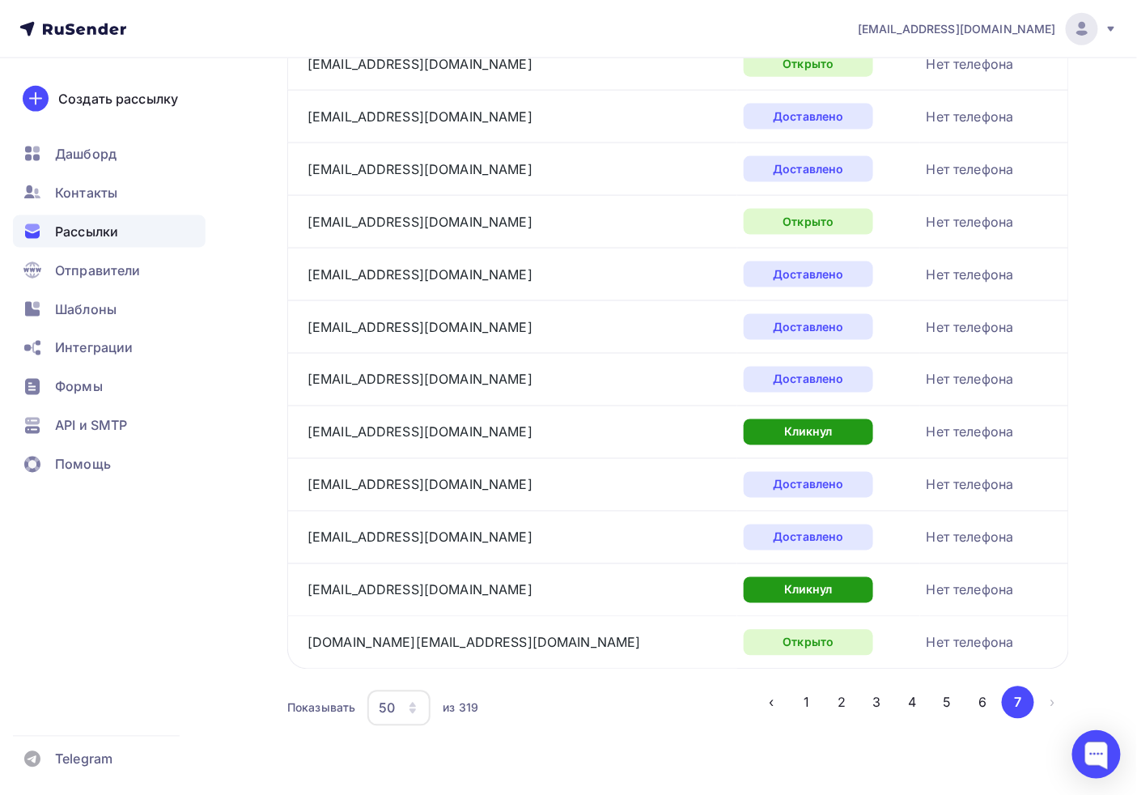
scroll to position [713, 0]
click at [1050, 698] on li "›" at bounding box center [1052, 702] width 36 height 32
click at [977, 700] on button "6" at bounding box center [982, 702] width 32 height 32
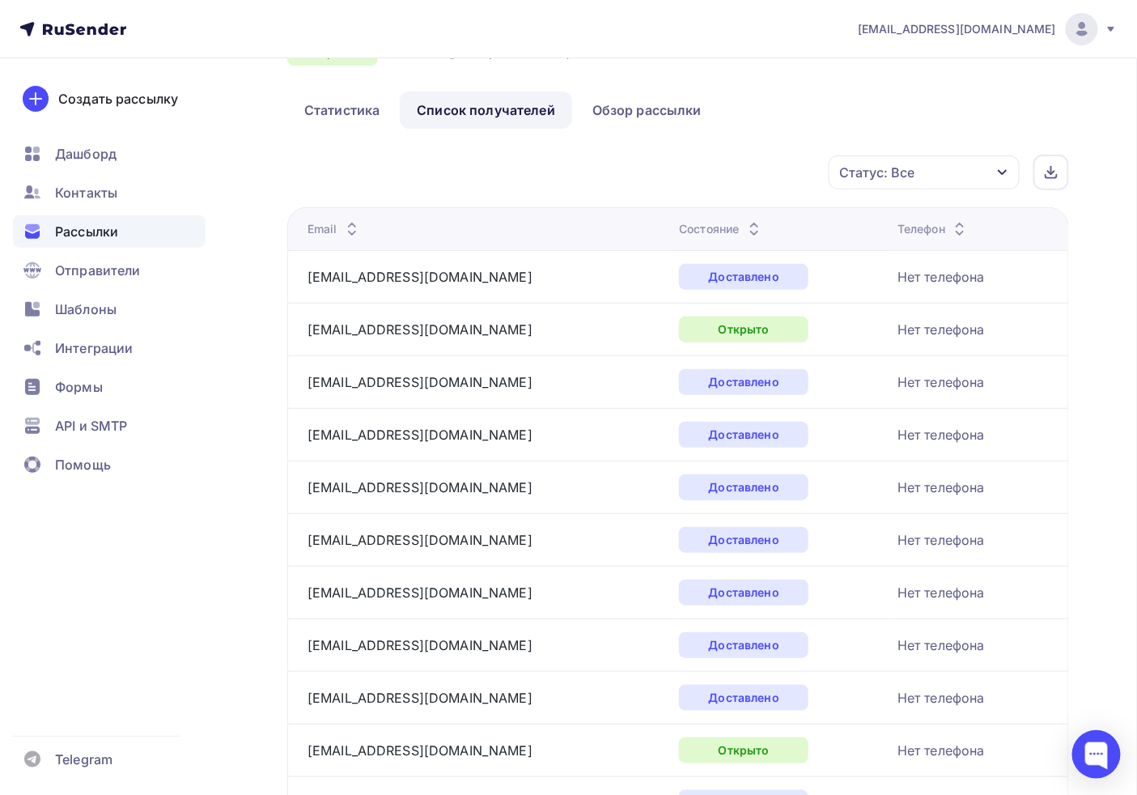
scroll to position [0, 0]
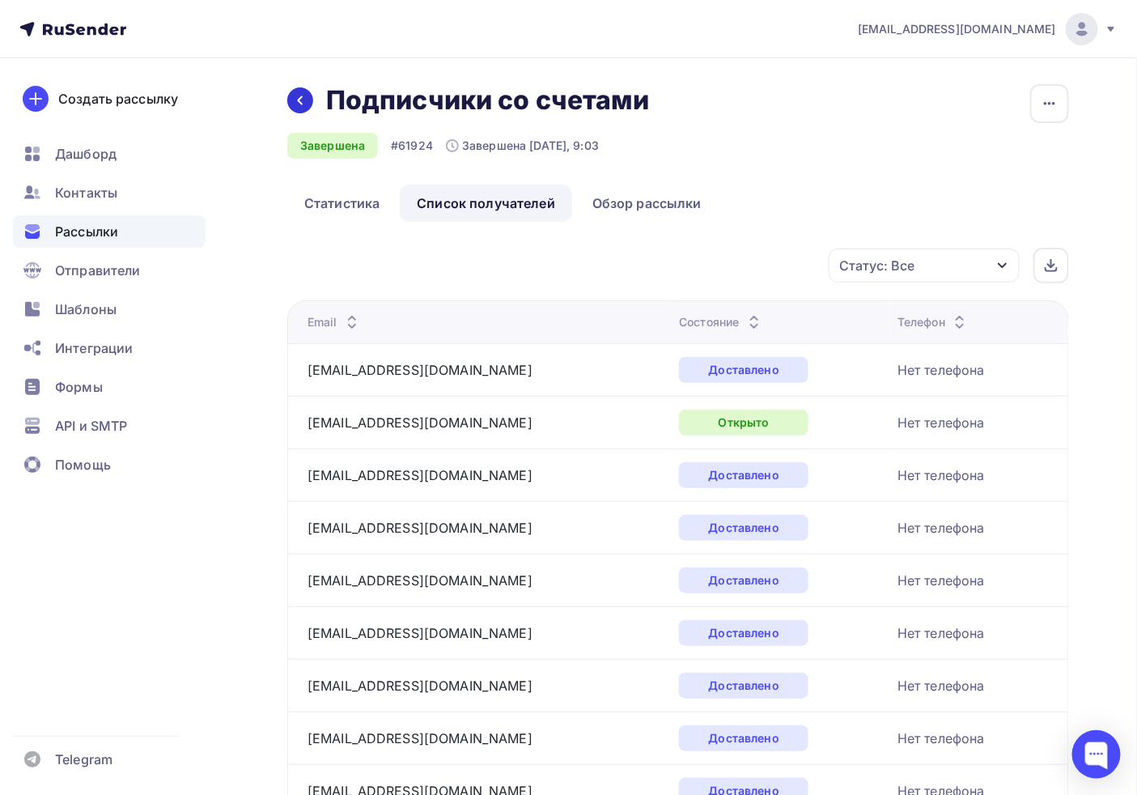
click at [306, 109] on div at bounding box center [300, 100] width 26 height 26
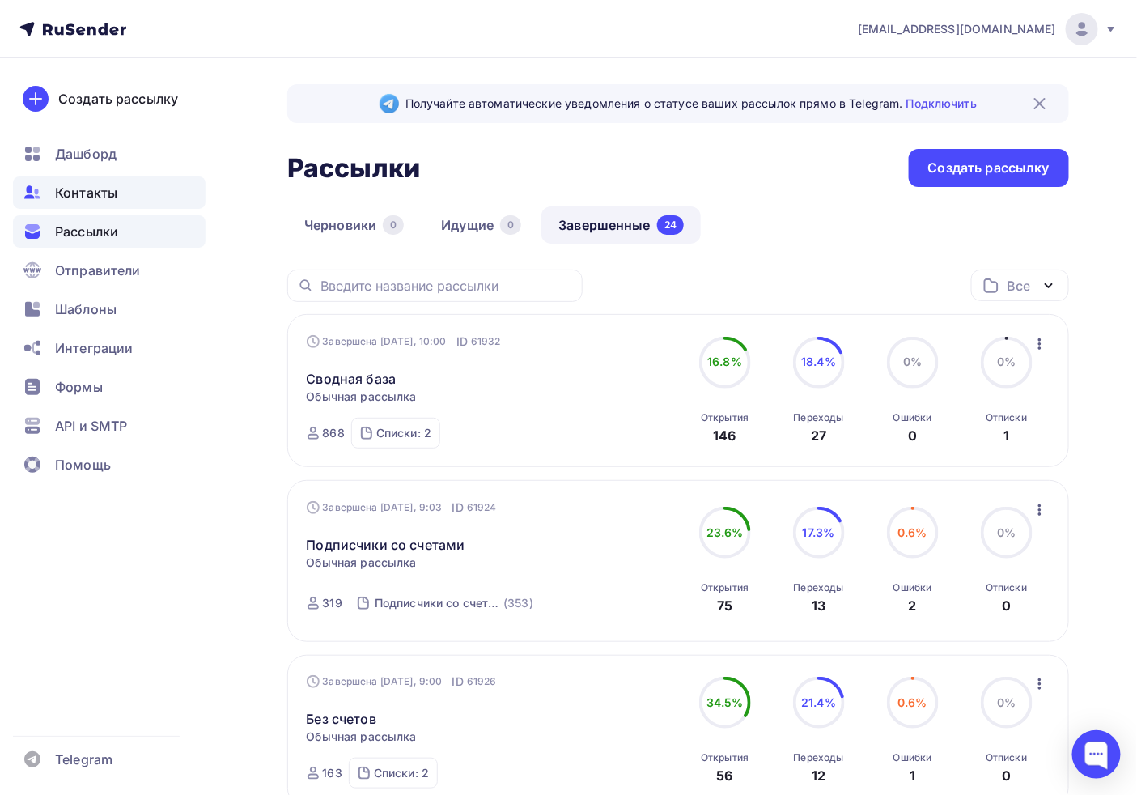
click at [77, 207] on div "Контакты" at bounding box center [109, 192] width 193 height 32
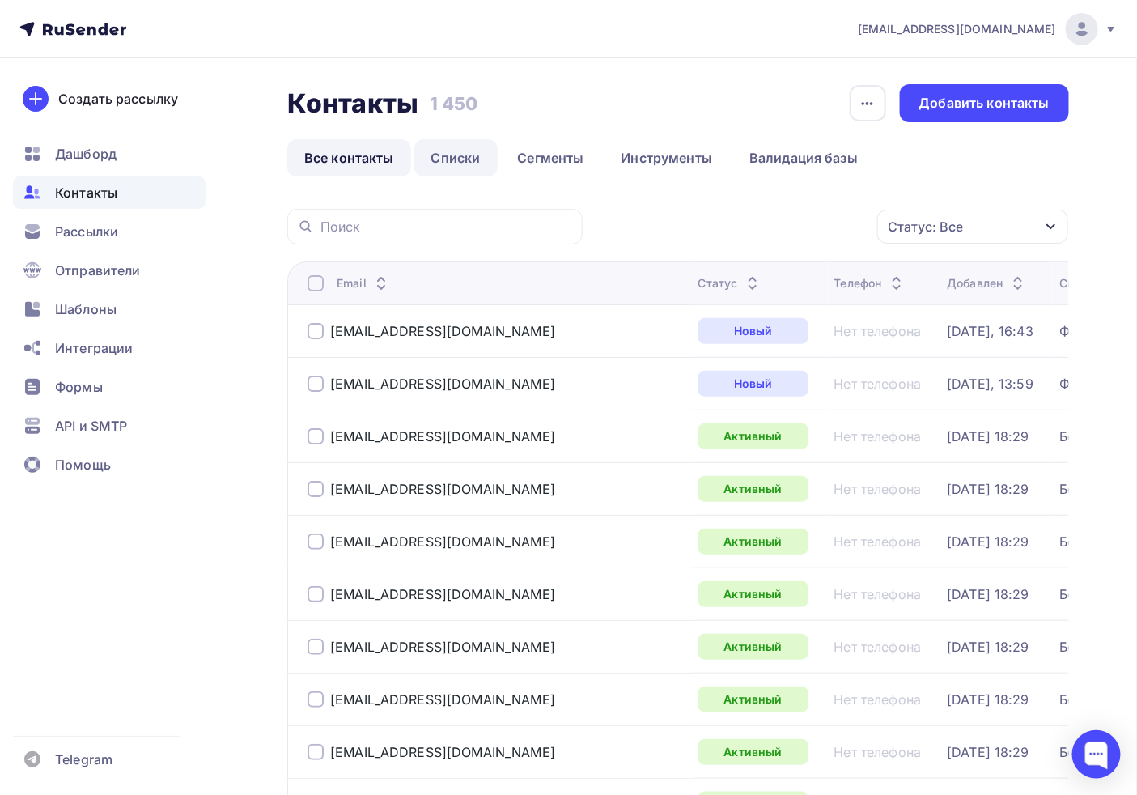
click at [464, 146] on link "Списки" at bounding box center [455, 157] width 83 height 37
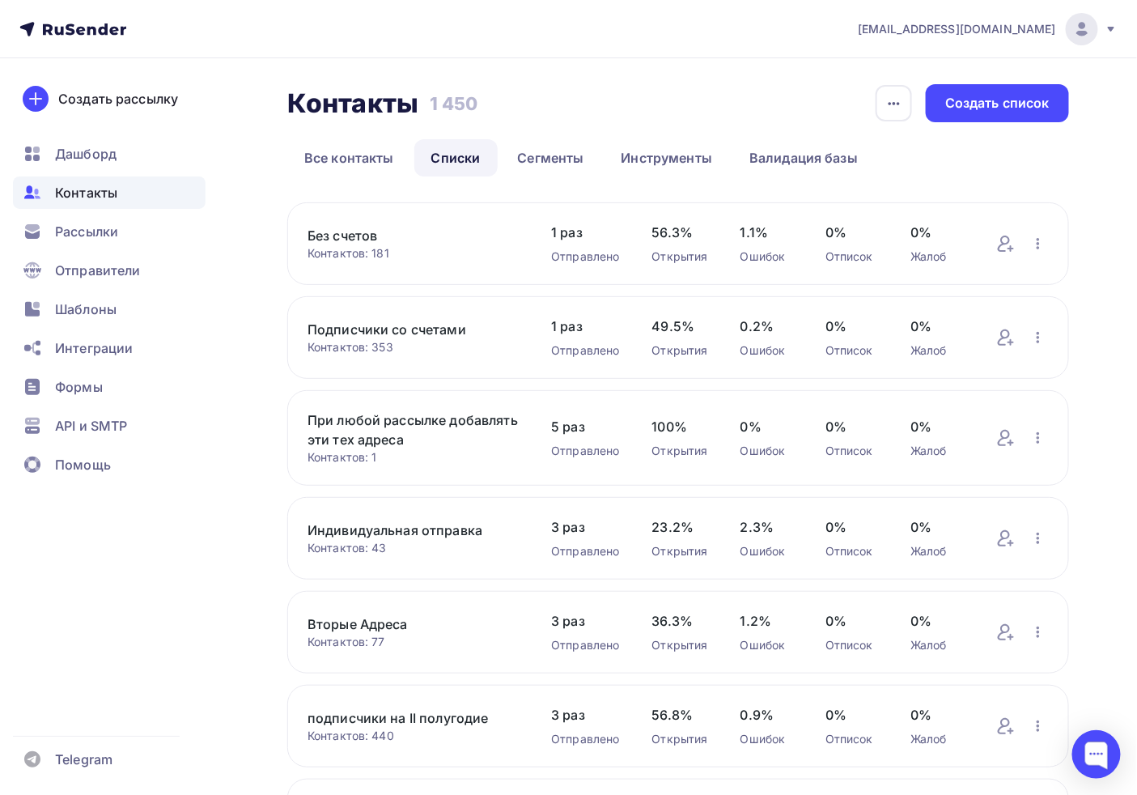
click at [451, 345] on div "Контактов: 353" at bounding box center [413, 347] width 211 height 16
click at [454, 335] on link "Подписчики со счетами" at bounding box center [413, 329] width 211 height 19
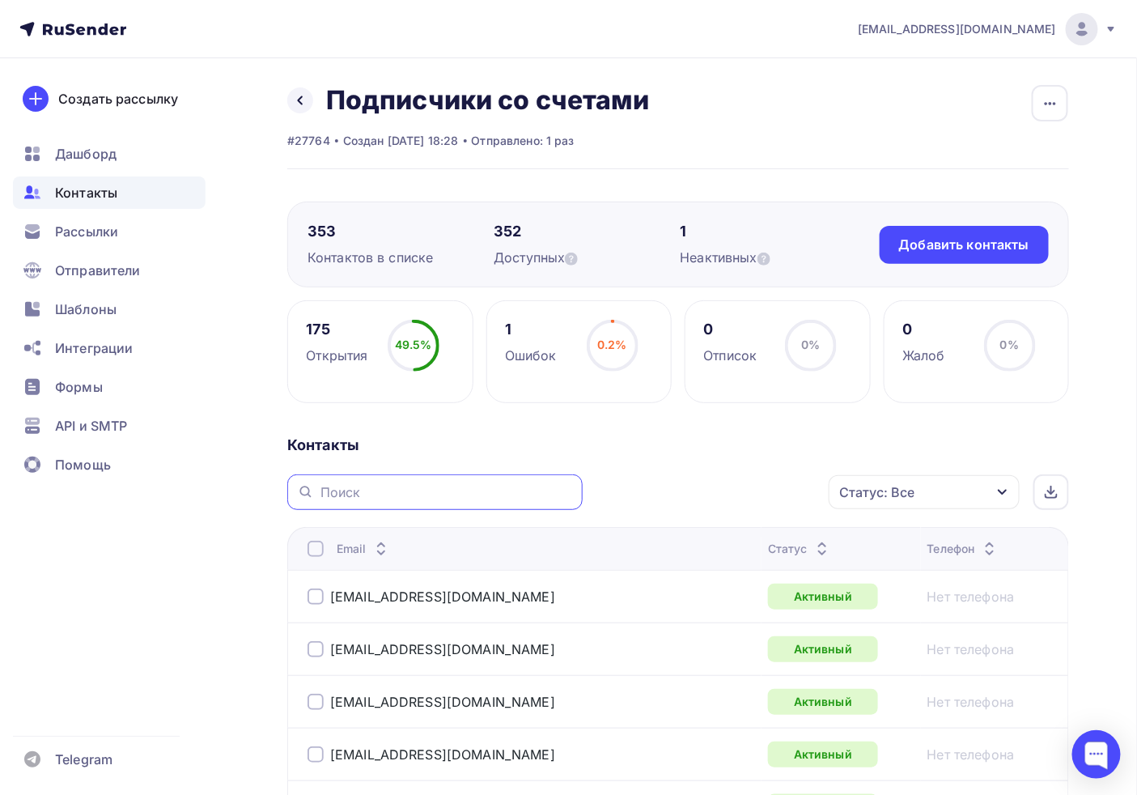
click at [397, 495] on input "text" at bounding box center [446, 492] width 252 height 18
paste input "s-service@mail.e-burg.ru"
type input "s-service@mail.e-burg.ru"
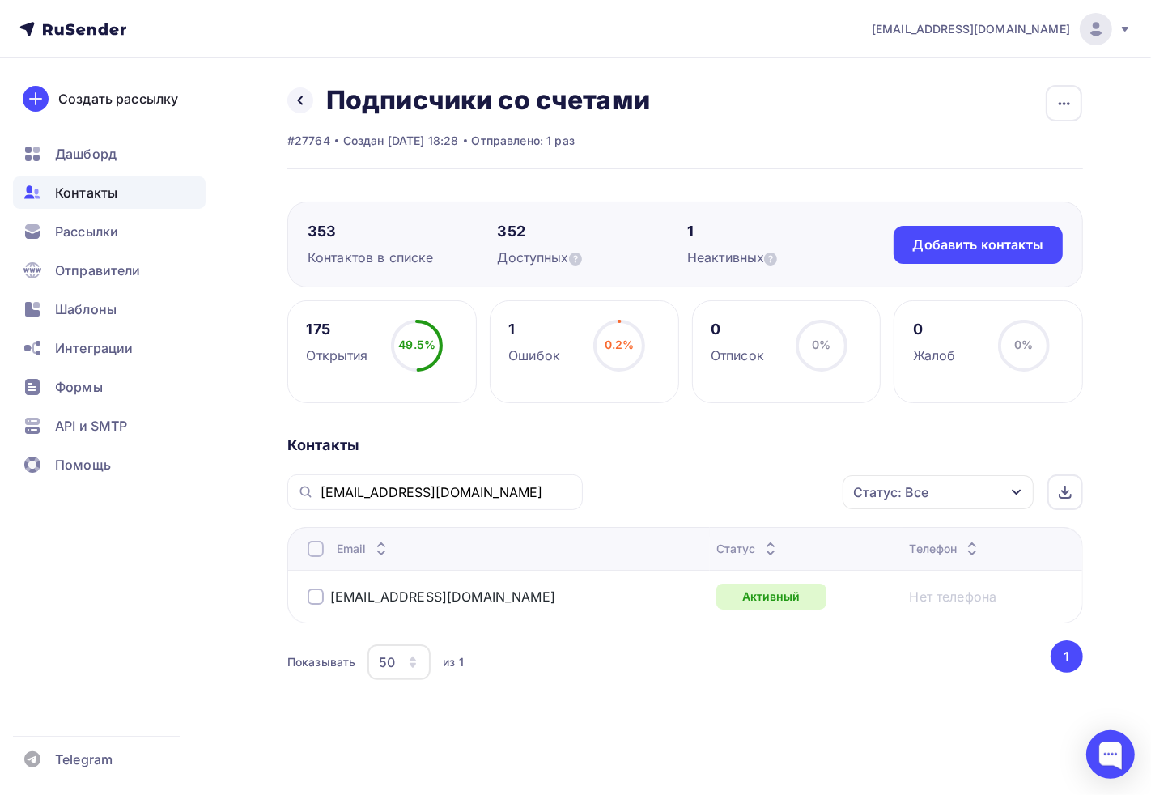
click at [384, 592] on link "s-service@mail.e-burg.ru" at bounding box center [442, 596] width 225 height 16
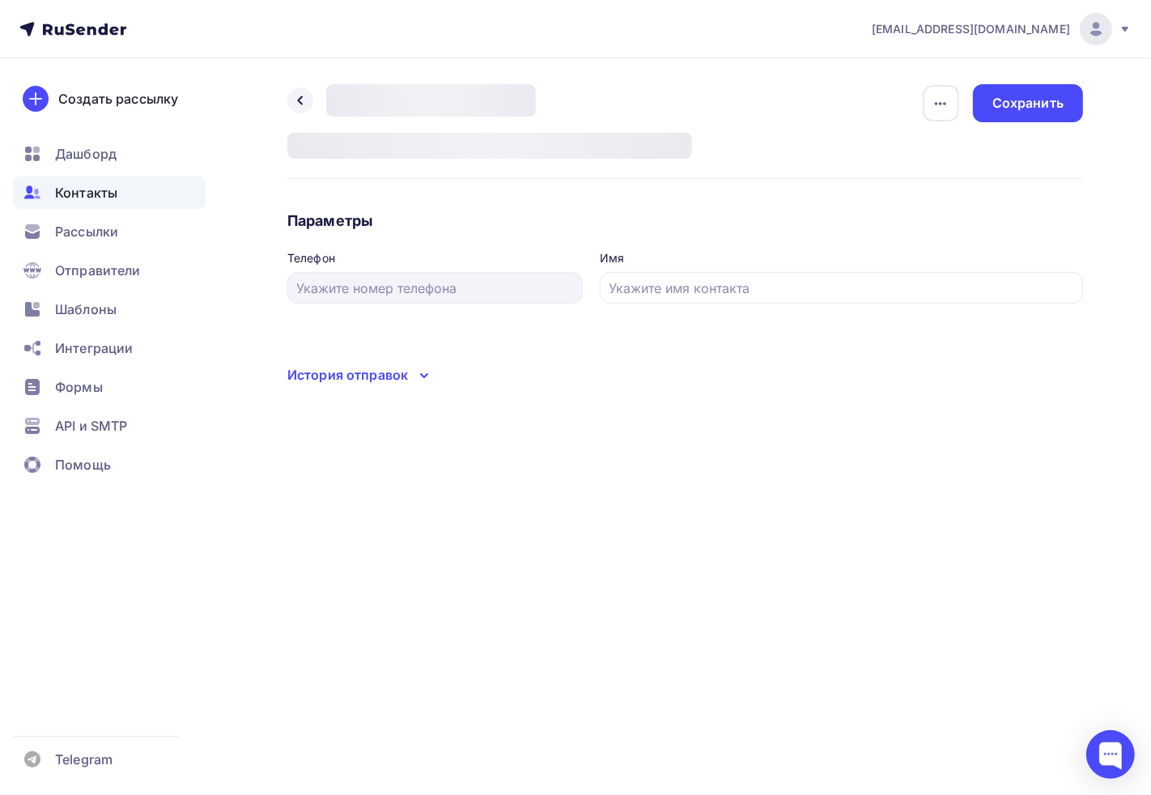
type input "ООО "СЕНТОЗА-СЕРВИС""
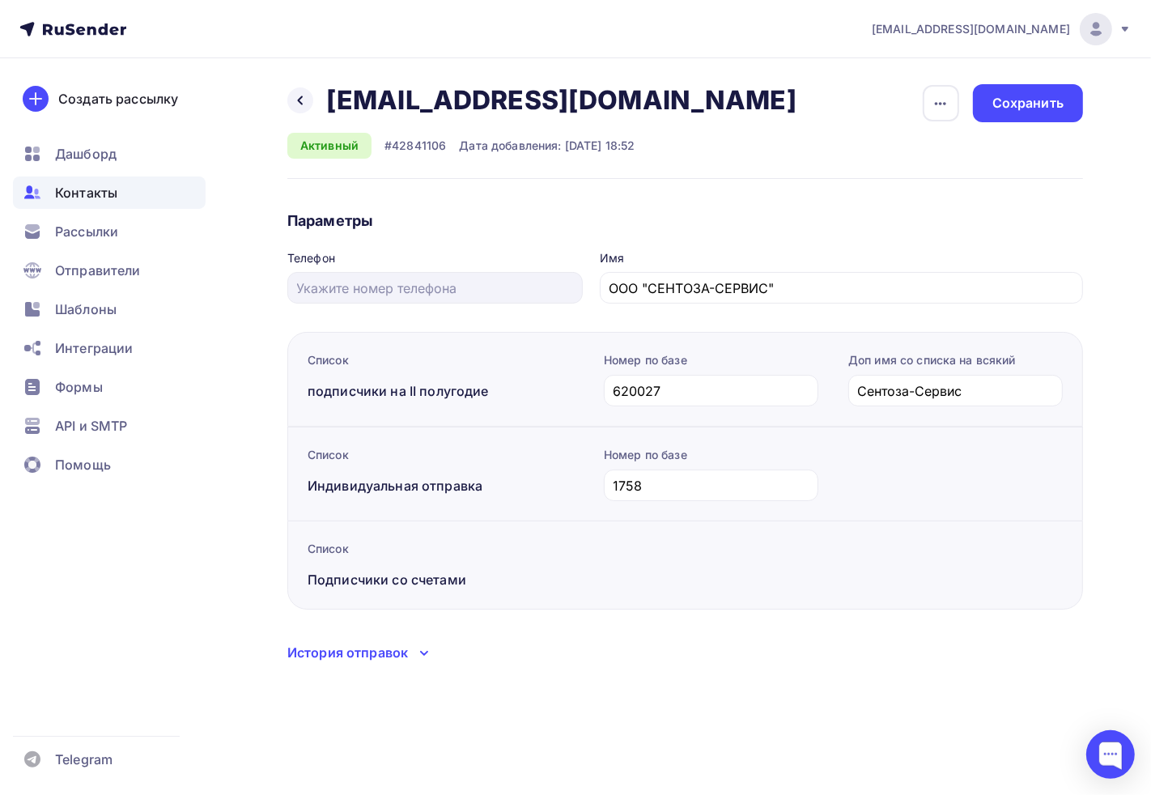
click at [384, 659] on div "История отправок" at bounding box center [347, 652] width 121 height 19
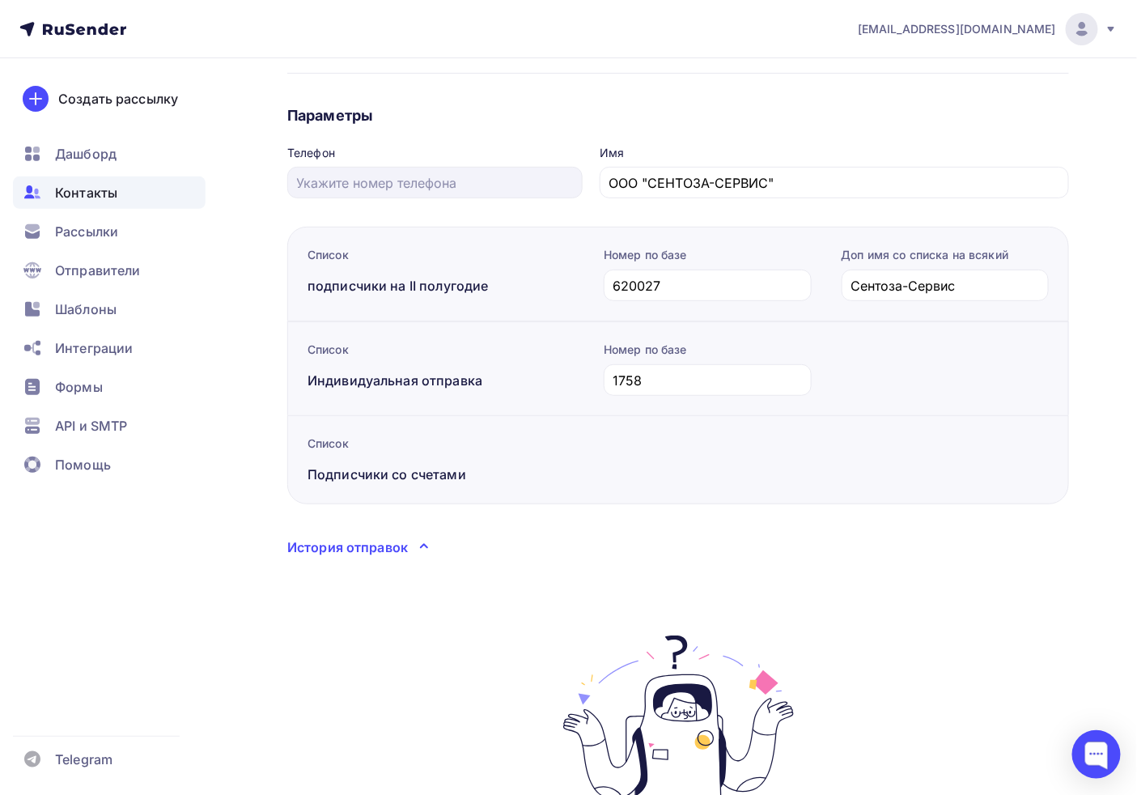
scroll to position [261, 0]
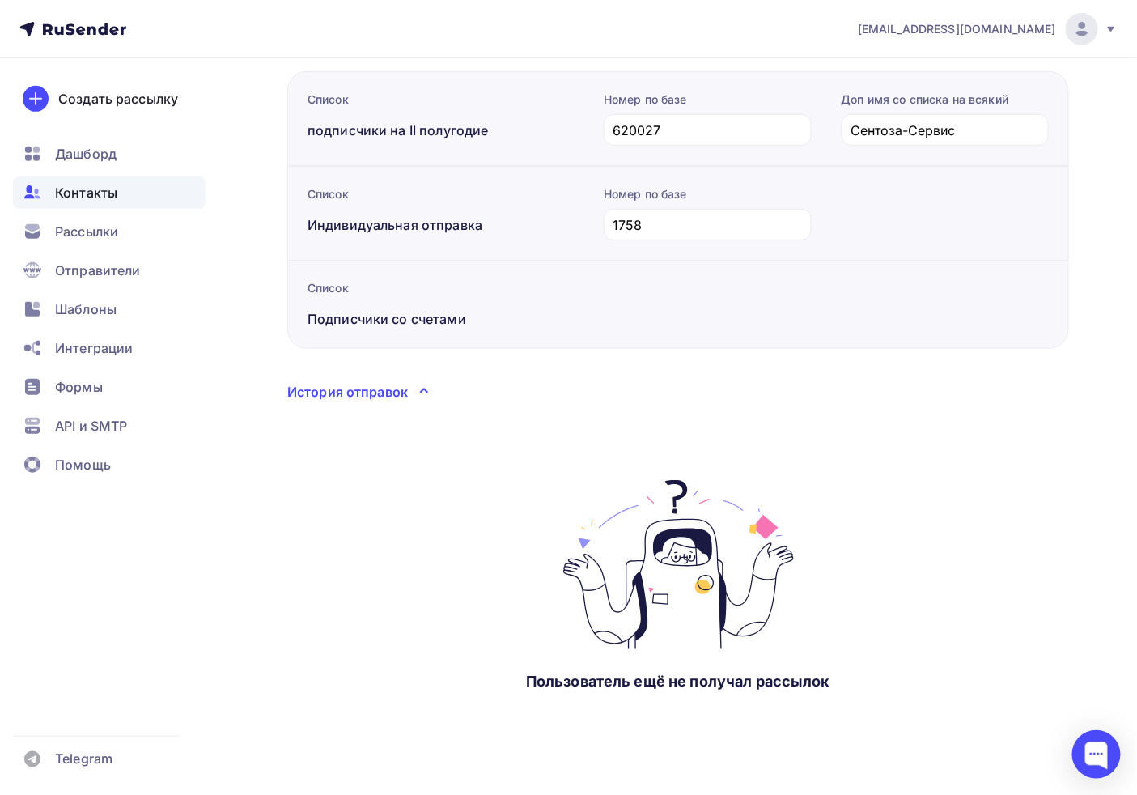
click at [558, 554] on div "Пользователь ещё не получал рассылок" at bounding box center [678, 589] width 782 height 218
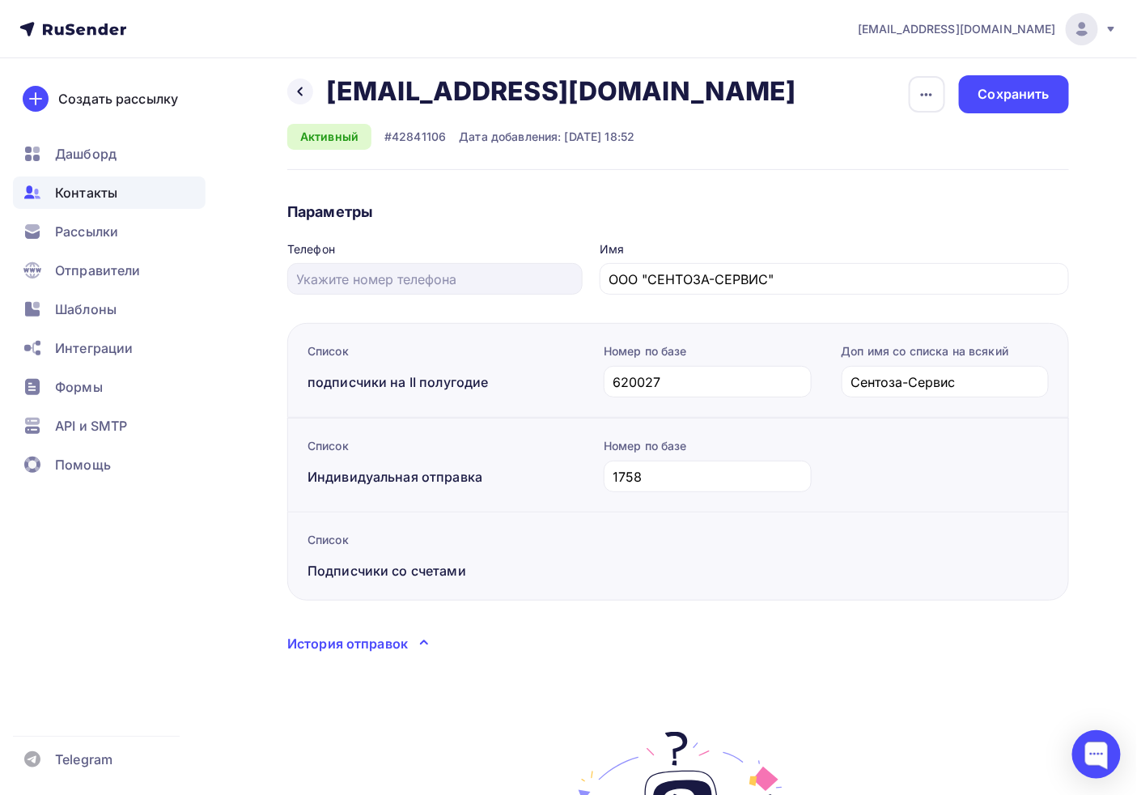
scroll to position [0, 0]
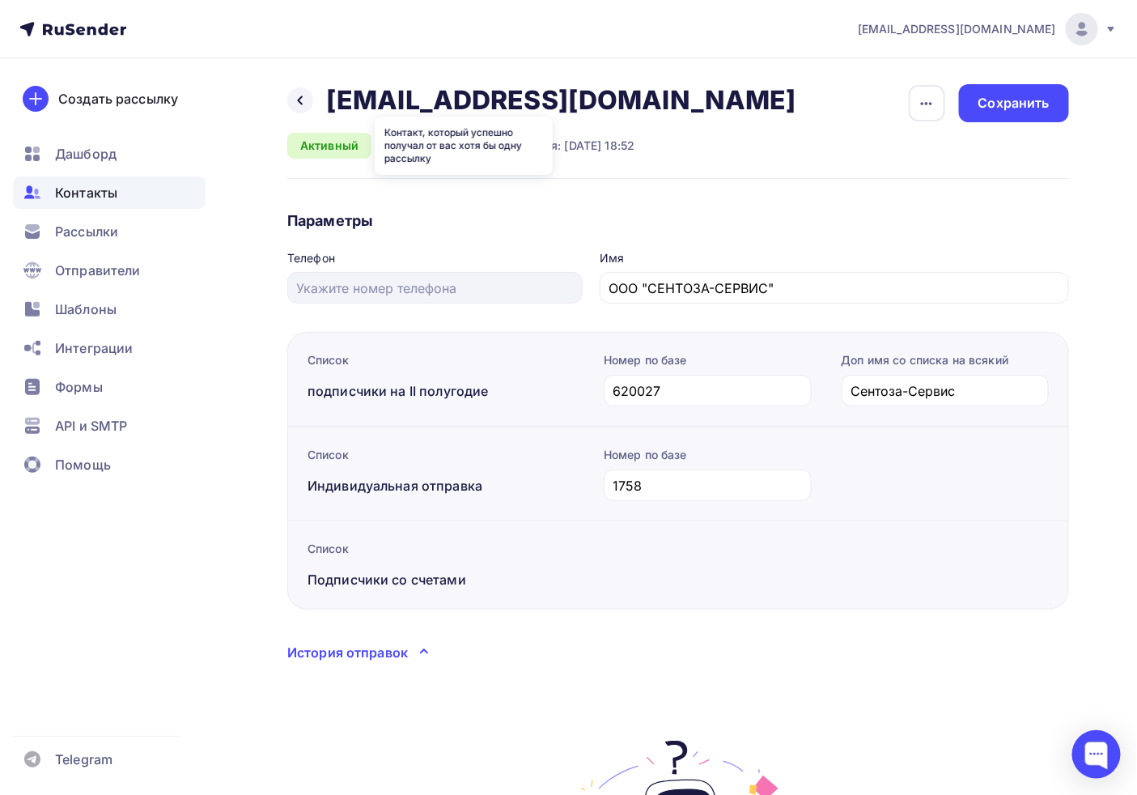
click at [414, 109] on h2 "s-service@mail.e-burg.ru" at bounding box center [561, 100] width 470 height 32
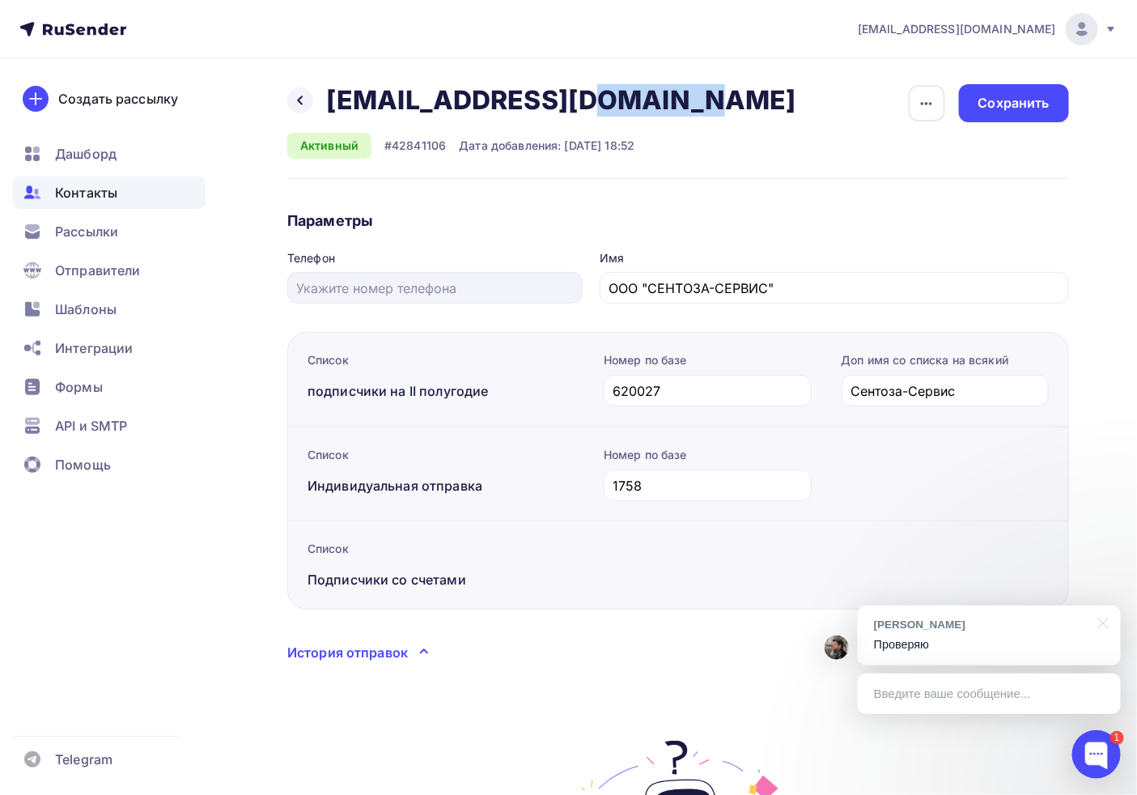
click at [414, 109] on h2 "s-service@mail.e-burg.ru" at bounding box center [561, 100] width 470 height 32
copy div "s-service@mail.e-burg.ru s-service@mail.e-burg.ru Удалить Отписать"
click at [949, 704] on div "Введите ваше сообщение..." at bounding box center [989, 693] width 263 height 40
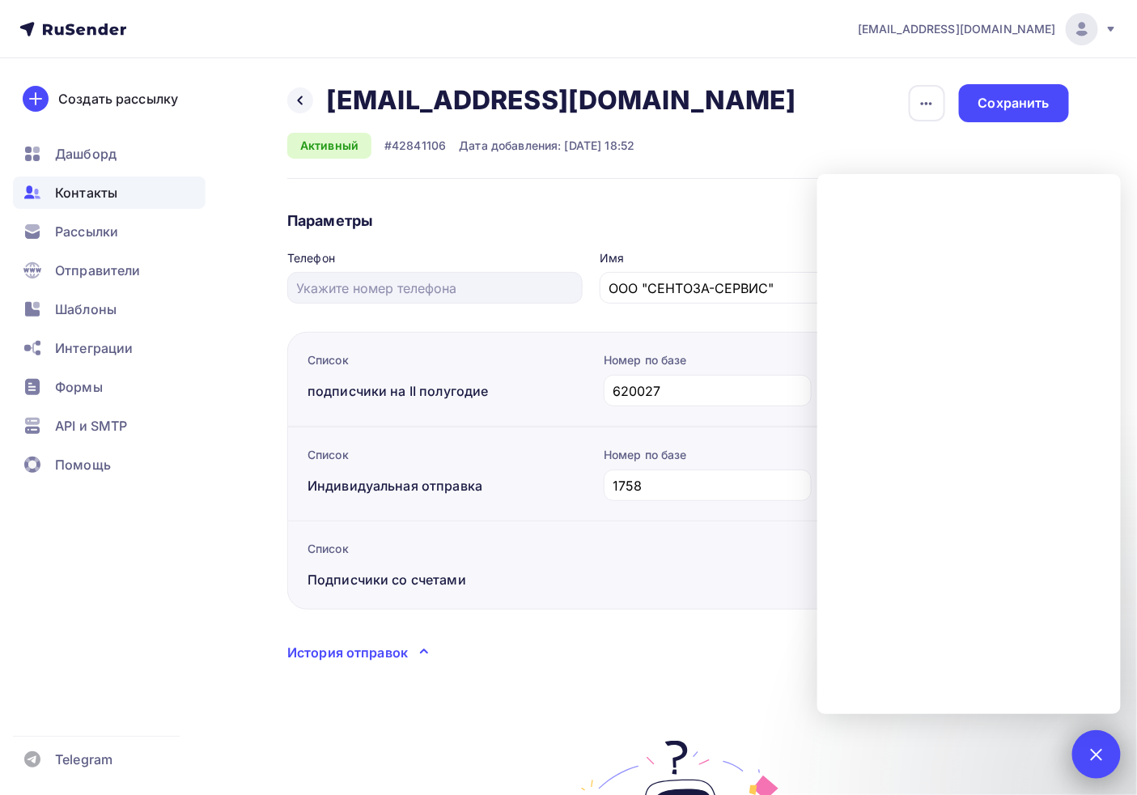
click at [1111, 755] on div "1" at bounding box center [1096, 754] width 49 height 49
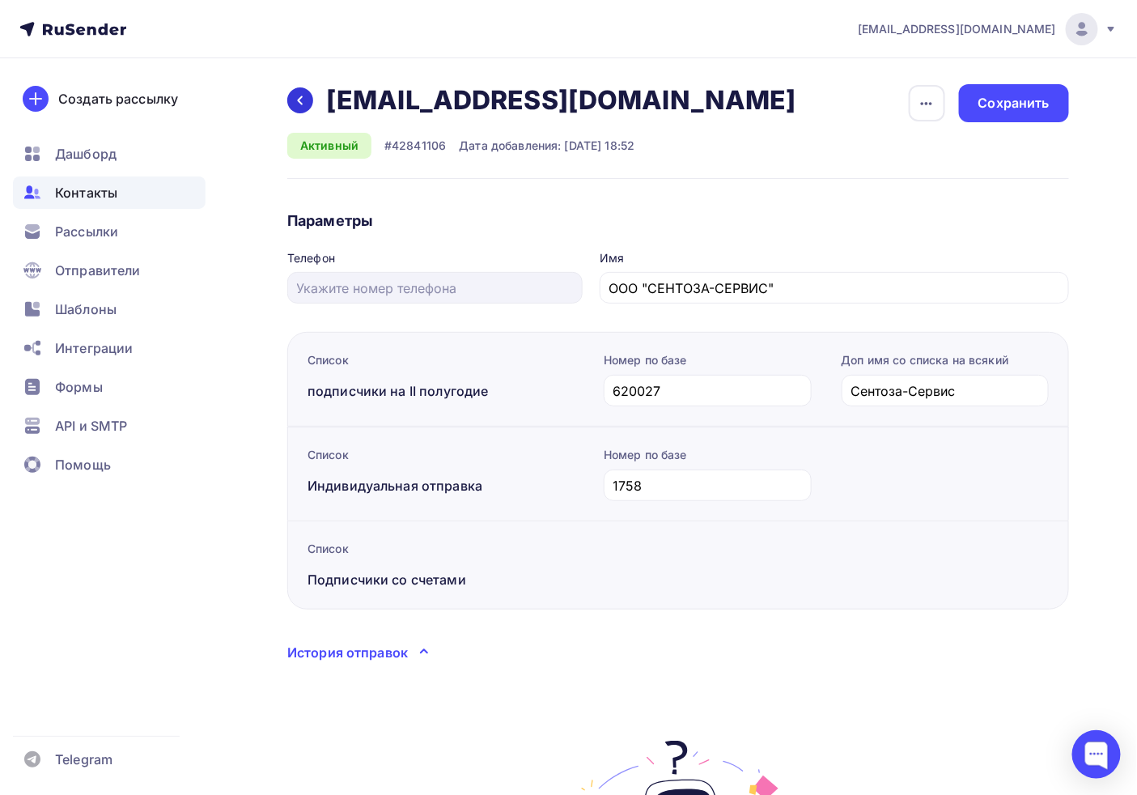
click at [294, 90] on div at bounding box center [300, 100] width 26 height 26
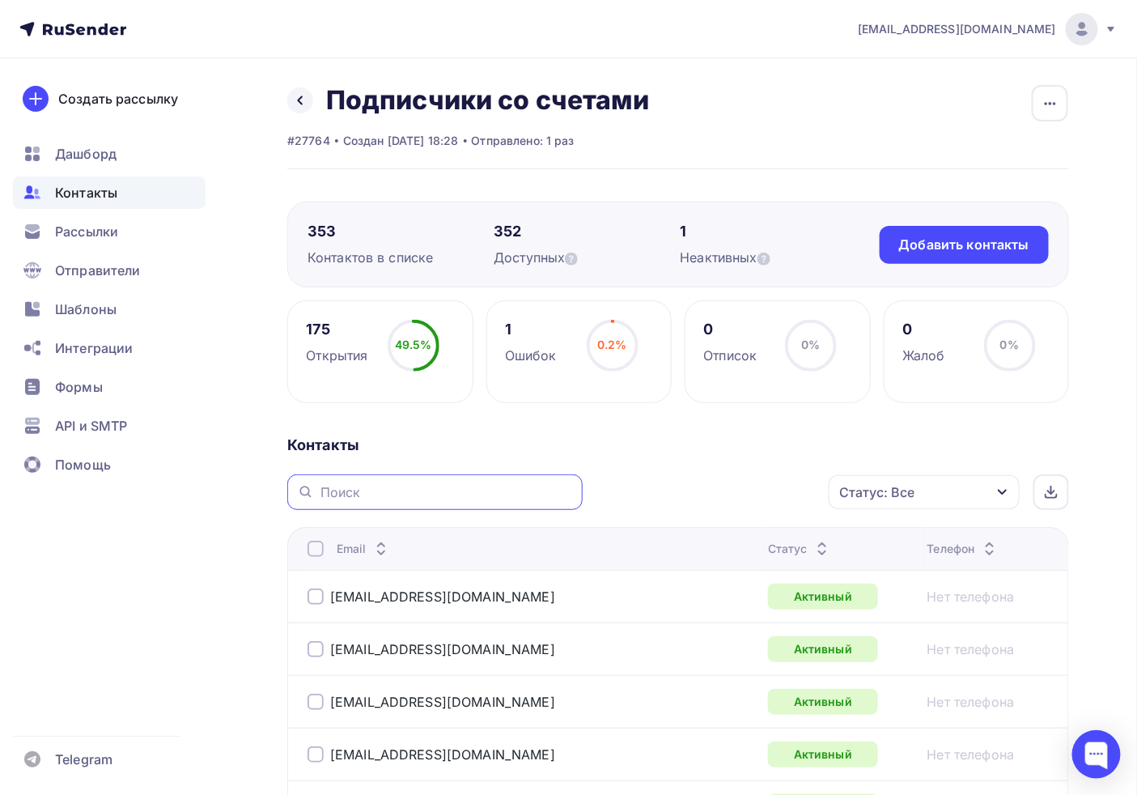
click at [401, 489] on input "text" at bounding box center [446, 492] width 252 height 18
paste input "s-service@mail.e-burg.ru"
type input "s-service@mail.e-burg.ru"
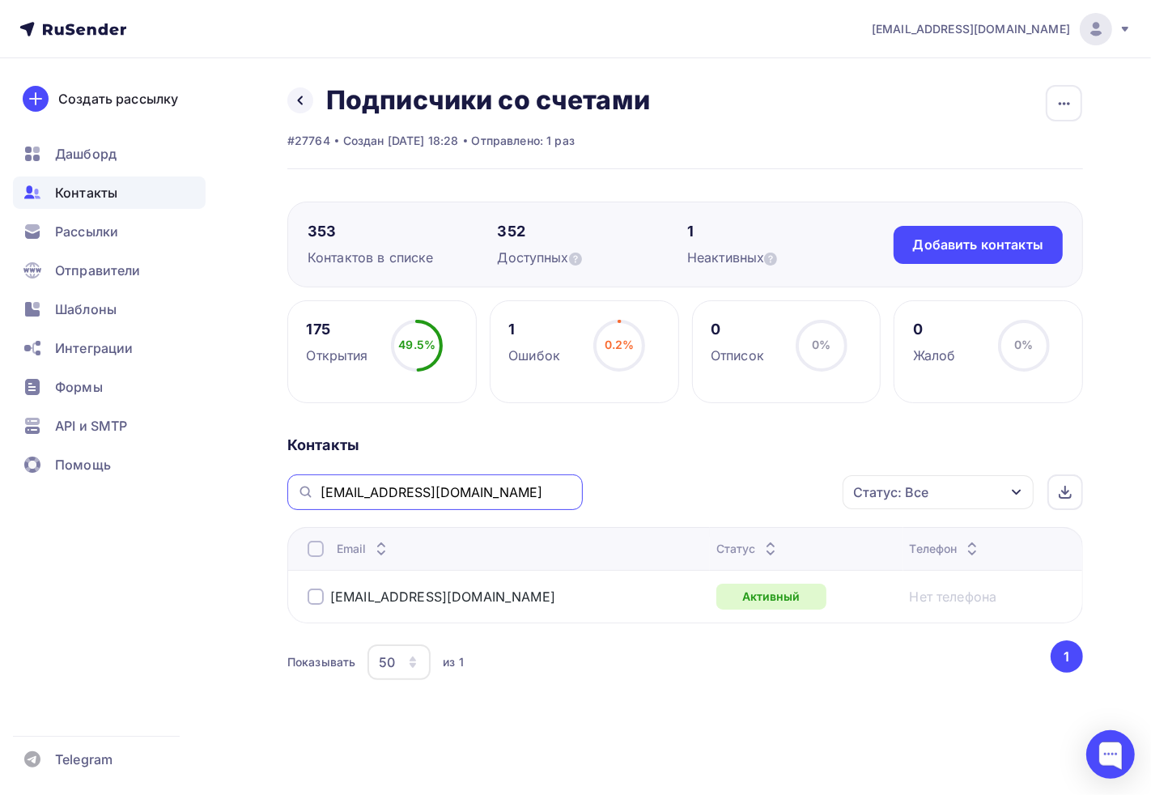
drag, startPoint x: 451, startPoint y: 487, endPoint x: 505, endPoint y: 510, distance: 58.8
click at [506, 510] on div "s-service@mail.e-burg.ru" at bounding box center [434, 492] width 295 height 36
click at [494, 488] on input "s-service@mail.e-burg.ru" at bounding box center [446, 492] width 252 height 18
drag, startPoint x: 529, startPoint y: 488, endPoint x: 140, endPoint y: 465, distance: 389.9
click at [142, 466] on div "adm@ab-express.ru Аккаунт Тарифы Выйти Создать рассылку Дашборд Контакты Рассыл…" at bounding box center [575, 394] width 1151 height 788
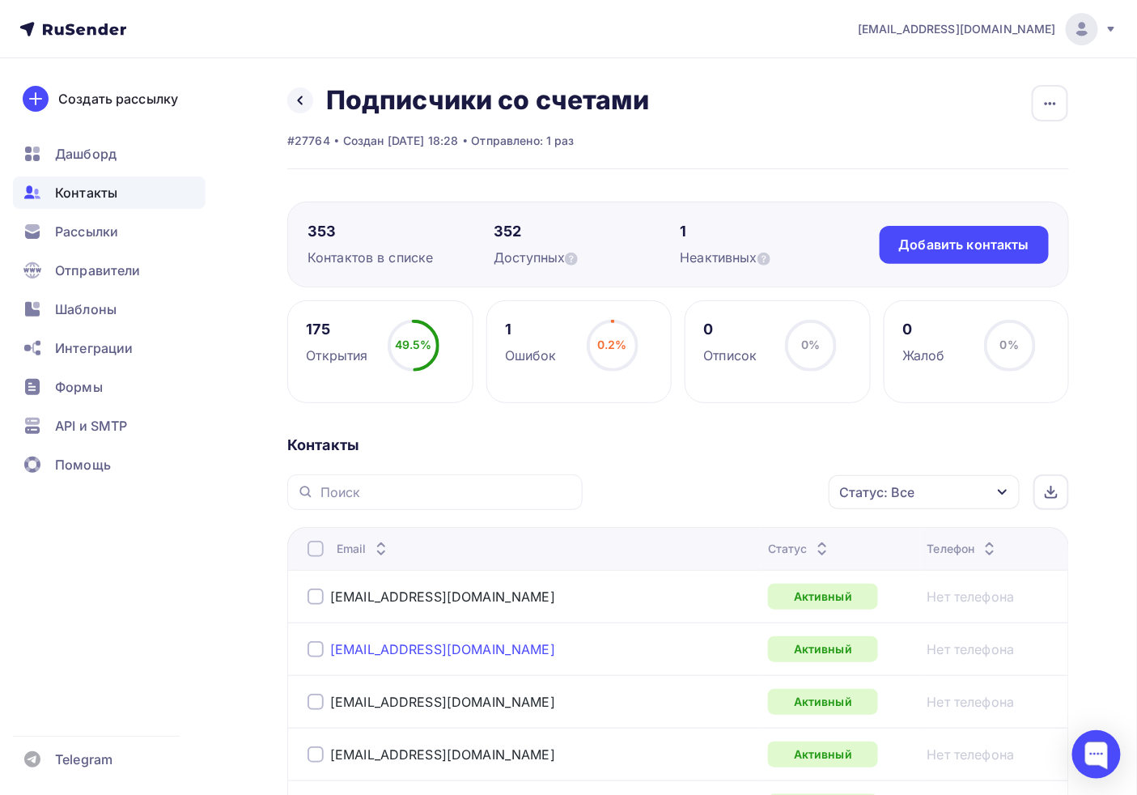
click at [375, 650] on link "[EMAIL_ADDRESS][DOMAIN_NAME]" at bounding box center [442, 649] width 225 height 16
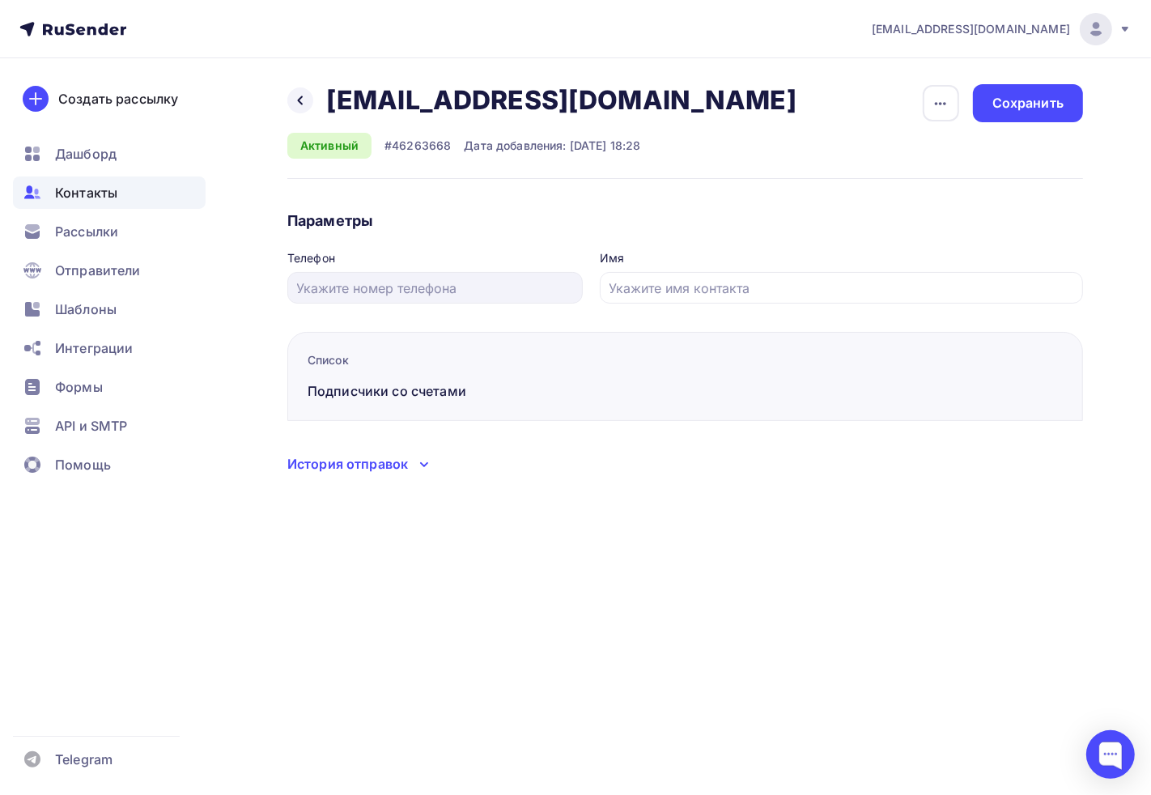
click at [358, 470] on div "История отправок" at bounding box center [347, 463] width 121 height 19
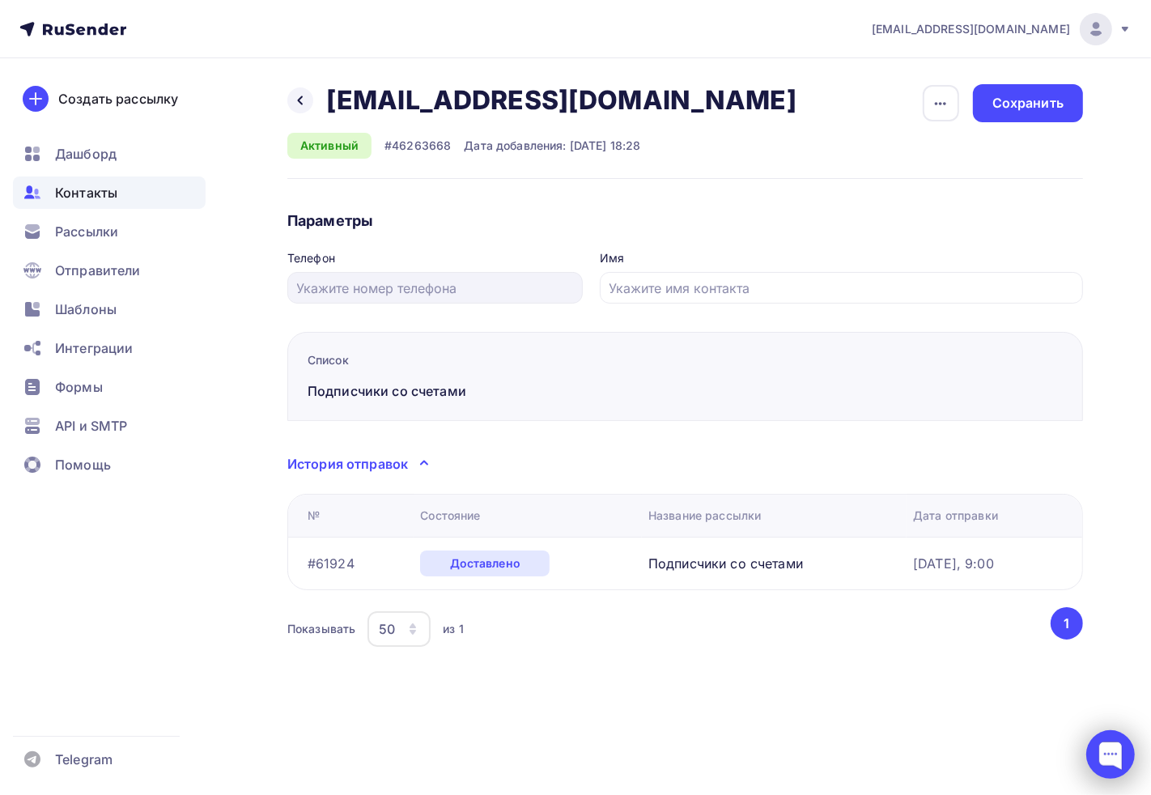
click at [1127, 769] on div at bounding box center [1110, 754] width 49 height 49
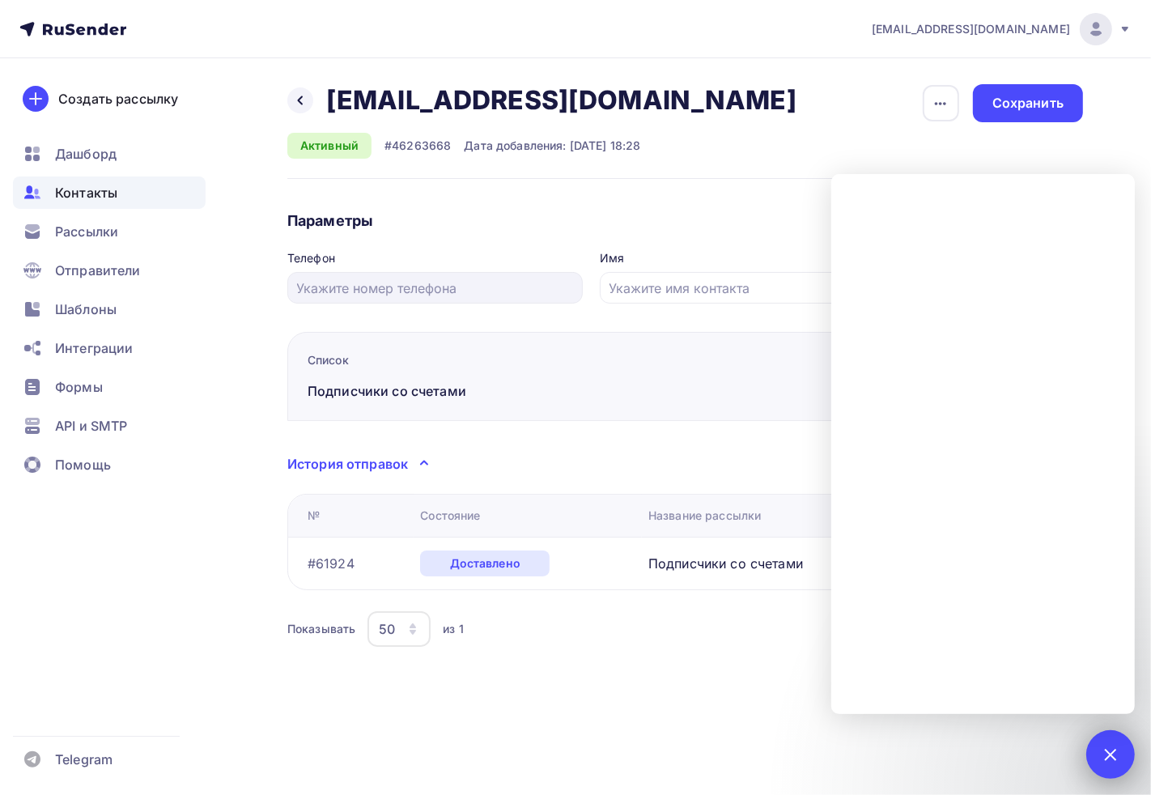
click at [1109, 744] on div at bounding box center [1110, 754] width 22 height 22
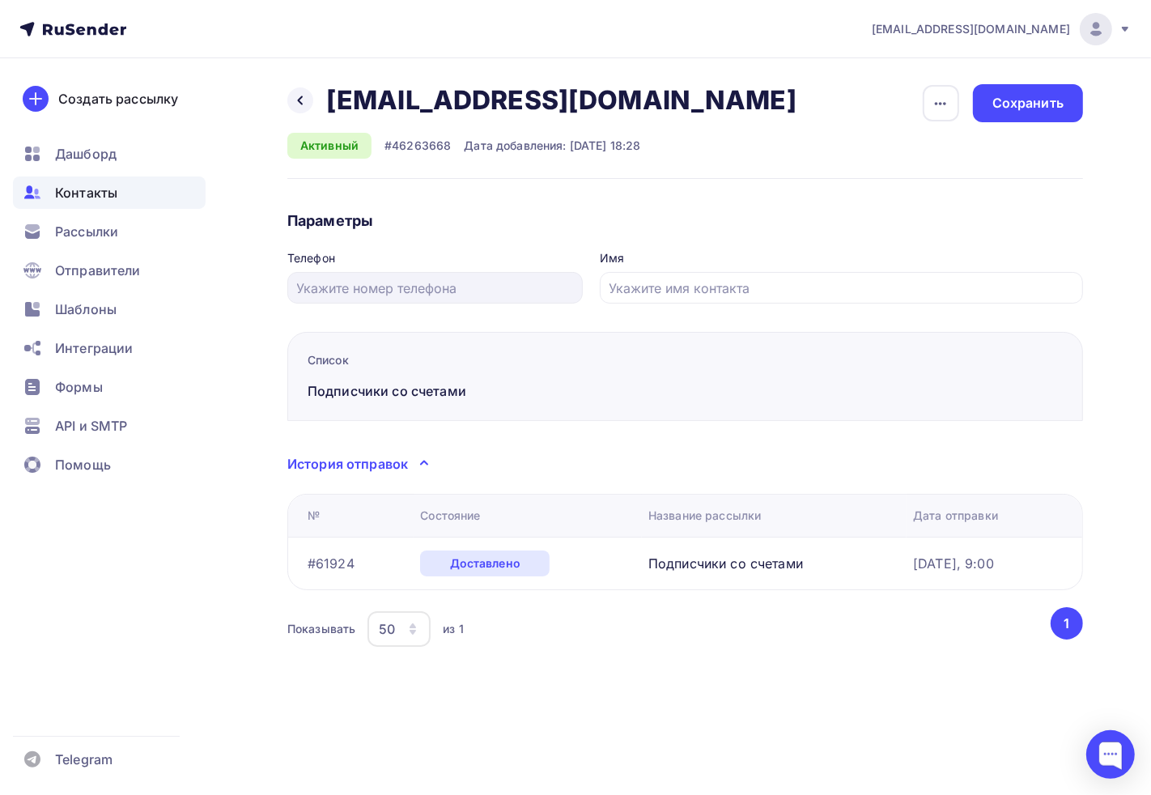
click at [296, 115] on div "Назад shta1976@mail.ru shta1976@mail.ru Удалить Отписать" at bounding box center [547, 100] width 520 height 32
click at [295, 110] on div "Назад shta1976@mail.ru shta1976@mail.ru Удалить Отписать" at bounding box center [547, 100] width 520 height 32
click at [298, 108] on div at bounding box center [300, 100] width 26 height 26
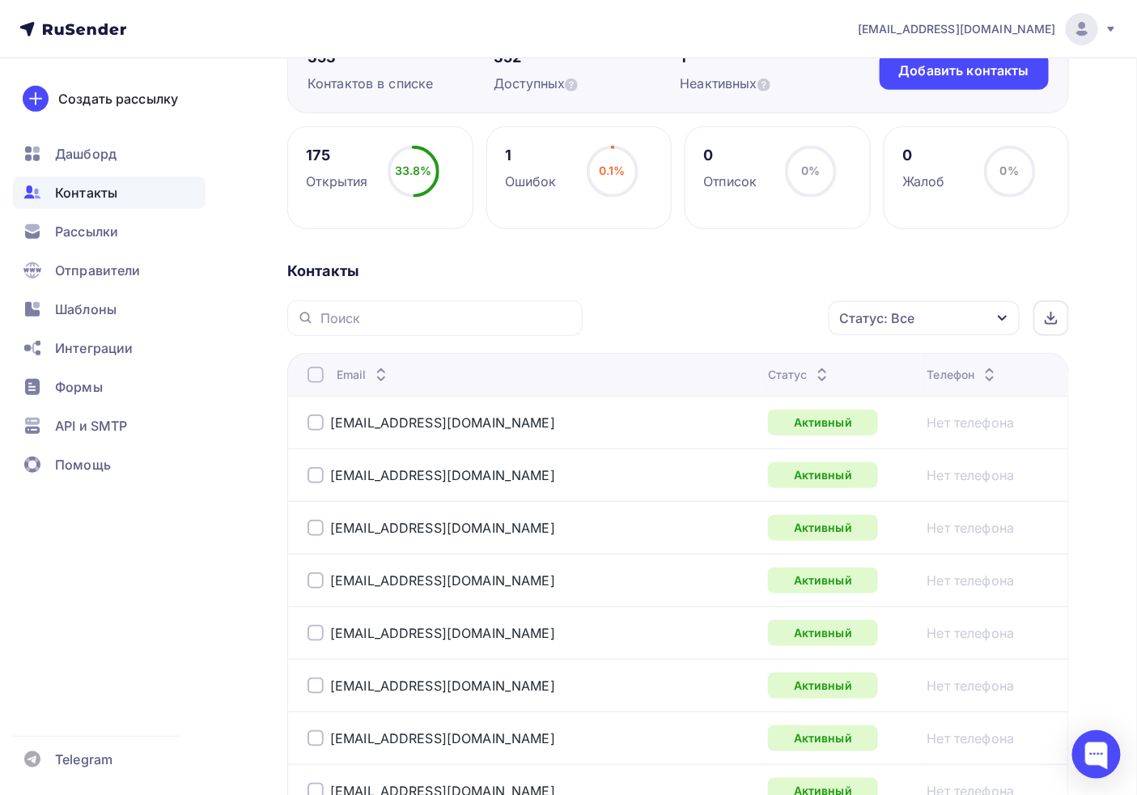
scroll to position [180, 0]
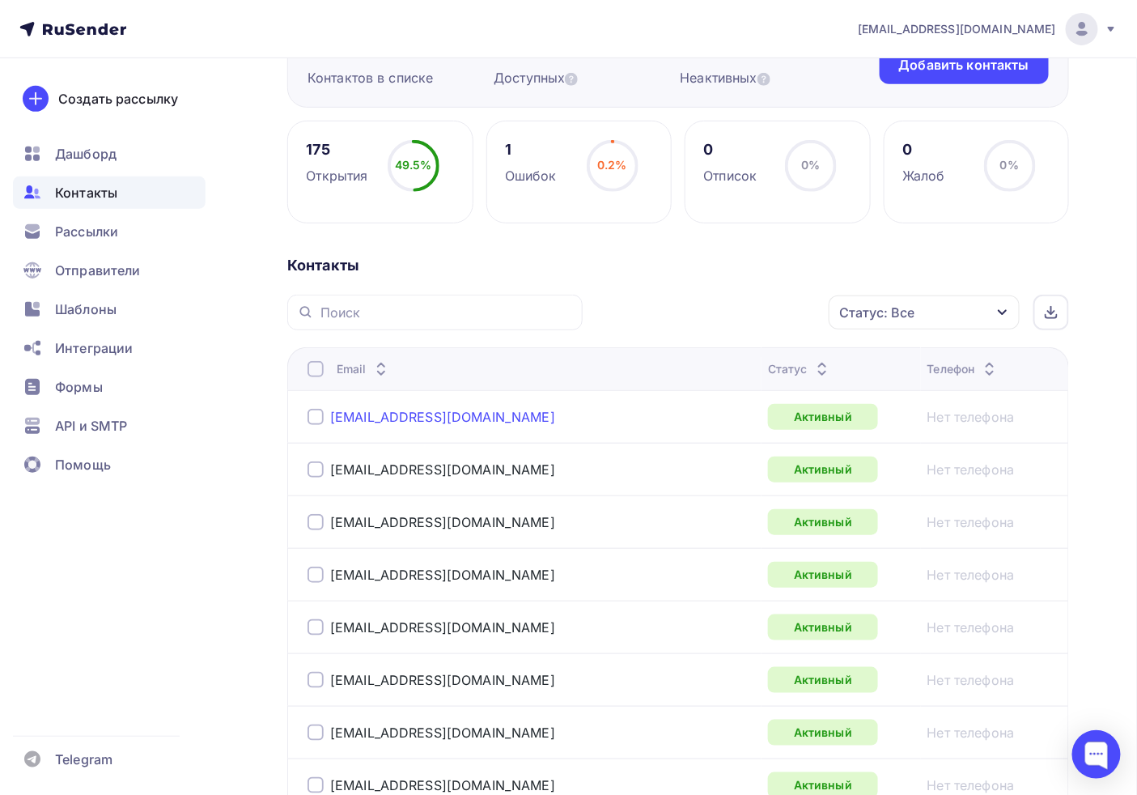
click at [382, 417] on link "[EMAIL_ADDRESS][DOMAIN_NAME]" at bounding box center [442, 417] width 225 height 16
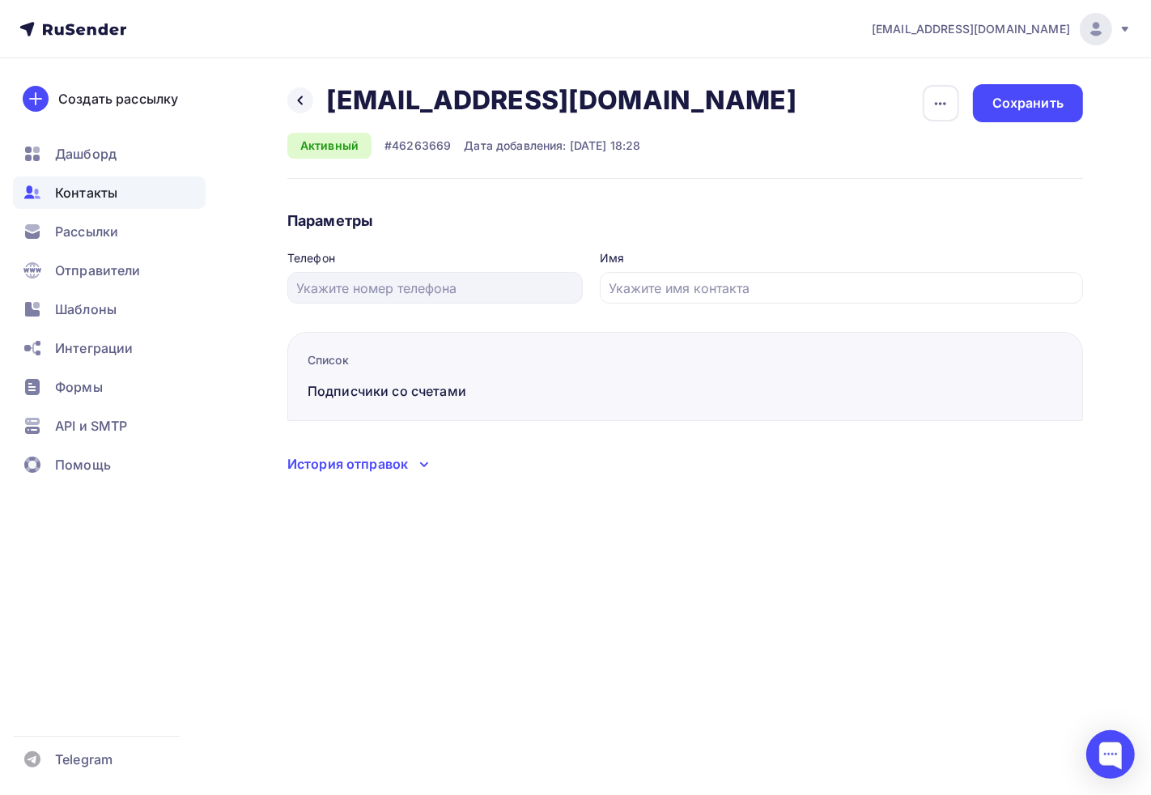
click at [418, 461] on icon at bounding box center [423, 464] width 19 height 19
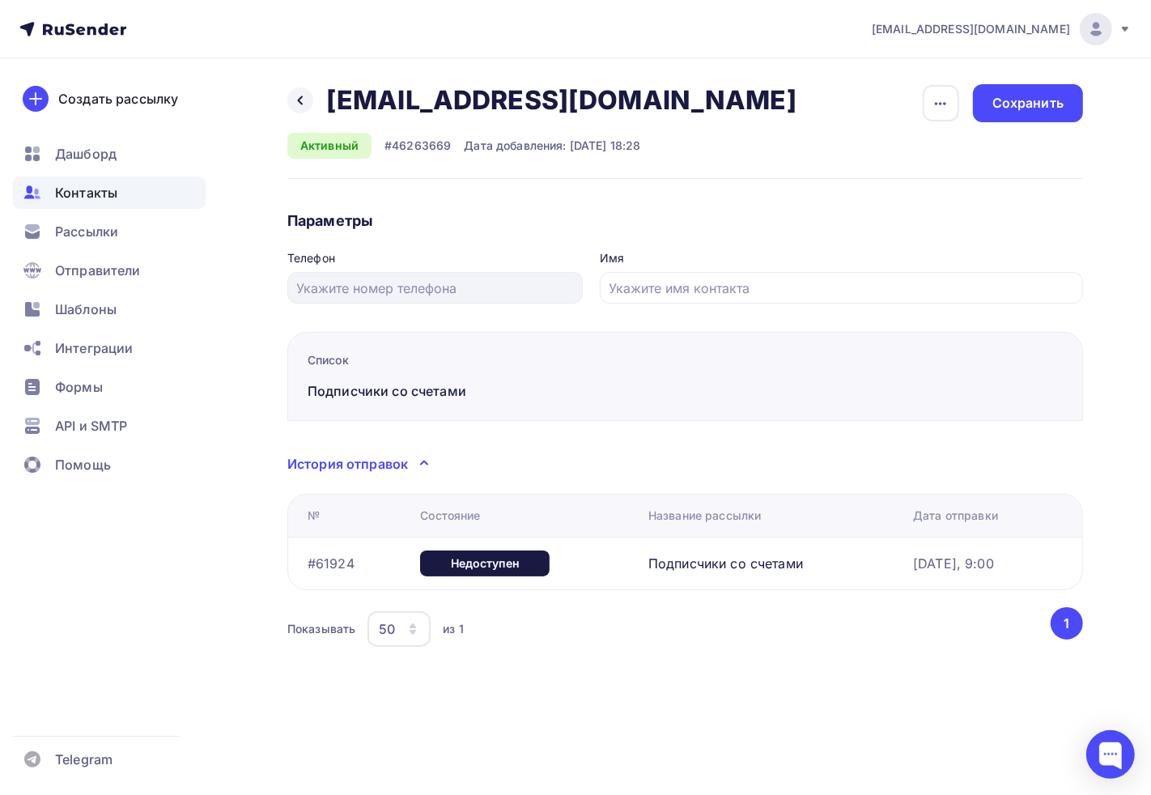
click at [418, 460] on icon at bounding box center [423, 462] width 19 height 19
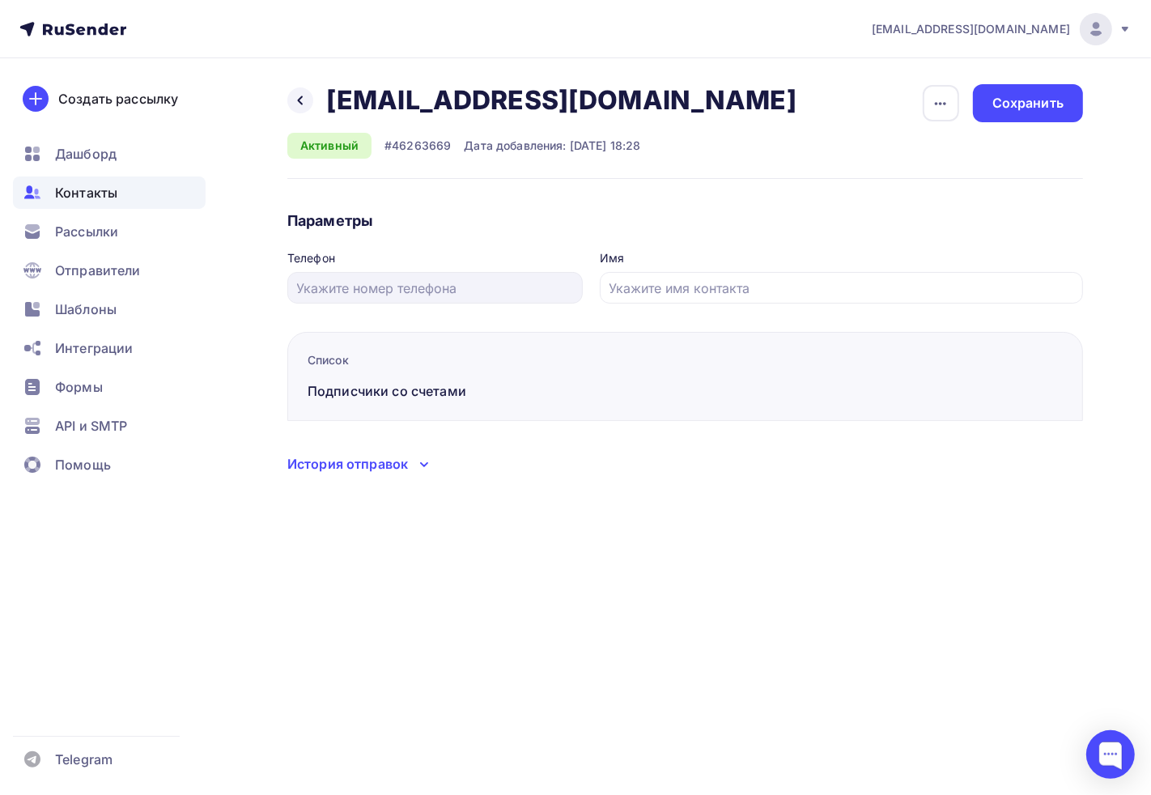
click at [297, 85] on div "Назад boss@konstanta66.ru boss@konstanta66.ru Удалить Отписать" at bounding box center [547, 100] width 520 height 32
click at [299, 97] on icon at bounding box center [300, 100] width 13 height 13
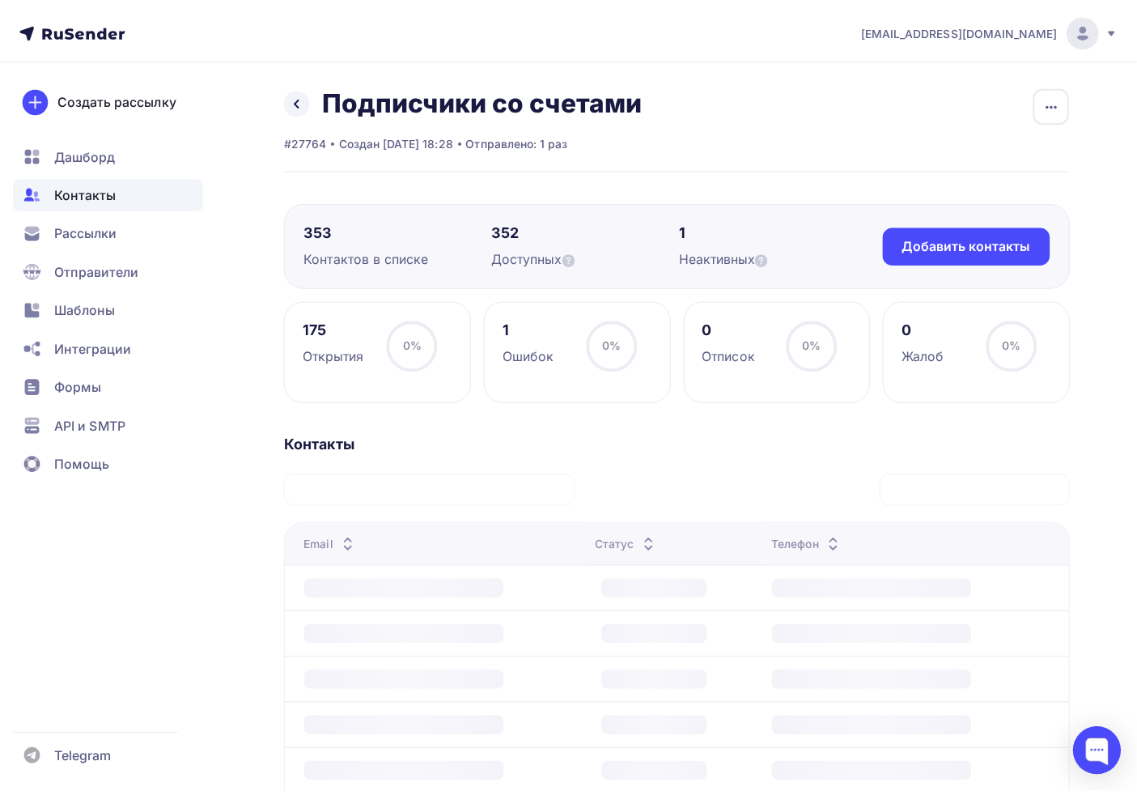
scroll to position [180, 0]
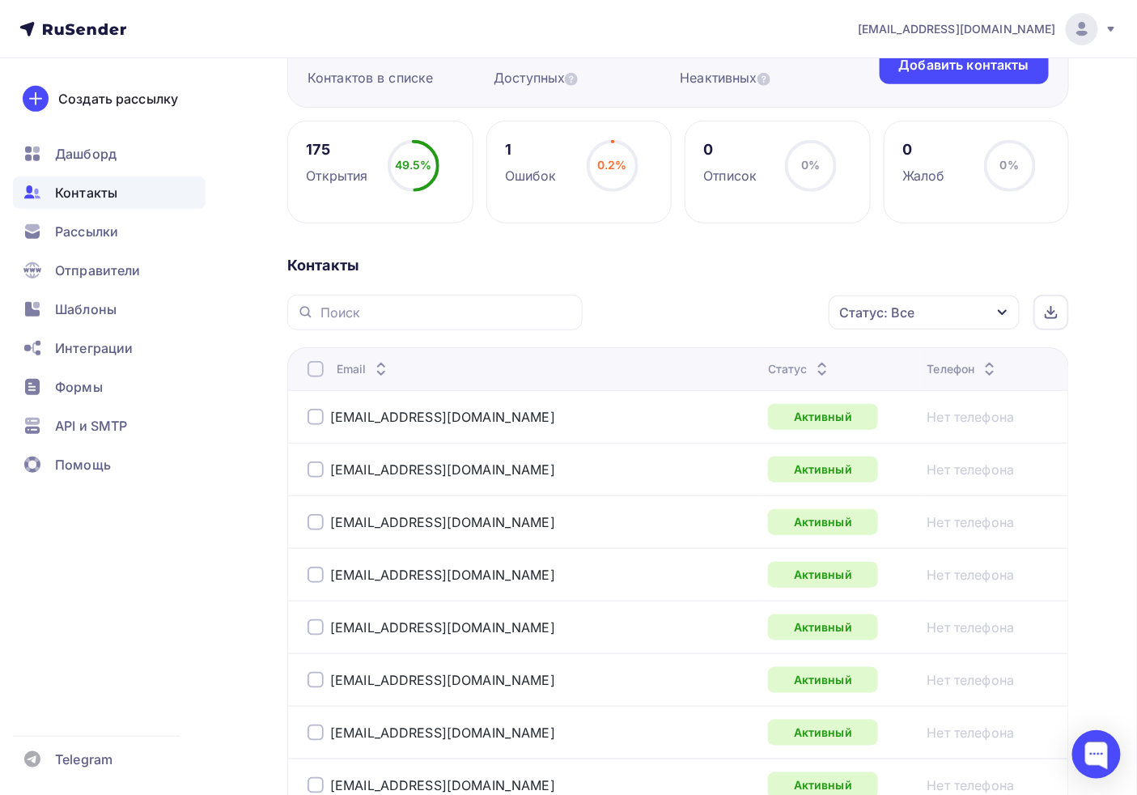
click at [474, 321] on div at bounding box center [434, 313] width 295 height 36
click at [461, 316] on input "text" at bounding box center [446, 312] width 252 height 18
paste input "s-service@mail.e-burg.ru"
type input "s-service@mail.e-burg.ru"
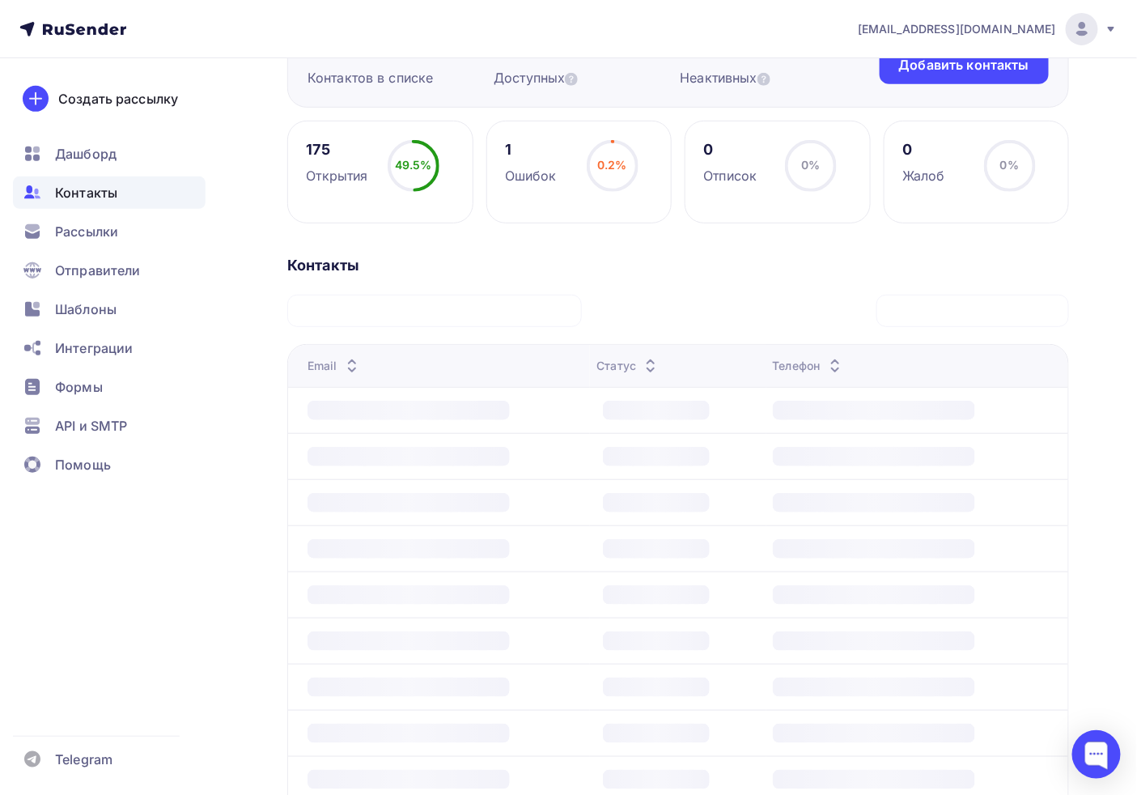
scroll to position [0, 0]
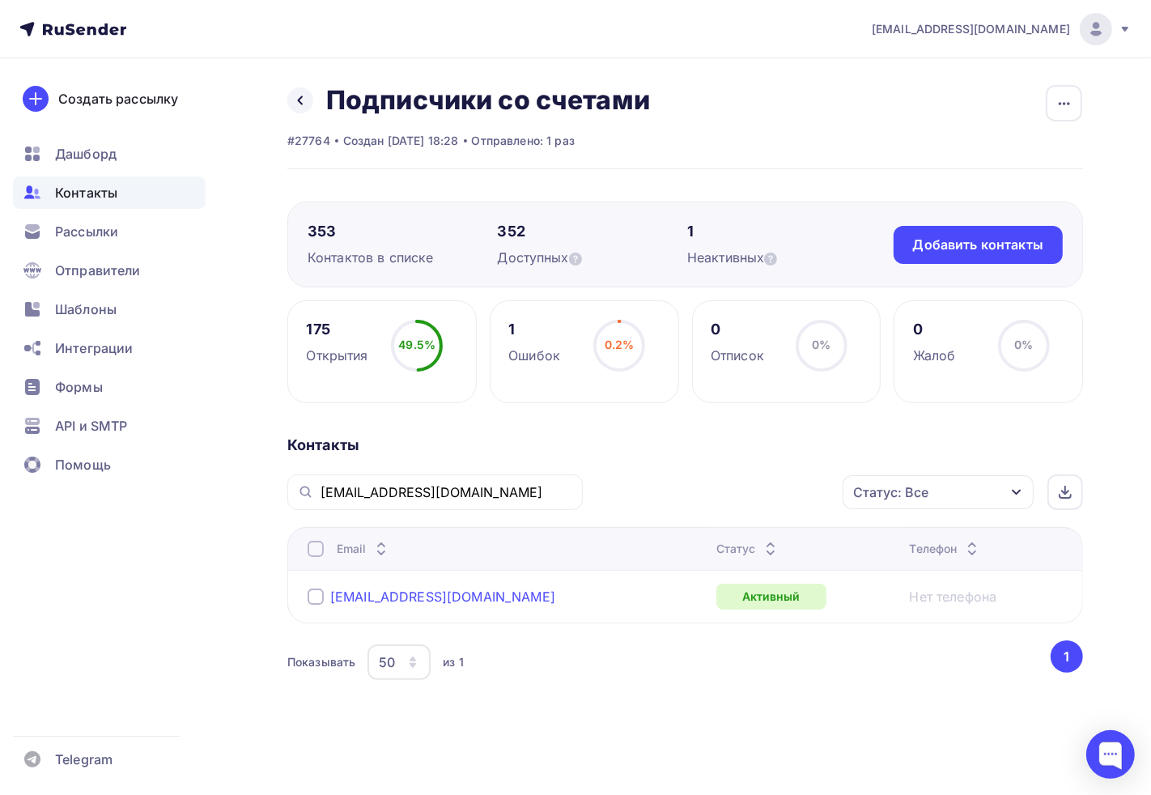
click at [417, 588] on link "s-service@mail.e-burg.ru" at bounding box center [442, 596] width 225 height 16
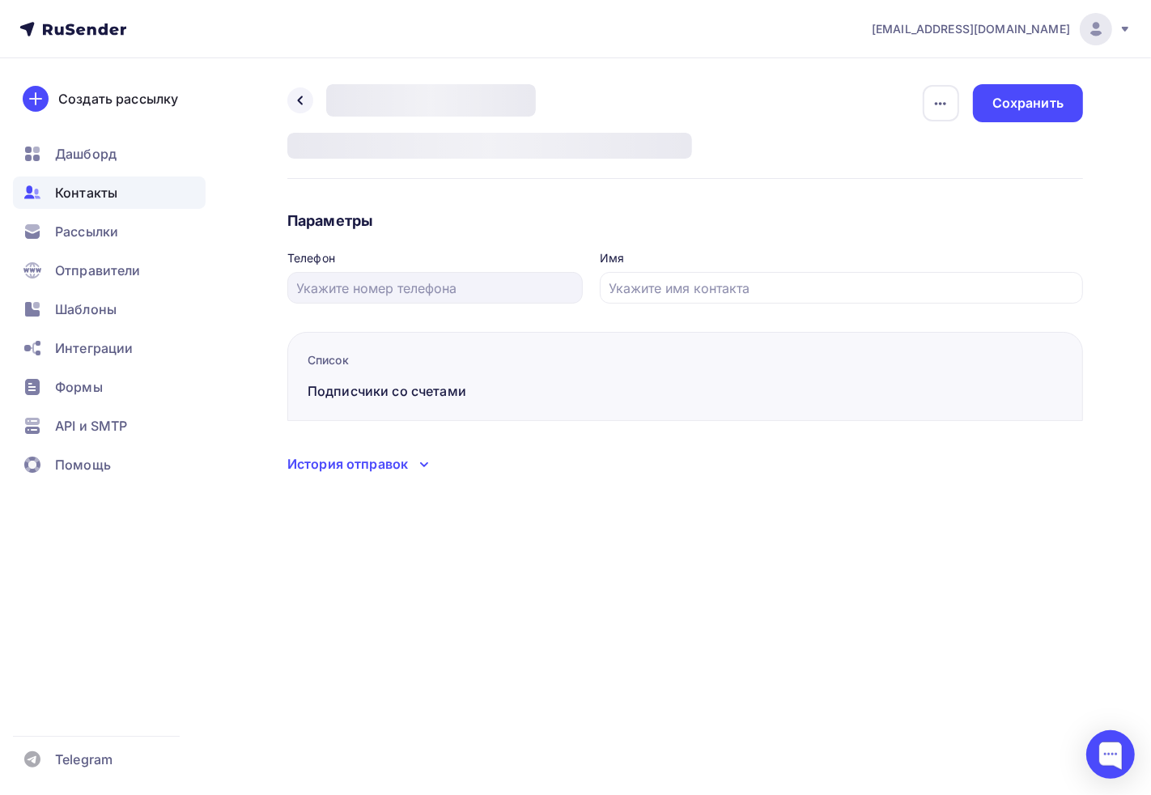
type input "ООО "СЕНТОЗА-СЕРВИС""
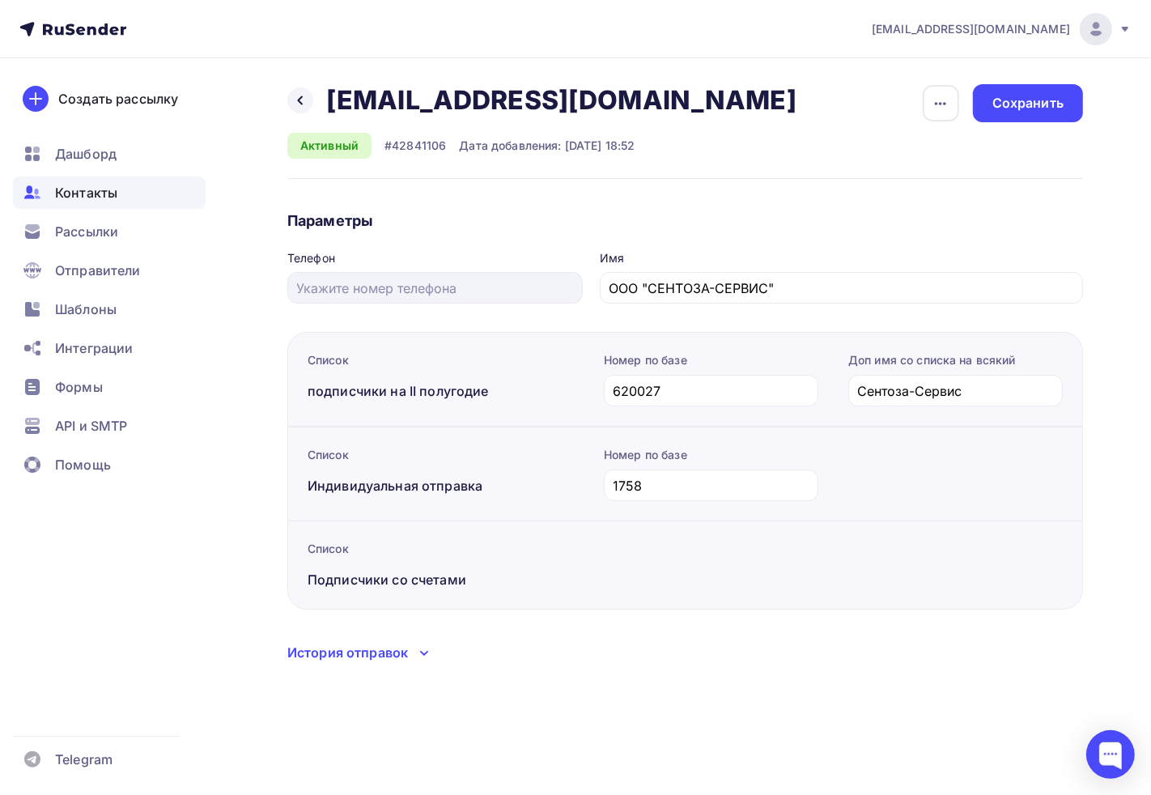
click at [354, 668] on div "Назад s-service@mail.e-burg.ru s-service@mail.e-burg.ru Удалить Отписать Активн…" at bounding box center [575, 392] width 1151 height 669
click at [380, 656] on div "История отправок" at bounding box center [347, 652] width 121 height 19
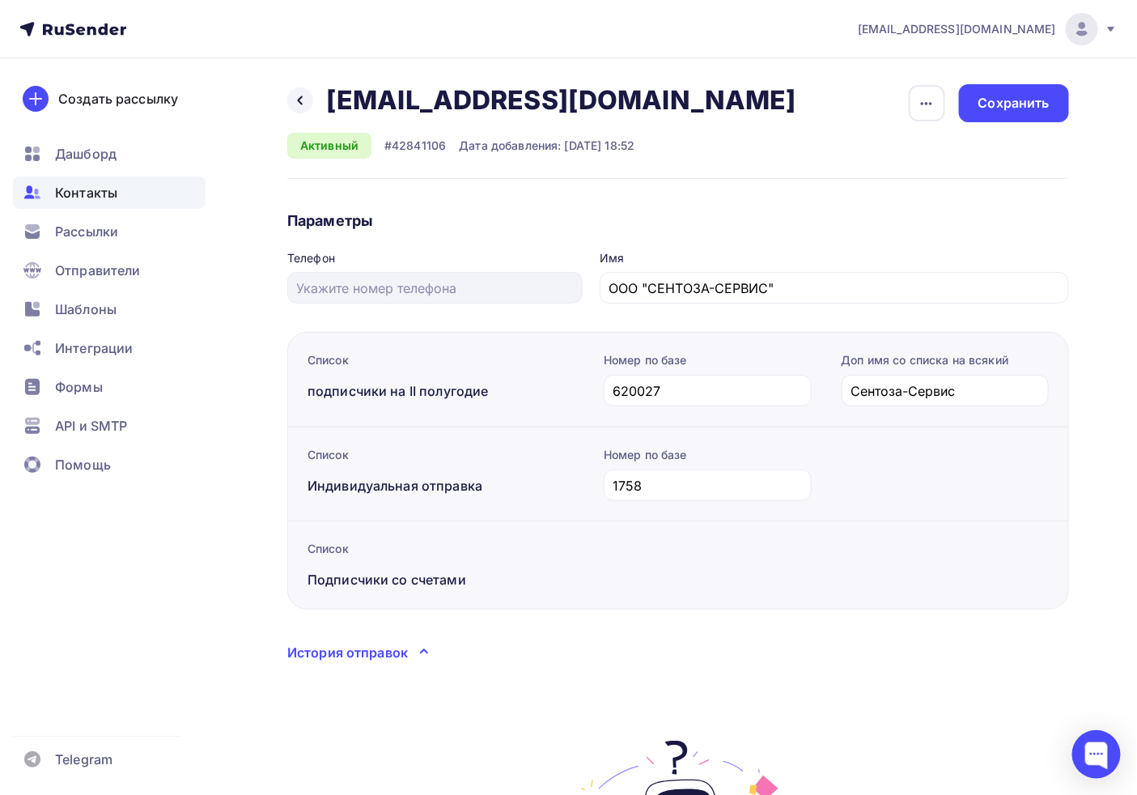
drag, startPoint x: 753, startPoint y: 95, endPoint x: 337, endPoint y: 86, distance: 415.2
click at [325, 92] on div "Назад s-service@mail.e-burg.ru s-service@mail.e-burg.ru Удалить Отписать Активн…" at bounding box center [678, 131] width 782 height 95
copy h2 "s-service@mail.e-burg.ru"
click at [294, 92] on div at bounding box center [300, 100] width 26 height 26
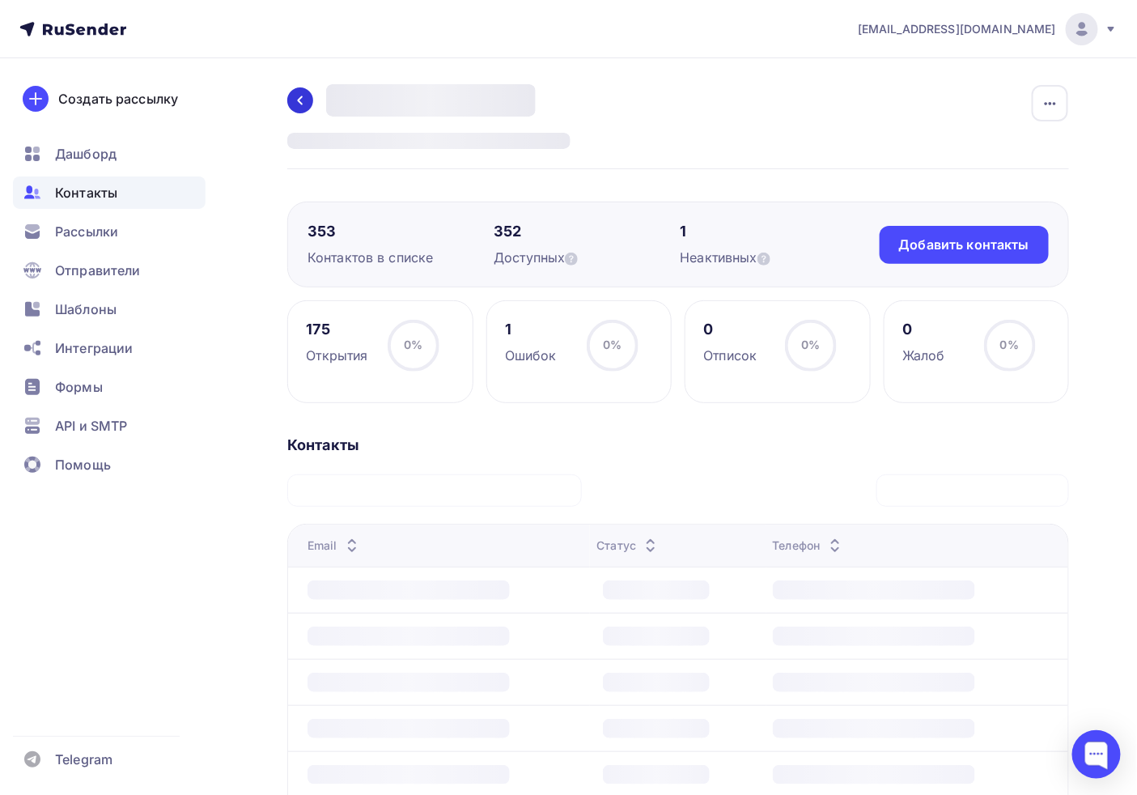
click at [299, 101] on icon at bounding box center [300, 100] width 5 height 9
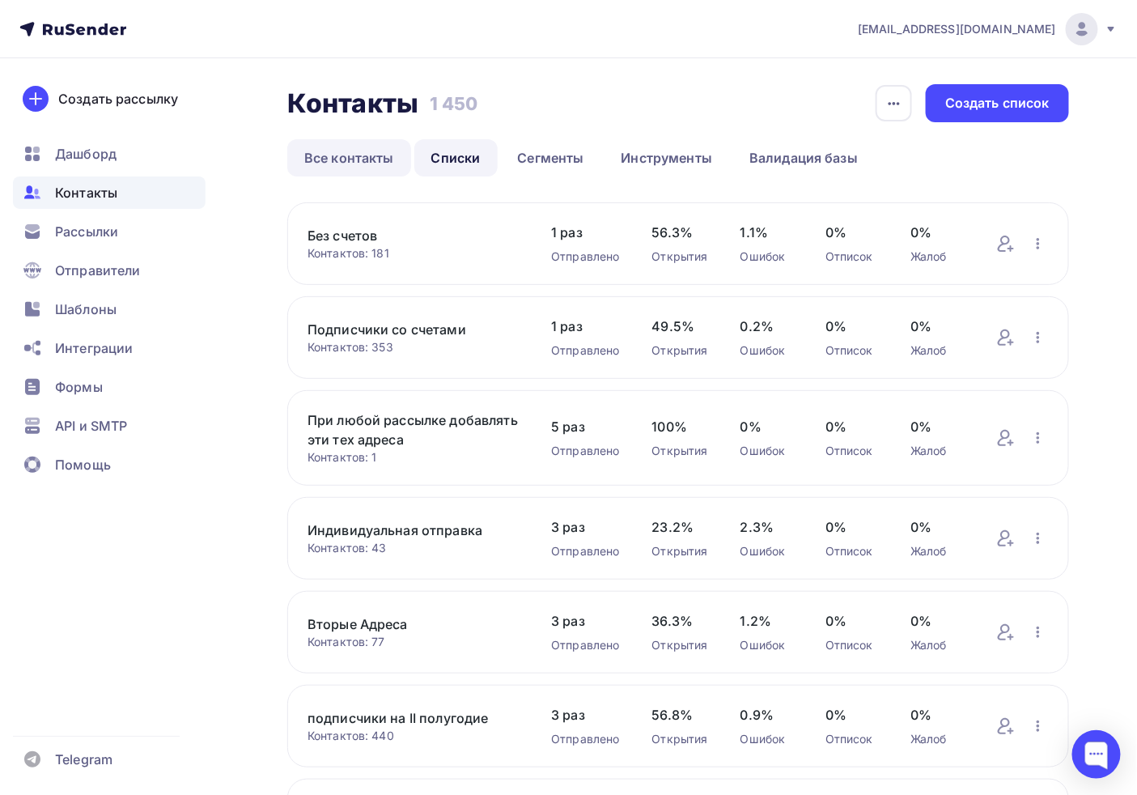
click at [365, 163] on link "Все контакты" at bounding box center [349, 157] width 124 height 37
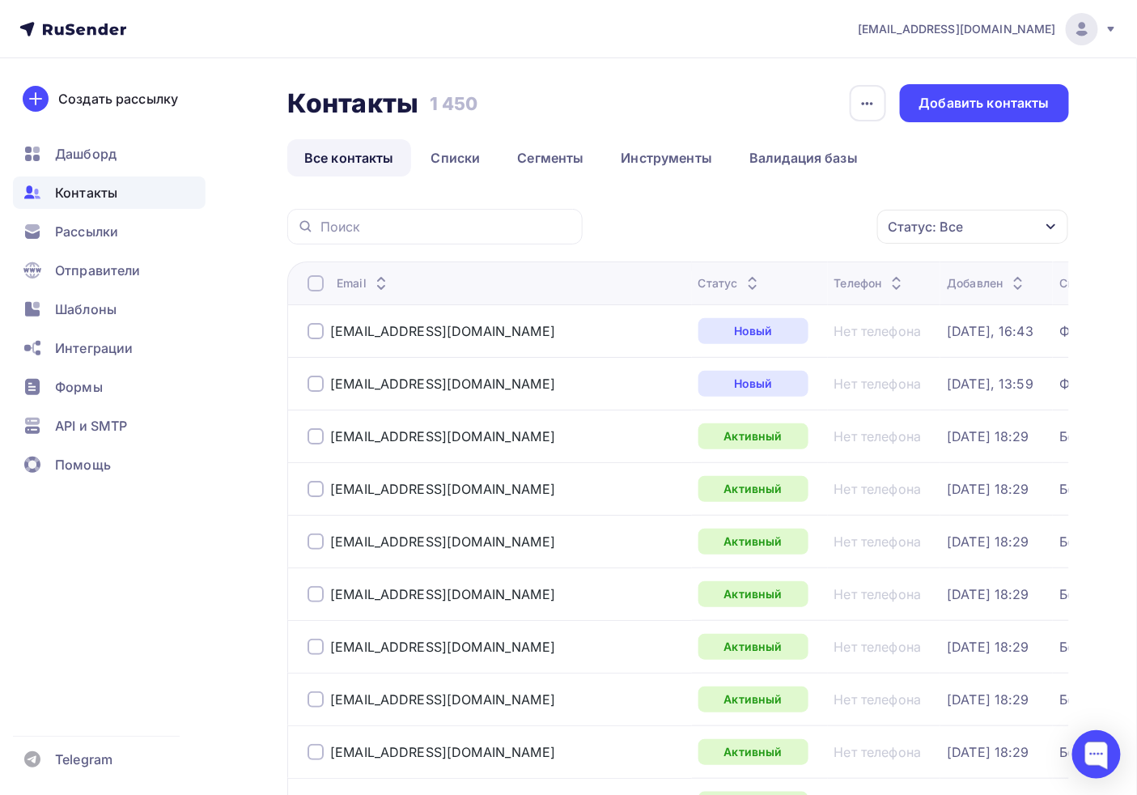
click at [374, 238] on div at bounding box center [434, 227] width 295 height 36
click at [375, 235] on input "text" at bounding box center [446, 227] width 252 height 18
paste input "info@sentosa.su,"
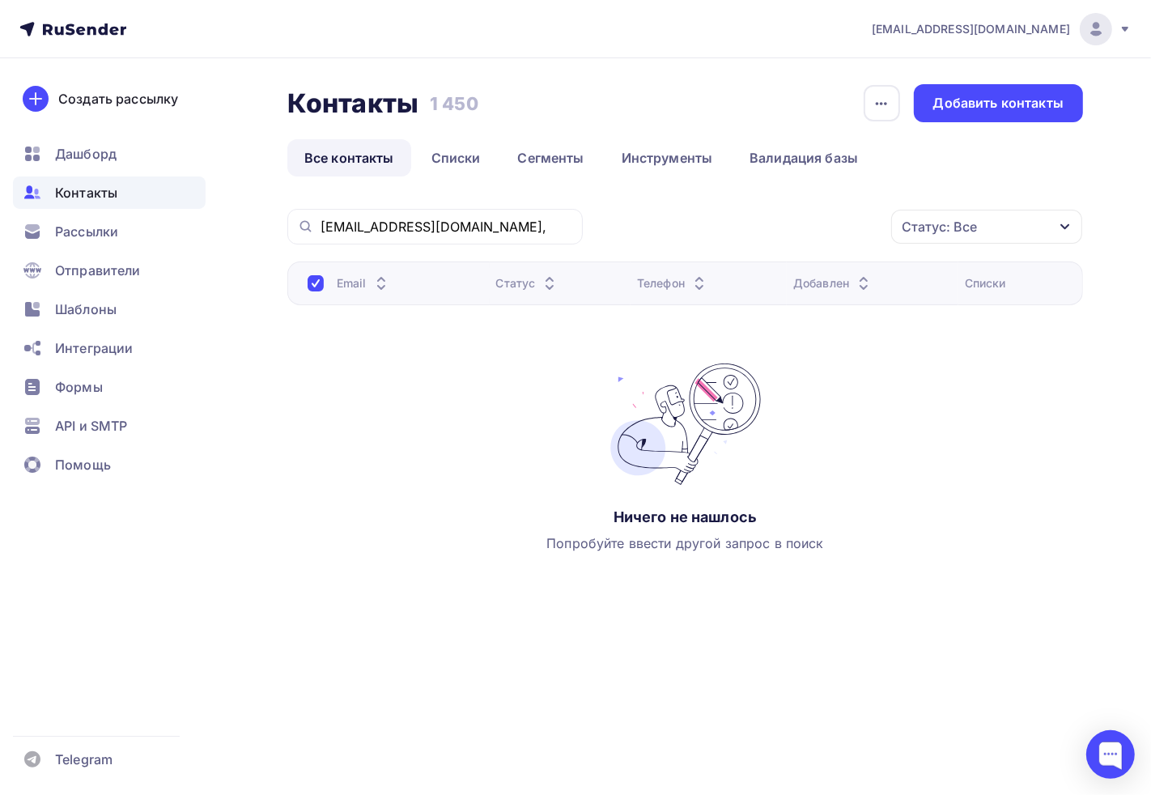
click at [479, 209] on div "info@sentosa.su," at bounding box center [434, 227] width 295 height 36
click at [479, 221] on input "info@sentosa.su," at bounding box center [446, 227] width 252 height 18
type input "info@sentosa.su"
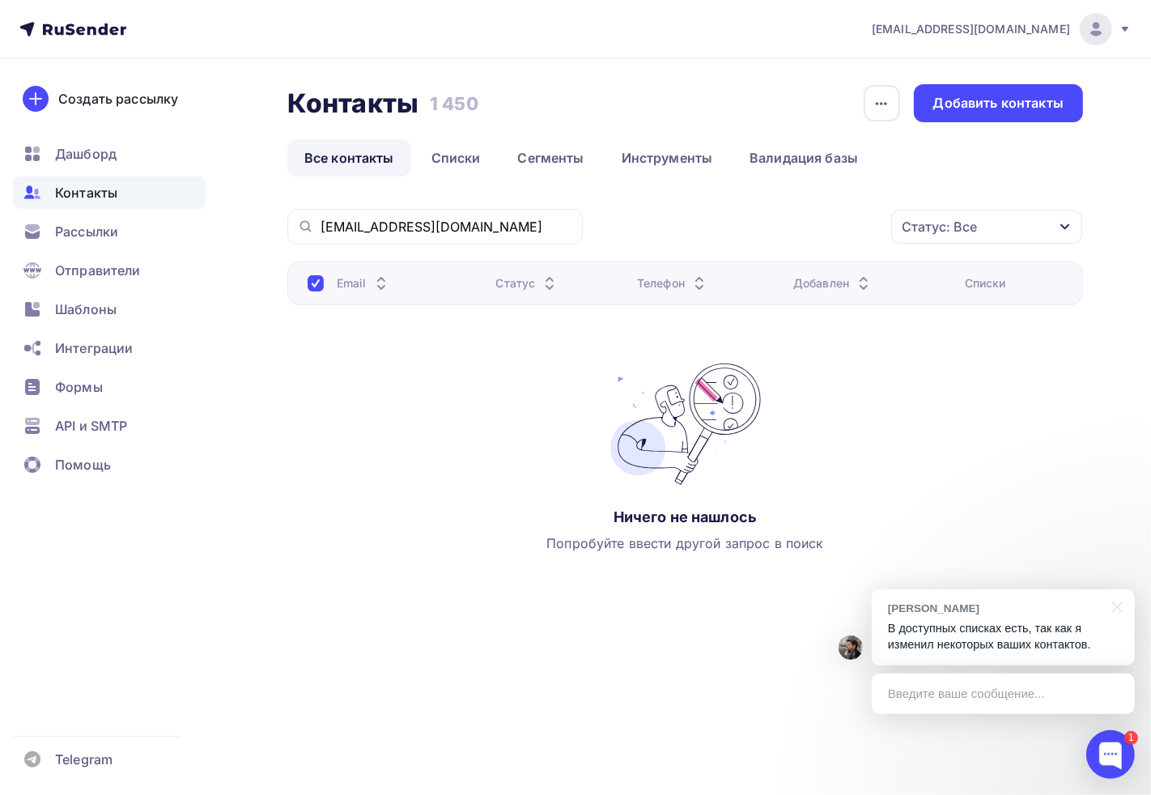
click at [1040, 643] on p "В доступных списках есть, так как я изменил некоторых ваших контактов." at bounding box center [1003, 636] width 231 height 33
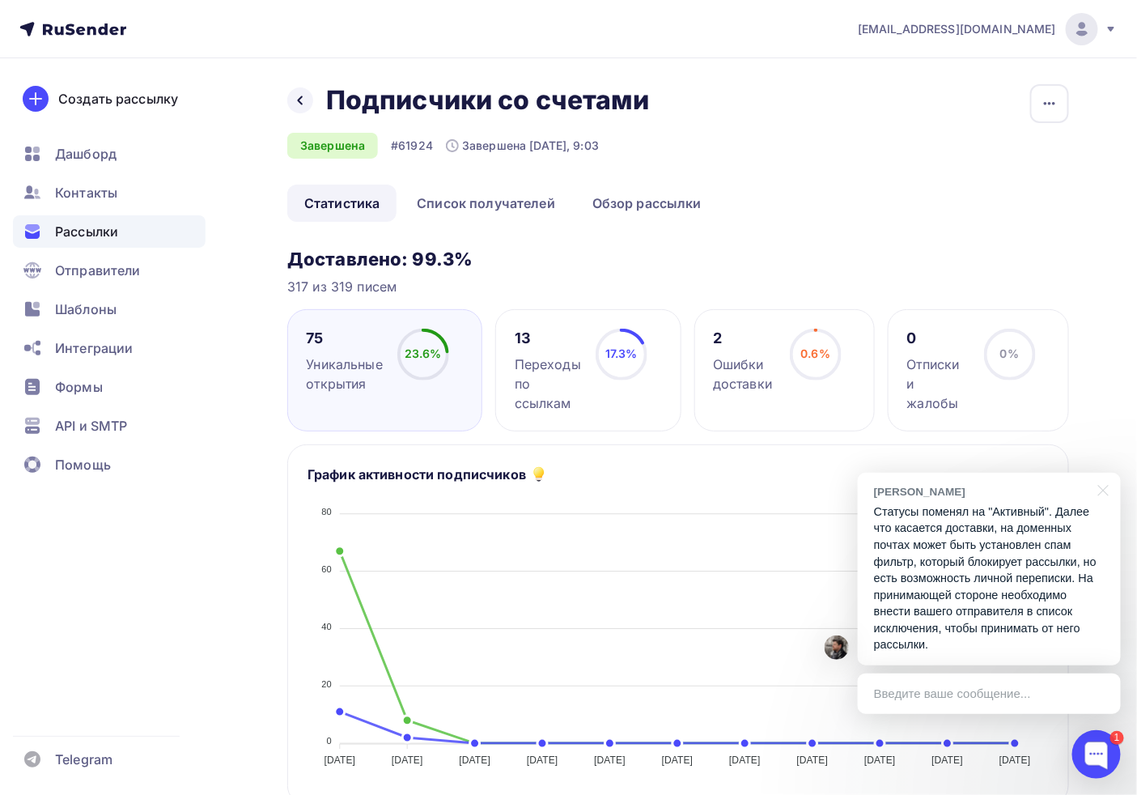
click at [105, 172] on ul "Дашборд Контакты Рассылки Отправители Шаблоны Интеграции Формы API и SMTP Помощь" at bounding box center [109, 314] width 193 height 352
click at [109, 190] on span "Контакты" at bounding box center [86, 192] width 62 height 19
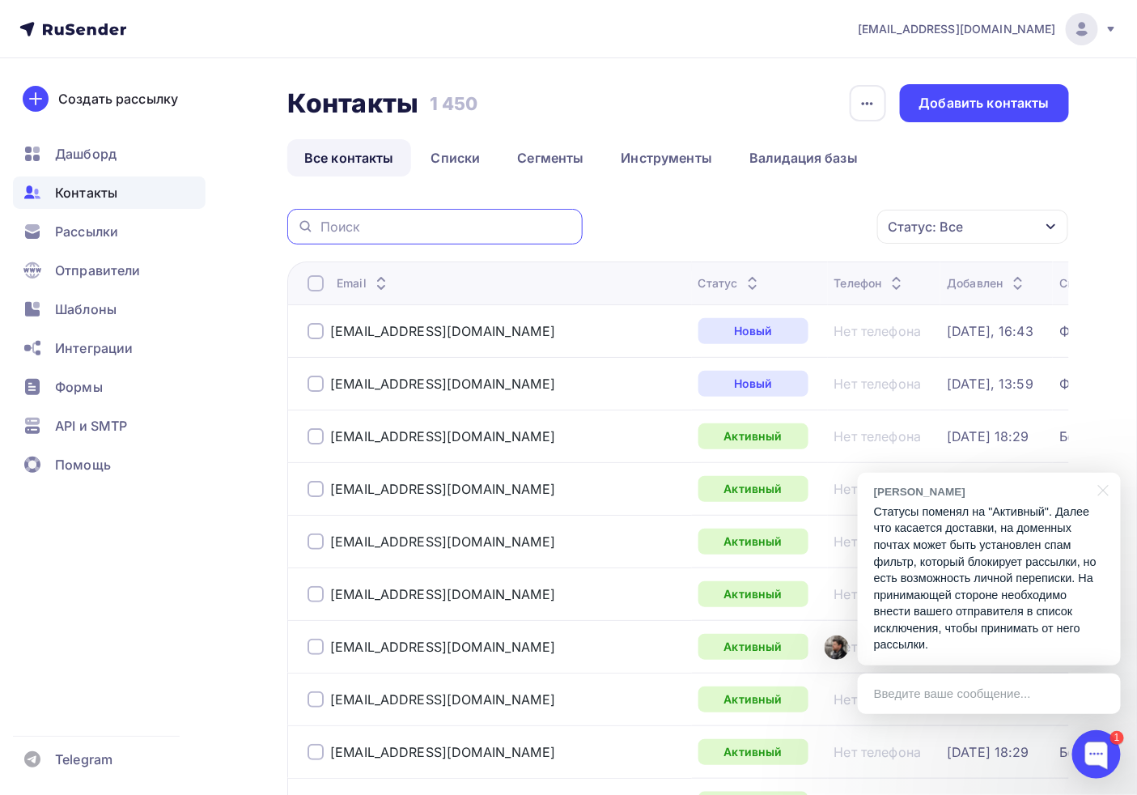
click at [376, 229] on input "text" at bounding box center [446, 227] width 252 height 18
paste input "senator-es@asfinans.ru"
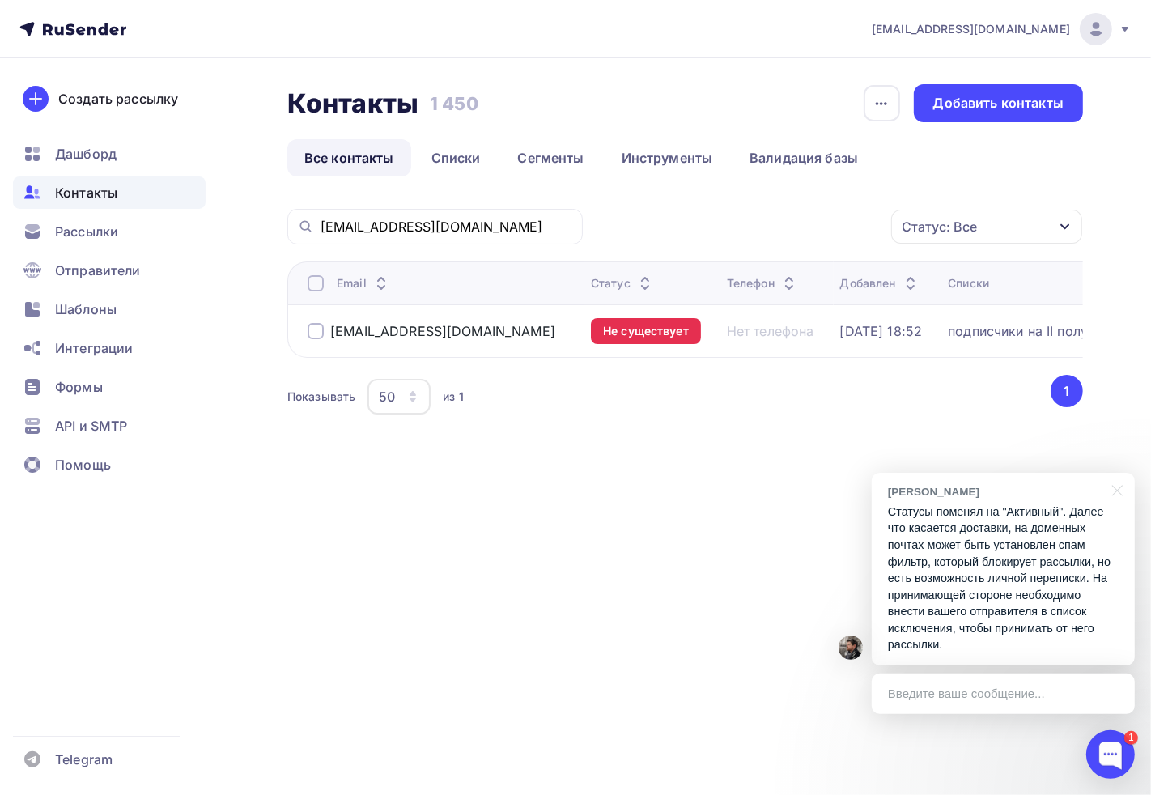
drag, startPoint x: 326, startPoint y: 330, endPoint x: 480, endPoint y: 325, distance: 153.8
click at [480, 325] on div "senator-es@asfinans.ru" at bounding box center [443, 331] width 270 height 26
copy div "senator-es@asfinans.ru"
click at [939, 685] on div "Введите ваше сообщение..." at bounding box center [1003, 693] width 263 height 40
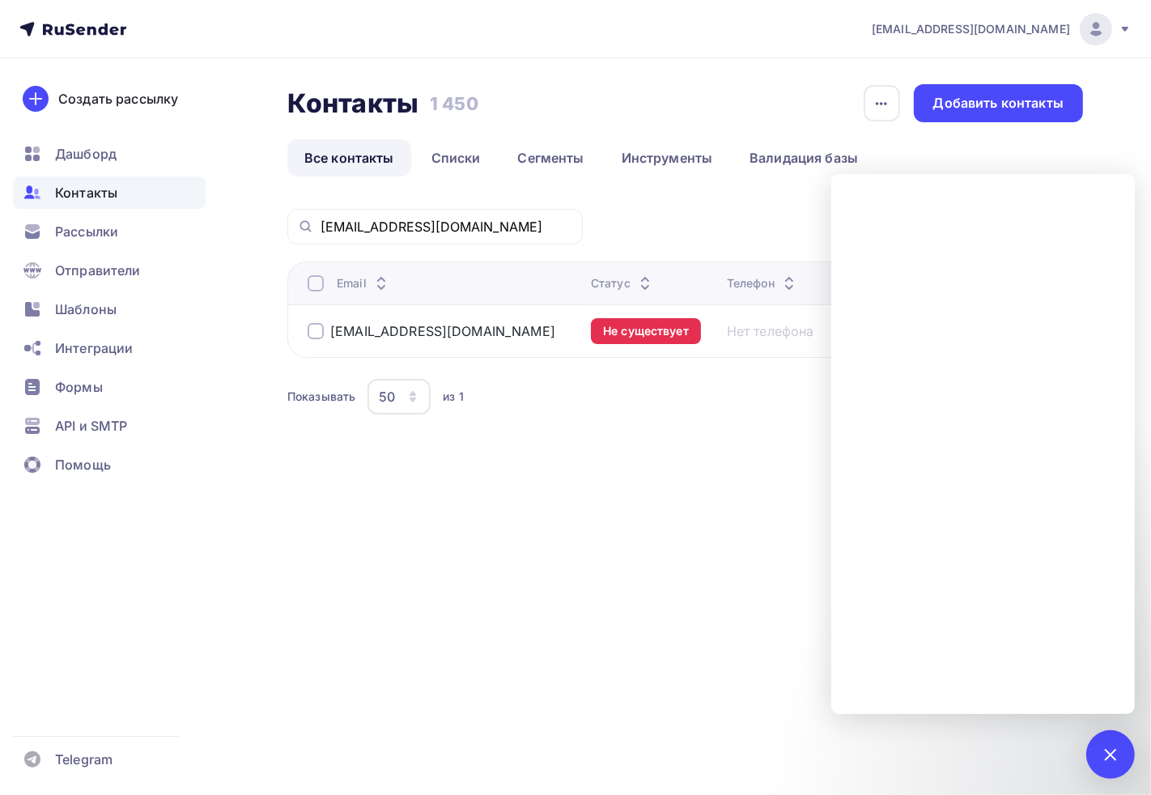
click at [668, 555] on div "adm@ab-express.ru Аккаунт Тарифы Выйти Создать рассылку Дашборд Контакты Рассыл…" at bounding box center [575, 397] width 1151 height 795
drag, startPoint x: 499, startPoint y: 230, endPoint x: 237, endPoint y: 235, distance: 262.2
click at [290, 232] on div "senator-es@asfinans.ru" at bounding box center [434, 227] width 295 height 36
paste input "buhsnu@neivagbi"
drag, startPoint x: 498, startPoint y: 222, endPoint x: 118, endPoint y: 216, distance: 380.4
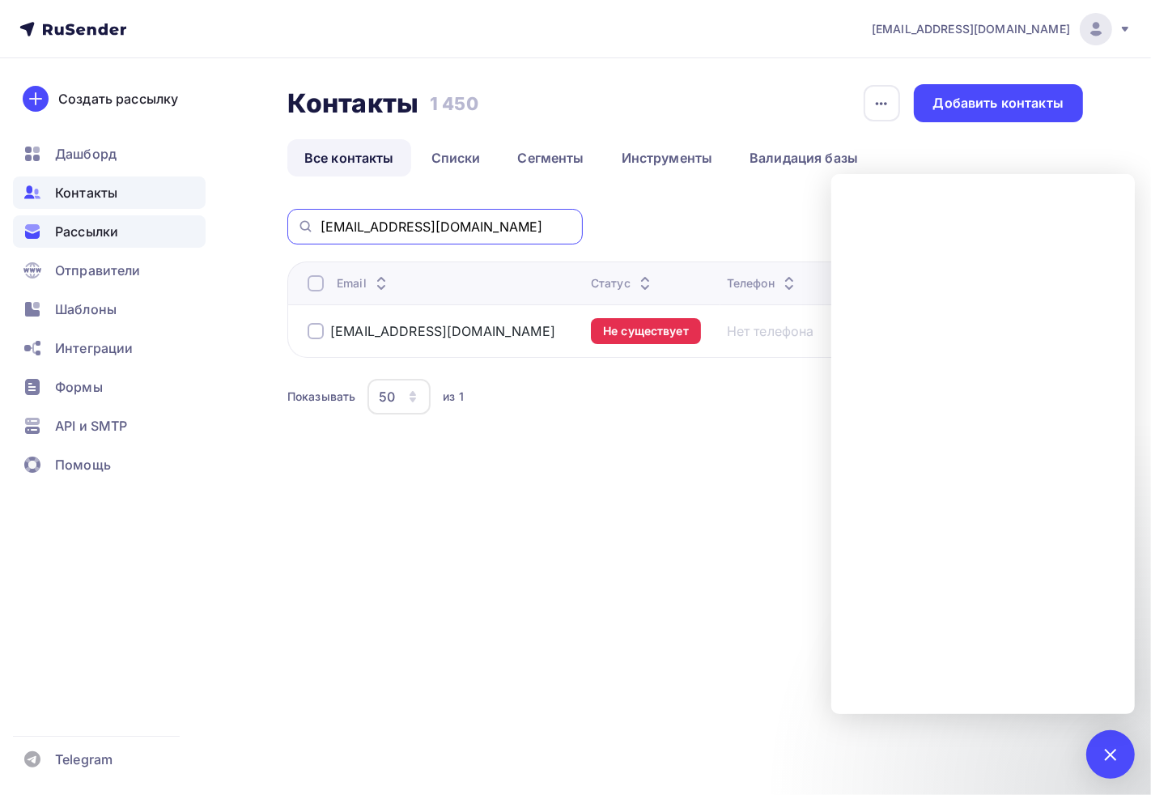
click at [119, 216] on div "adm@ab-express.ru Аккаунт Тарифы Выйти Создать рассылку Дашборд Контакты Рассыл…" at bounding box center [575, 261] width 1151 height 523
paste input "agaeva@atomsk"
type input "bagaeva@atomsk.ru"
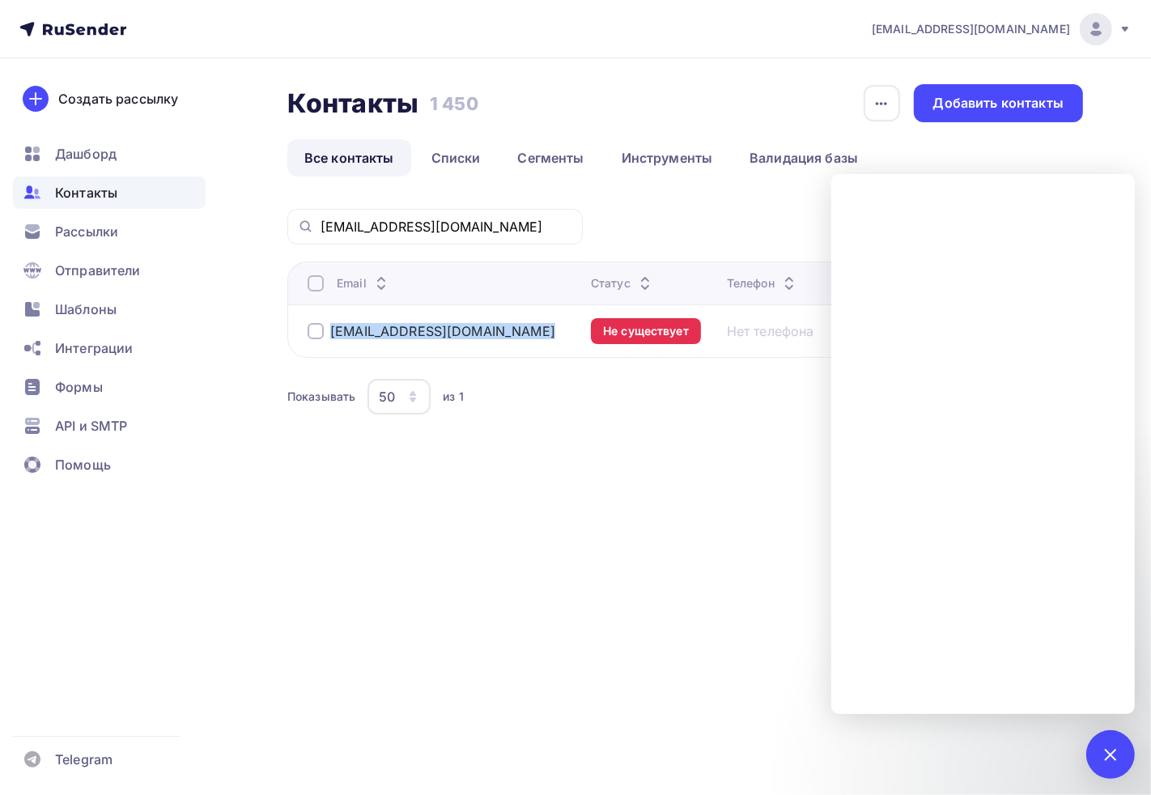
drag, startPoint x: 419, startPoint y: 322, endPoint x: 310, endPoint y: 327, distance: 109.4
click at [310, 327] on div "bagaeva@atomsk.ru" at bounding box center [443, 331] width 270 height 26
copy div "bagaeva@atomsk.ru"
drag, startPoint x: 489, startPoint y: 233, endPoint x: 187, endPoint y: 207, distance: 302.9
click at [187, 207] on div "adm@ab-express.ru Аккаунт Тарифы Выйти Создать рассылку Дашборд Контакты Рассыл…" at bounding box center [575, 261] width 1151 height 523
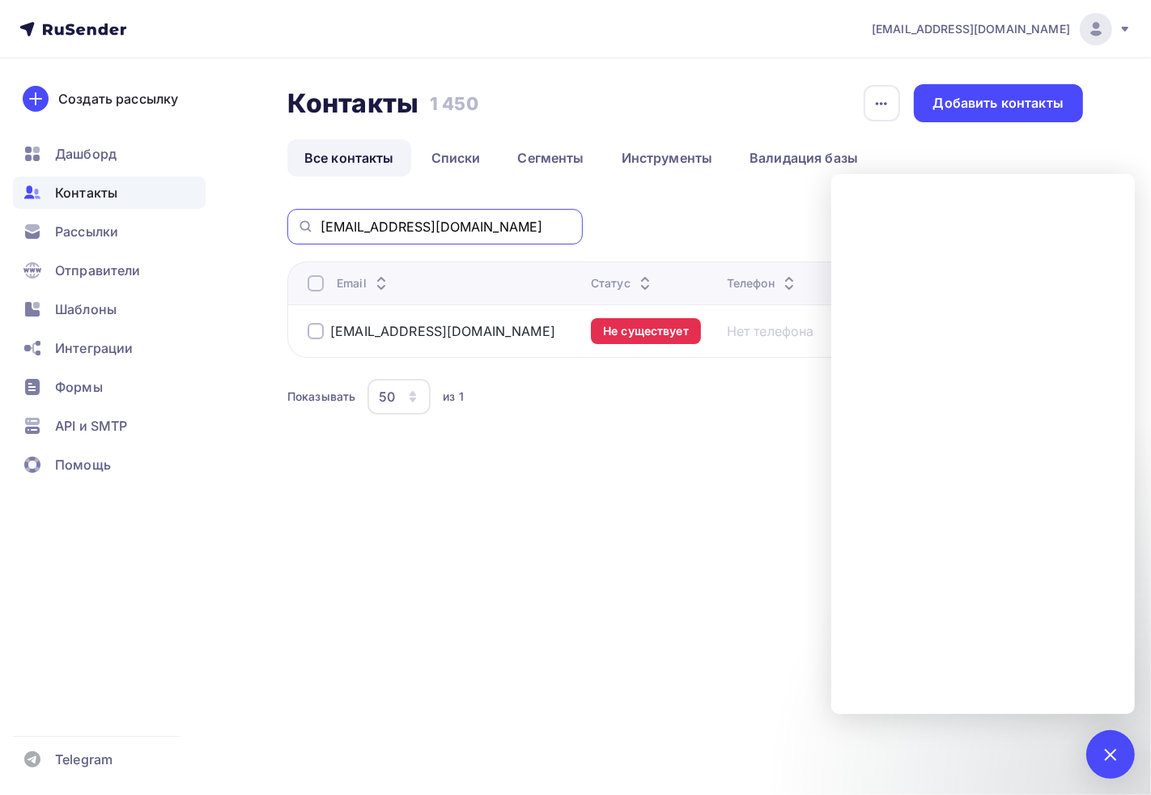
click at [327, 222] on input "bagaeva@atomsk.ru" at bounding box center [446, 227] width 252 height 18
click at [326, 223] on input "bagaeva@atomsk.ru" at bounding box center [446, 227] width 252 height 18
paste input "Ula060209@mail.ru"
type input "Ula060209@mail.ru"
